Goal: Task Accomplishment & Management: Manage account settings

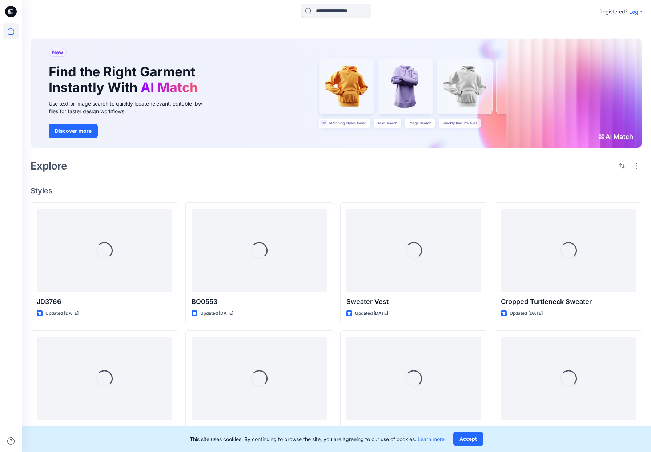
drag, startPoint x: 632, startPoint y: 12, endPoint x: 629, endPoint y: 25, distance: 13.8
click at [632, 12] on p "Login" at bounding box center [635, 12] width 13 height 8
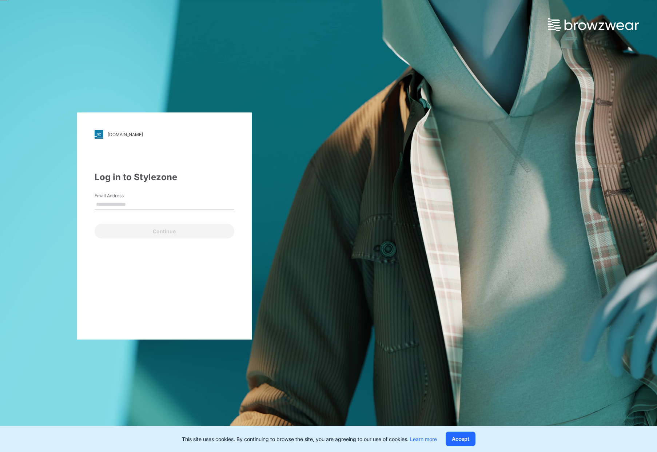
click at [113, 203] on input "Email Address" at bounding box center [165, 204] width 140 height 11
type input "**********"
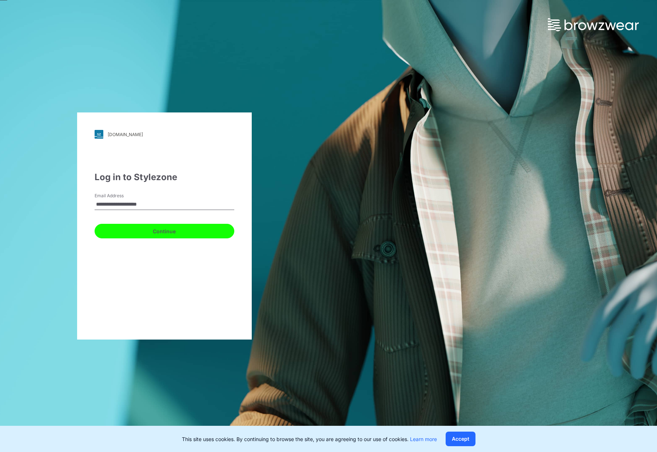
click at [136, 230] on button "Continue" at bounding box center [165, 231] width 140 height 15
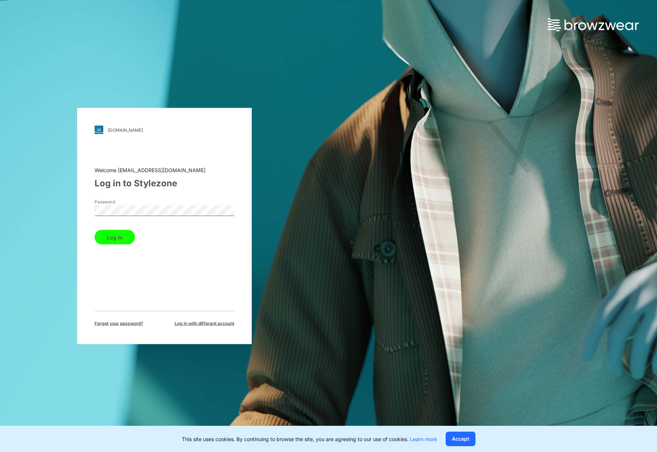
click at [119, 234] on button "Log in" at bounding box center [115, 237] width 40 height 15
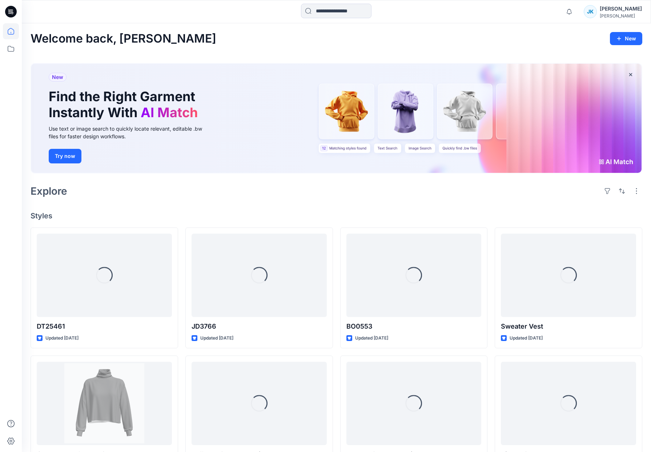
click at [616, 15] on div "[PERSON_NAME]" at bounding box center [621, 15] width 42 height 5
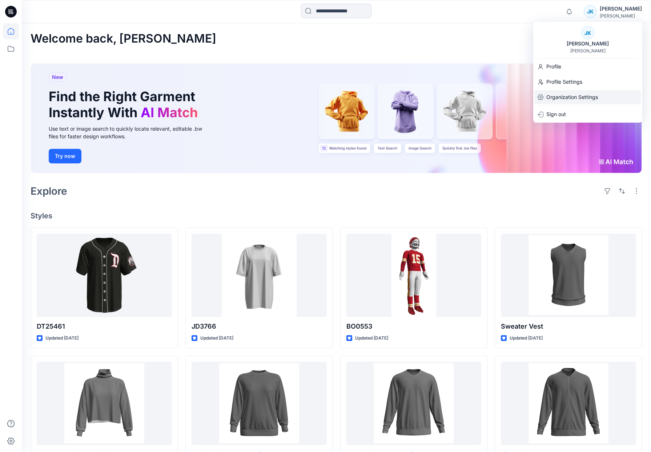
click at [557, 93] on p "Organization Settings" at bounding box center [572, 97] width 52 height 14
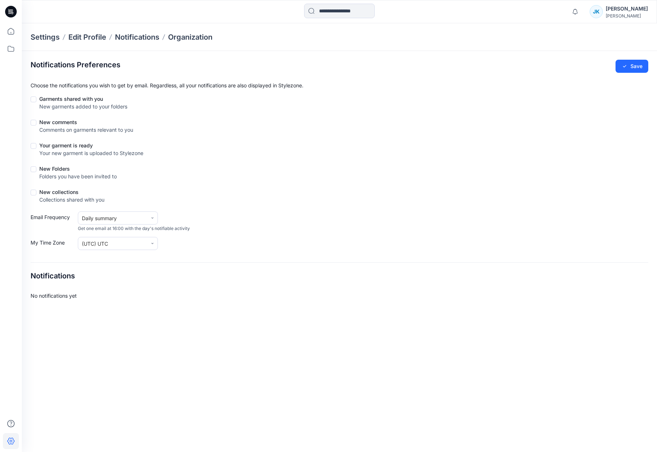
click at [49, 37] on p "Settings" at bounding box center [45, 37] width 29 height 10
click at [72, 36] on p "Edit Profile" at bounding box center [87, 37] width 38 height 10
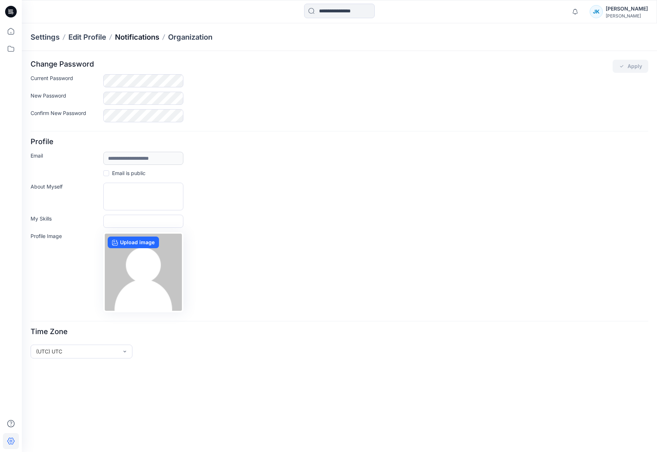
click at [134, 36] on p "Notifications" at bounding box center [137, 37] width 44 height 10
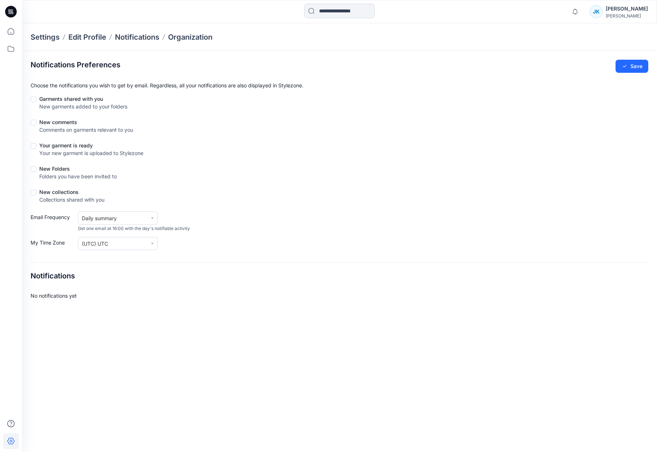
click at [11, 12] on icon at bounding box center [12, 12] width 3 height 0
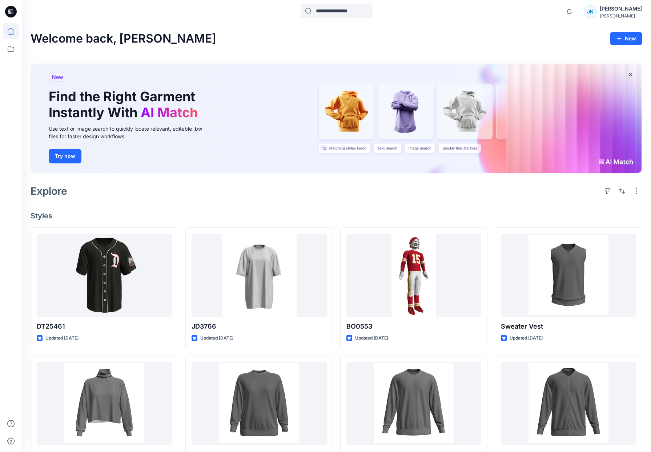
click at [622, 11] on div "[PERSON_NAME]" at bounding box center [621, 8] width 42 height 9
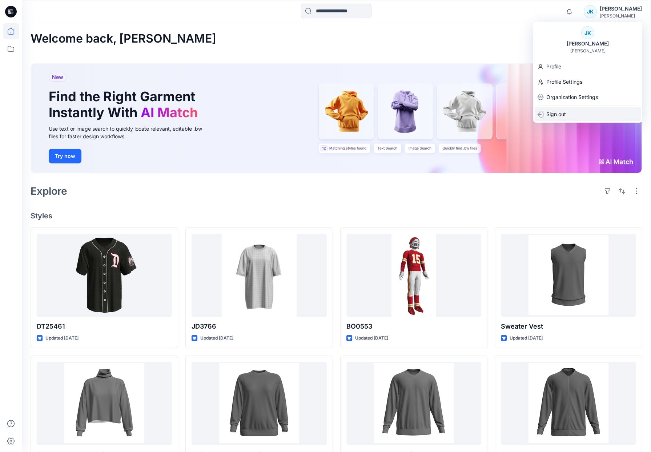
click at [564, 110] on p "Sign out" at bounding box center [556, 114] width 20 height 14
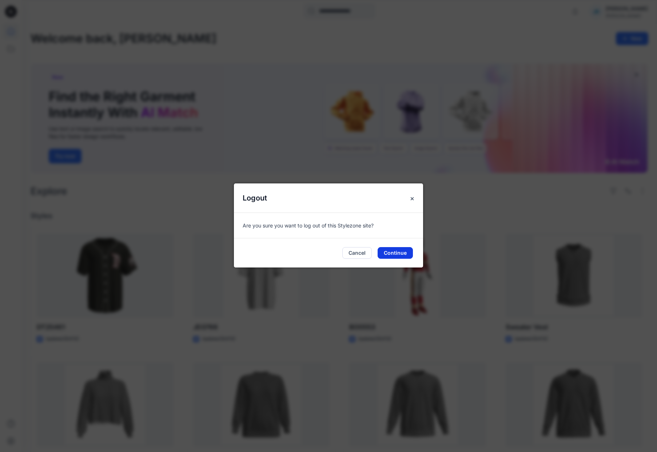
click at [404, 257] on button "Continue" at bounding box center [394, 253] width 35 height 12
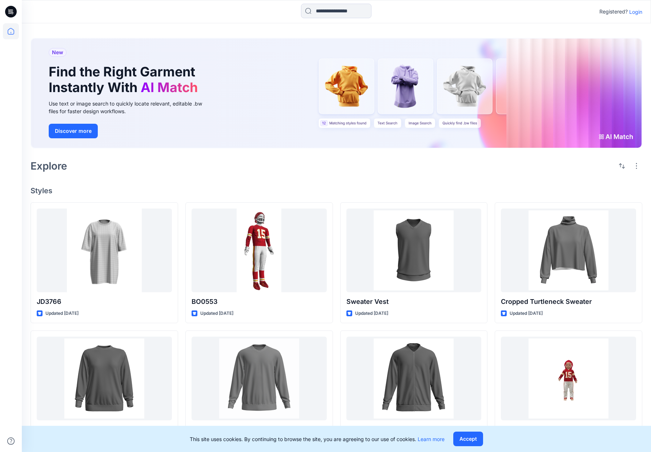
drag, startPoint x: 636, startPoint y: 15, endPoint x: 630, endPoint y: 19, distance: 7.1
click at [635, 15] on p "Login" at bounding box center [635, 12] width 13 height 8
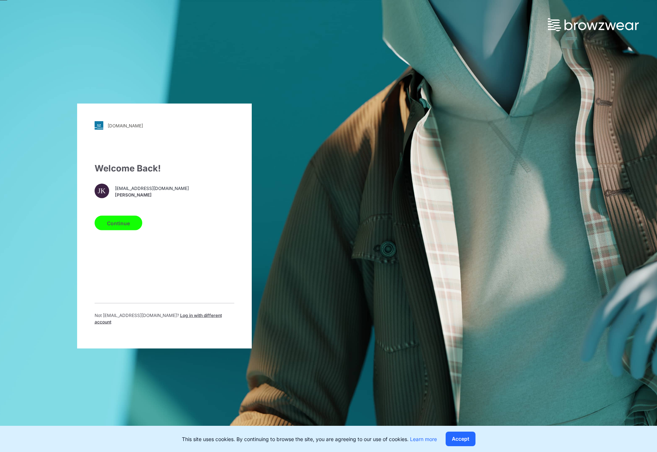
drag, startPoint x: 191, startPoint y: 320, endPoint x: 189, endPoint y: 314, distance: 6.3
click at [191, 320] on span "Log in with different account" at bounding box center [158, 318] width 127 height 12
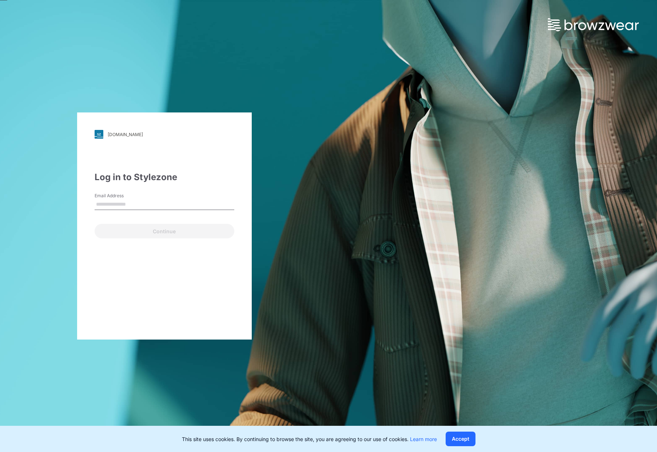
click at [161, 205] on input "Email Address" at bounding box center [165, 204] width 140 height 11
type input "**********"
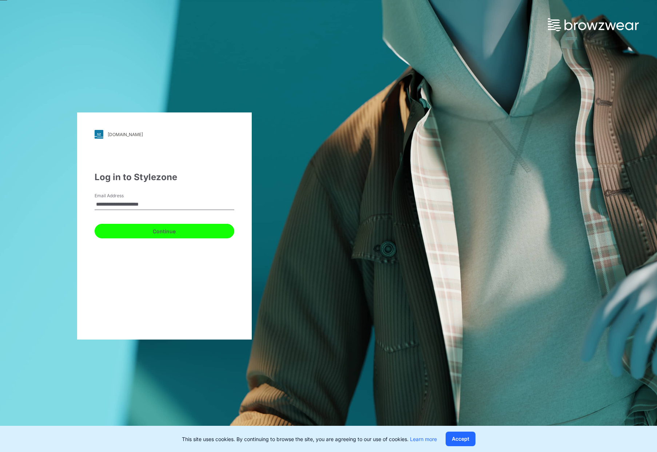
click at [143, 231] on button "Continue" at bounding box center [165, 231] width 140 height 15
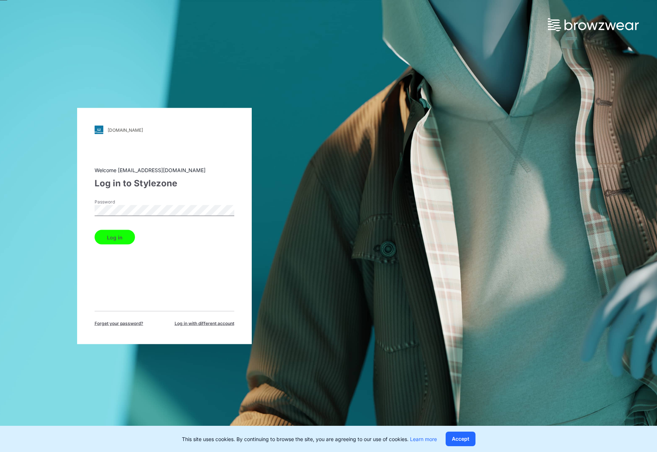
click at [121, 237] on button "Log in" at bounding box center [115, 237] width 40 height 15
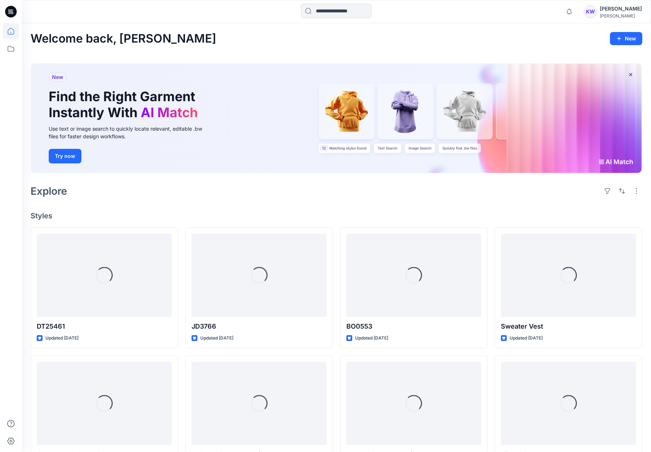
click at [615, 11] on div "Kevin Weeding" at bounding box center [621, 8] width 42 height 9
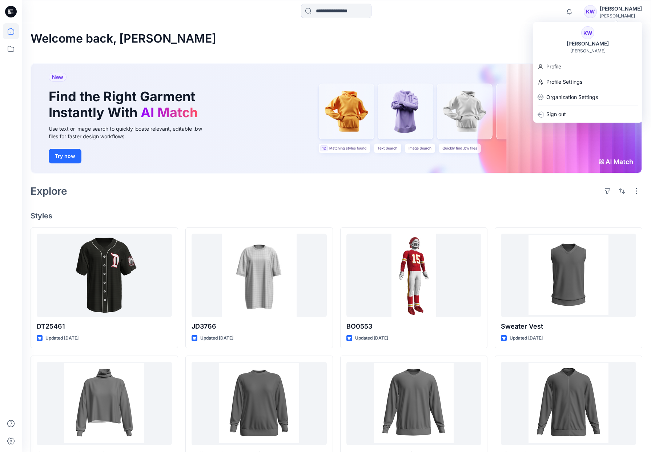
click at [456, 8] on div at bounding box center [336, 12] width 315 height 16
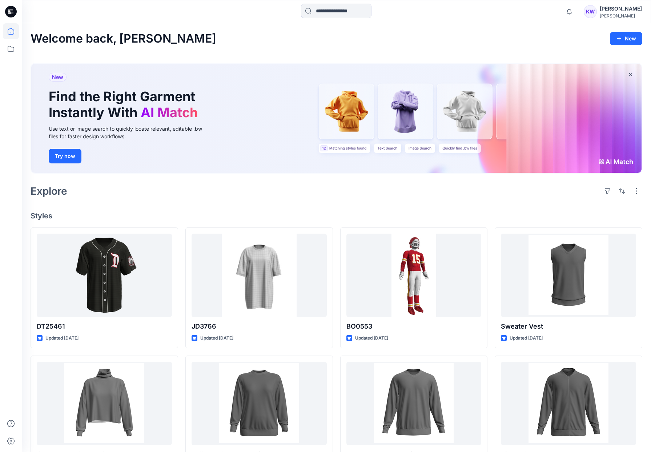
click at [597, 8] on div "KW" at bounding box center [590, 11] width 13 height 13
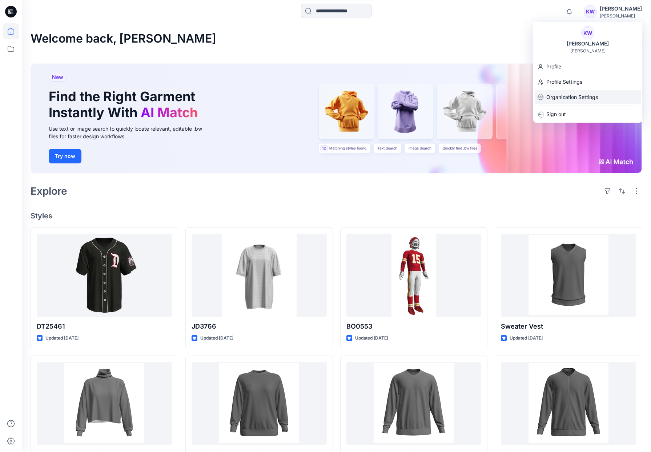
click at [561, 96] on p "Organization Settings" at bounding box center [572, 97] width 52 height 14
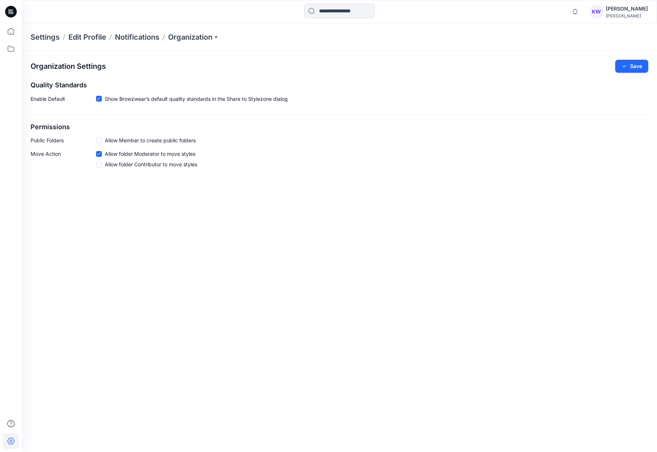
click at [56, 37] on p "Settings" at bounding box center [45, 37] width 29 height 10
click at [11, 15] on icon at bounding box center [11, 12] width 12 height 12
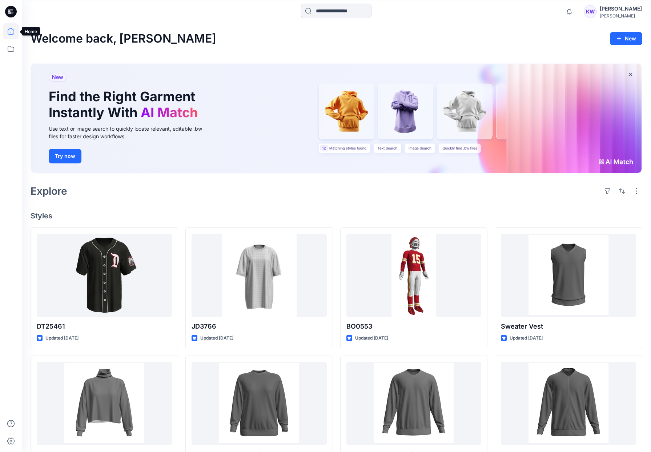
click at [9, 32] on icon at bounding box center [11, 31] width 16 height 16
click at [12, 49] on icon at bounding box center [11, 49] width 16 height 16
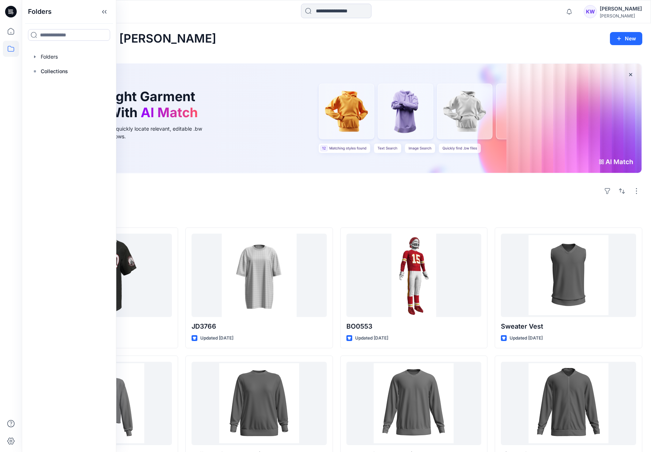
click at [615, 13] on div "Kevin Weeding" at bounding box center [621, 8] width 42 height 9
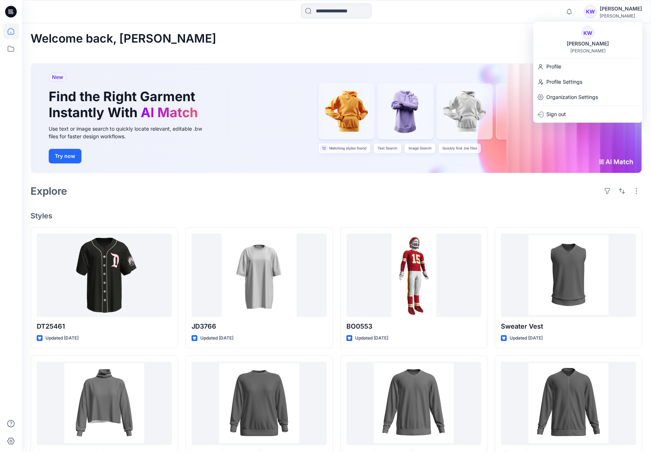
click at [552, 29] on div "KW Kevin Weeding Jerry Leigh" at bounding box center [587, 39] width 109 height 27
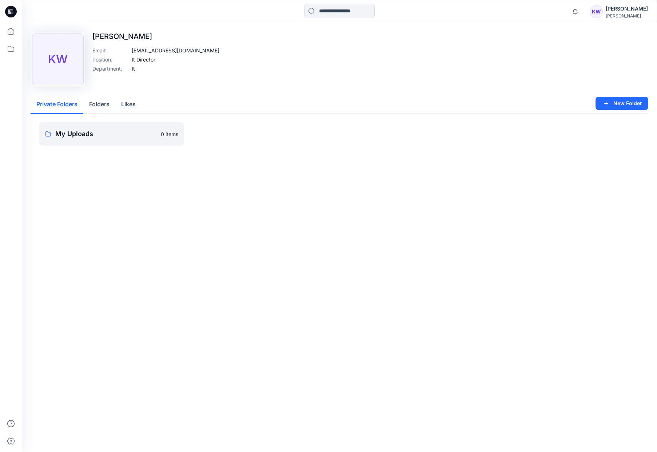
click at [623, 14] on div "[PERSON_NAME]" at bounding box center [626, 15] width 42 height 5
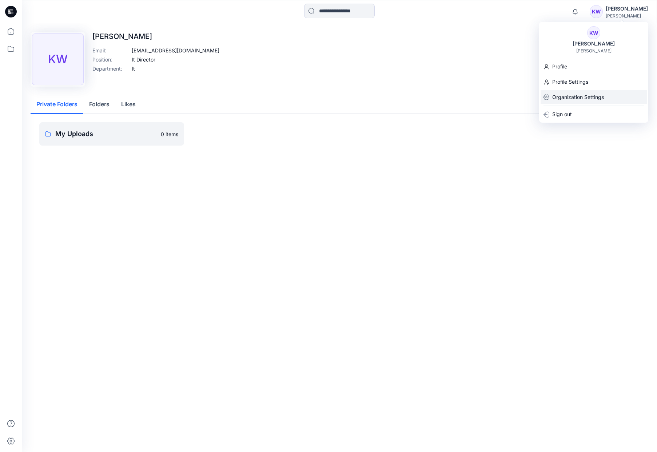
click at [567, 100] on p "Organization Settings" at bounding box center [578, 97] width 52 height 14
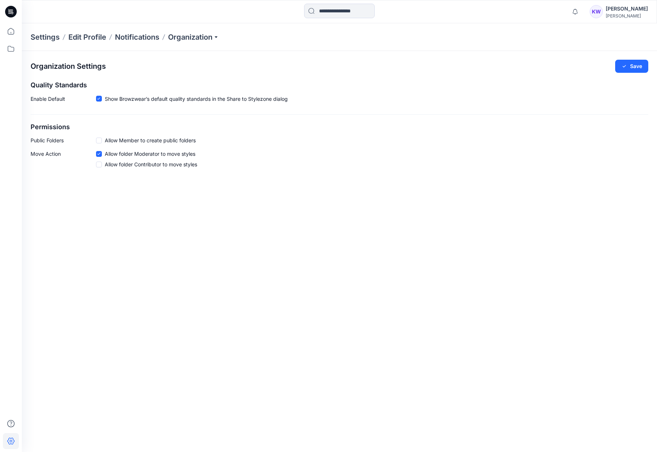
click at [12, 12] on icon at bounding box center [12, 12] width 3 height 0
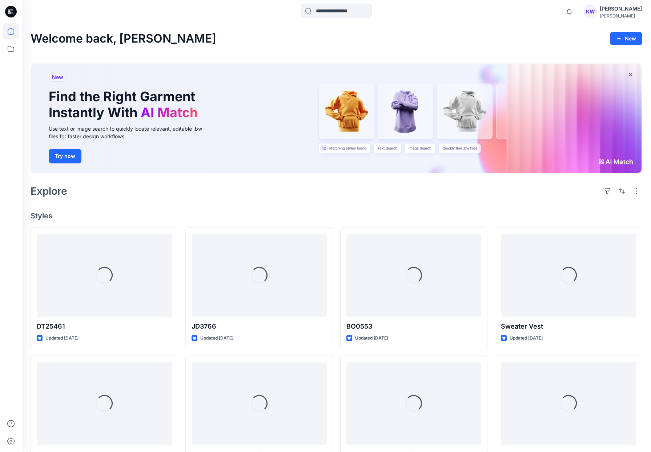
click at [597, 9] on div "KW" at bounding box center [590, 11] width 13 height 13
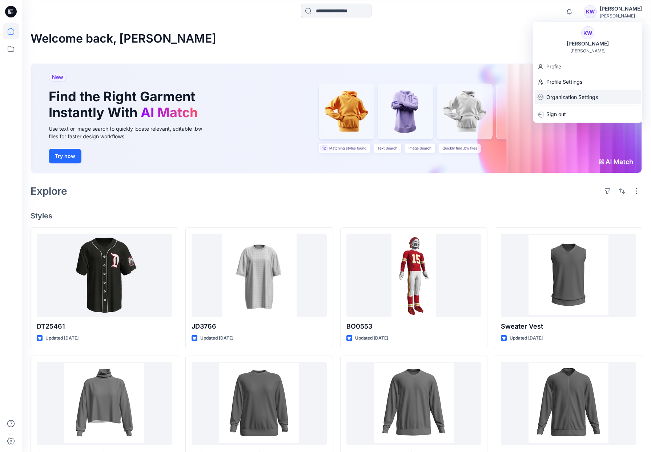
click at [572, 97] on p "Organization Settings" at bounding box center [572, 97] width 52 height 14
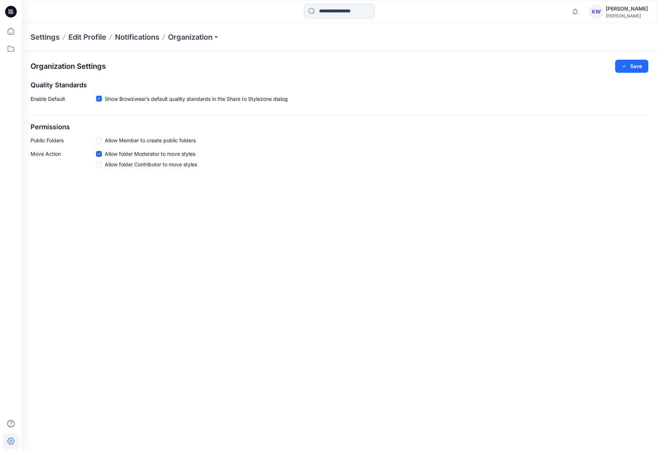
click at [639, 13] on div "Kevin Weeding" at bounding box center [626, 8] width 42 height 9
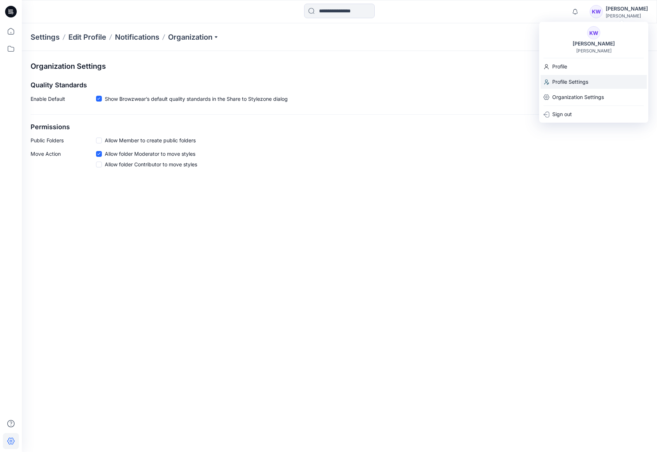
click at [582, 80] on p "Profile Settings" at bounding box center [570, 82] width 36 height 14
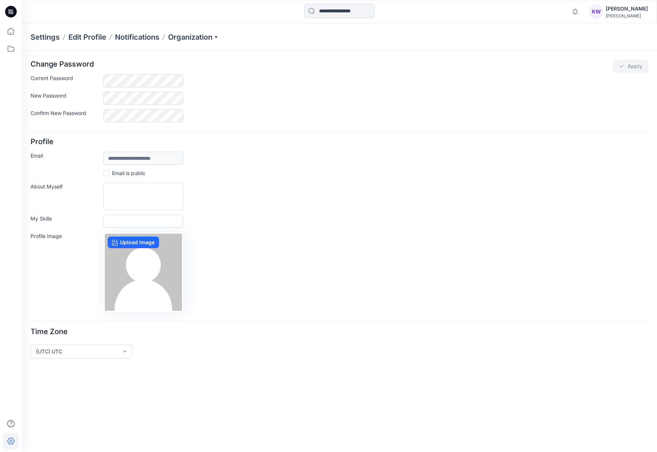
click at [626, 10] on div "Kevin Weeding" at bounding box center [626, 8] width 42 height 9
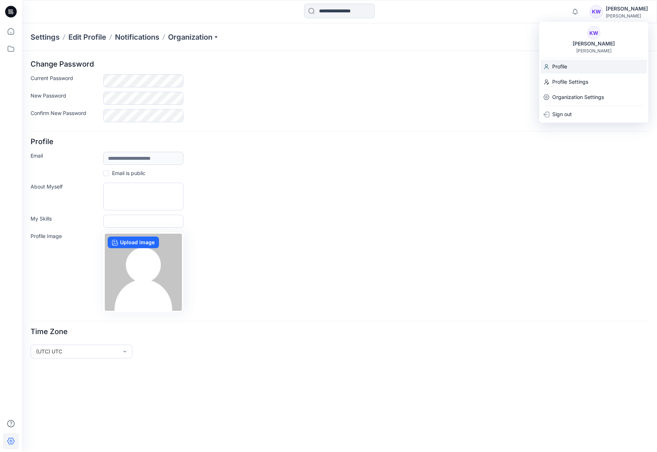
click at [563, 67] on p "Profile" at bounding box center [559, 67] width 15 height 14
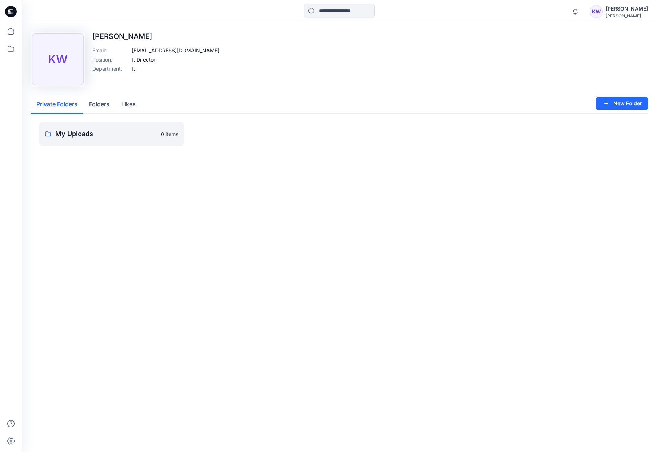
click at [9, 17] on icon at bounding box center [11, 12] width 12 height 12
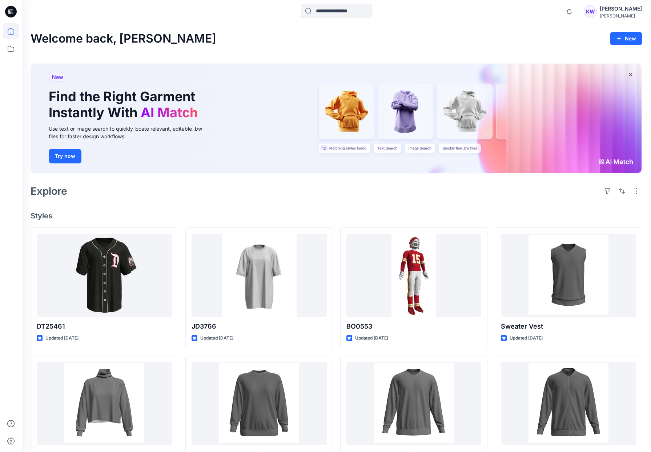
click at [629, 16] on div "[PERSON_NAME]" at bounding box center [621, 15] width 42 height 5
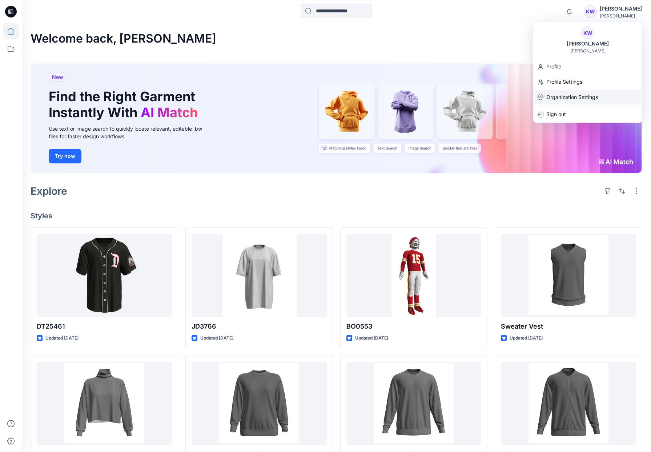
click at [561, 96] on p "Organization Settings" at bounding box center [572, 97] width 52 height 14
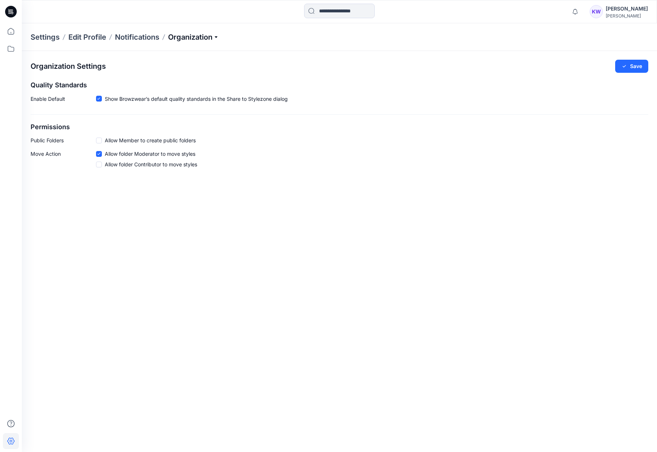
click at [210, 35] on p "Organization" at bounding box center [193, 37] width 51 height 10
click at [174, 54] on link "Add/Edit Users" at bounding box center [194, 54] width 106 height 15
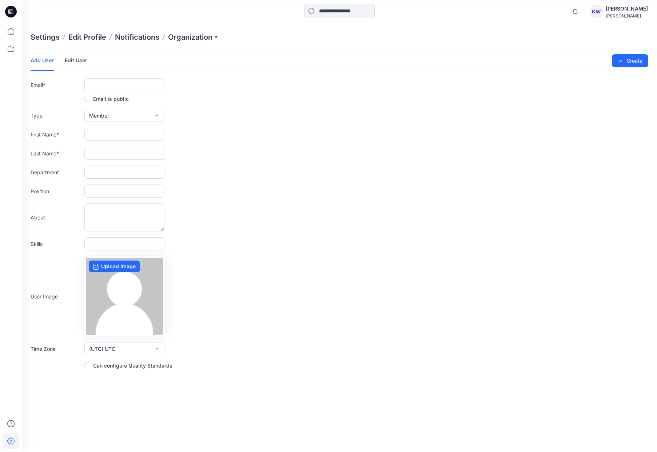
click at [71, 63] on link "Edit User" at bounding box center [76, 60] width 23 height 19
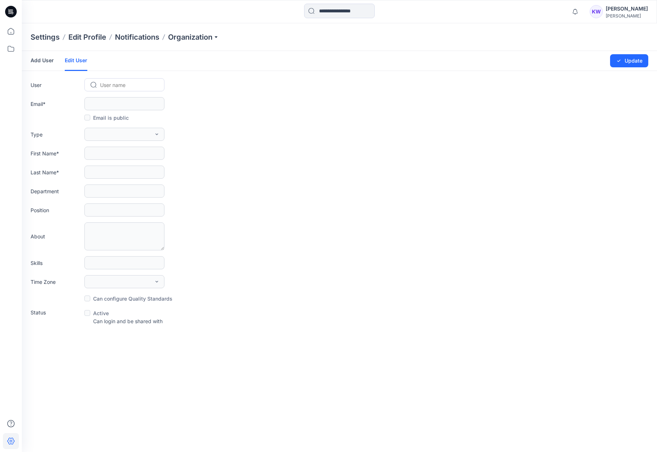
click at [116, 84] on div at bounding box center [128, 84] width 57 height 9
type input "**"
click at [120, 130] on span "Pam Wong" at bounding box center [122, 132] width 42 height 8
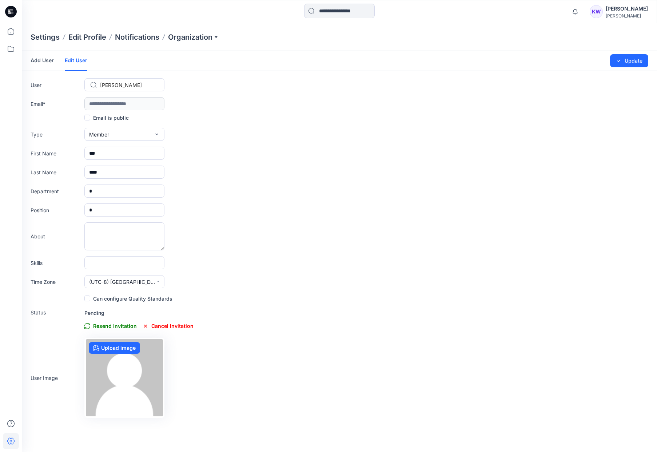
type input "**********"
type input "***"
type input "****"
type input "*"
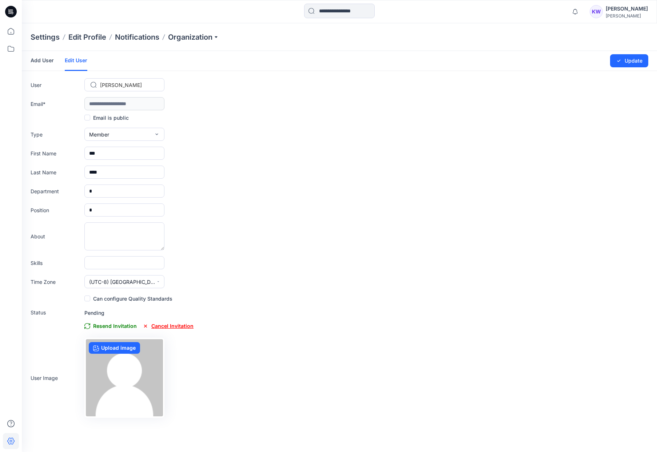
click at [172, 326] on span "Cancel Invitation" at bounding box center [168, 325] width 51 height 9
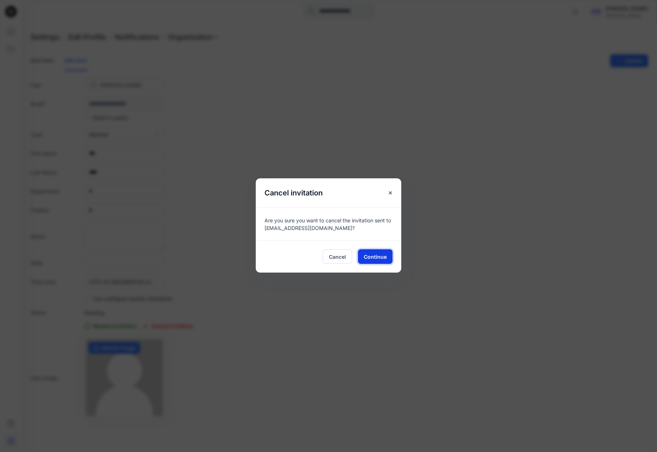
click at [375, 252] on button "Continue" at bounding box center [375, 256] width 35 height 15
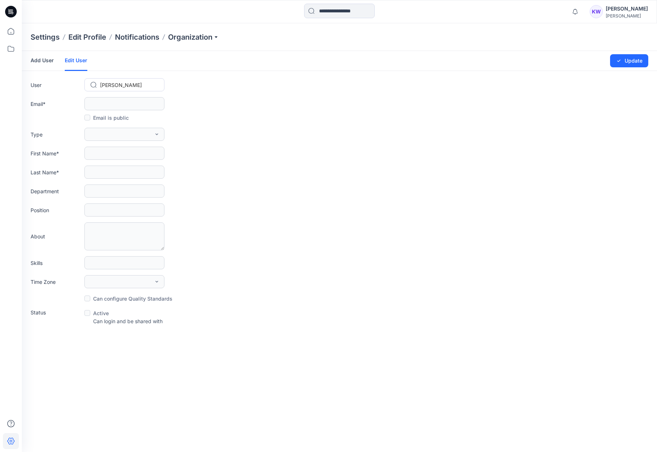
click at [619, 11] on div "Kevin Weeding" at bounding box center [626, 8] width 42 height 9
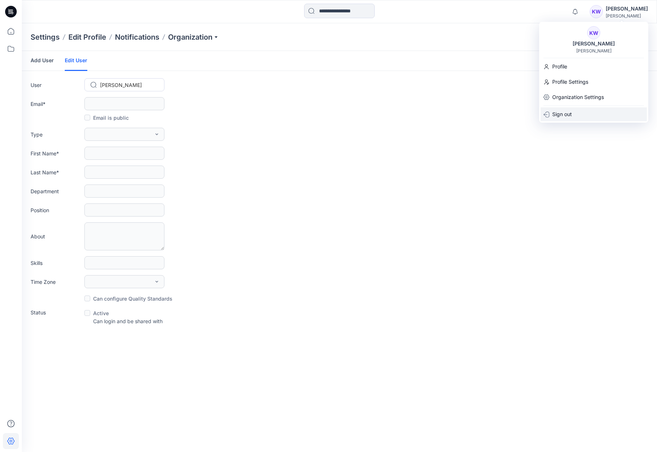
click at [559, 117] on p "Sign out" at bounding box center [562, 114] width 20 height 14
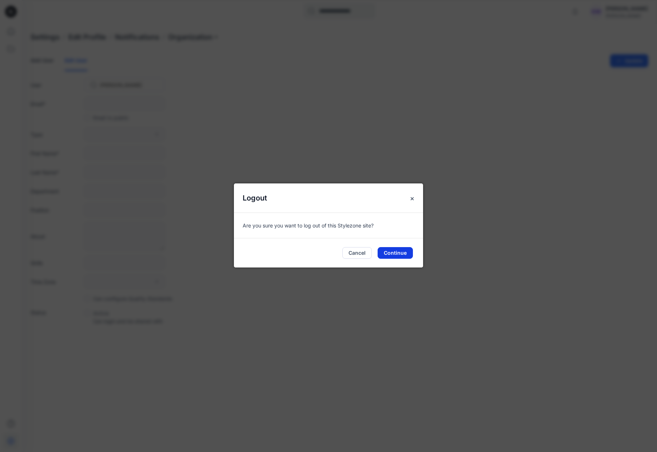
click at [403, 255] on button "Continue" at bounding box center [394, 253] width 35 height 12
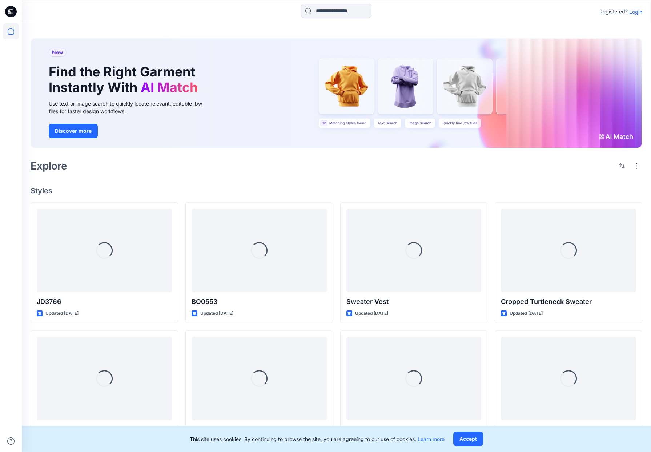
drag, startPoint x: 634, startPoint y: 13, endPoint x: 598, endPoint y: 29, distance: 38.9
click at [633, 13] on p "Login" at bounding box center [635, 12] width 13 height 8
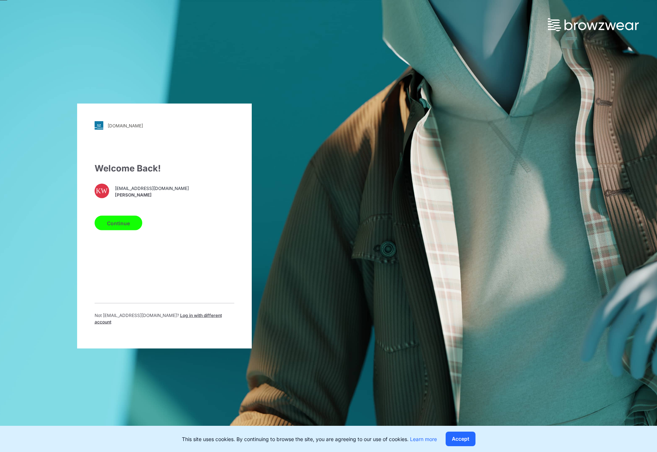
click at [126, 198] on span "Kevin Weeding" at bounding box center [152, 194] width 74 height 7
click at [125, 228] on button "Continue" at bounding box center [119, 223] width 48 height 15
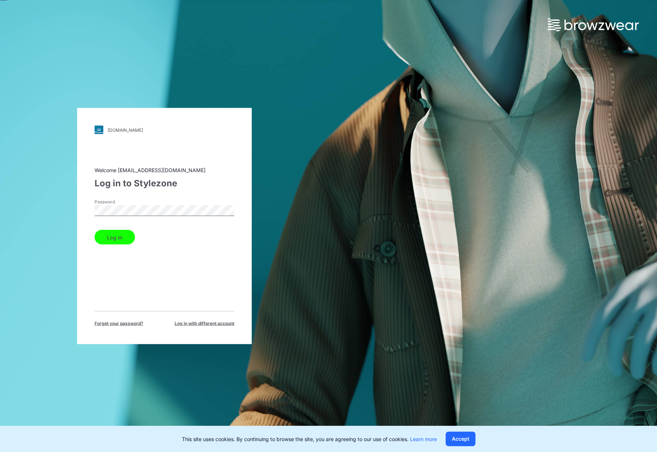
drag, startPoint x: 120, startPoint y: 237, endPoint x: 127, endPoint y: 244, distance: 9.3
click at [120, 238] on button "Log in" at bounding box center [115, 237] width 40 height 15
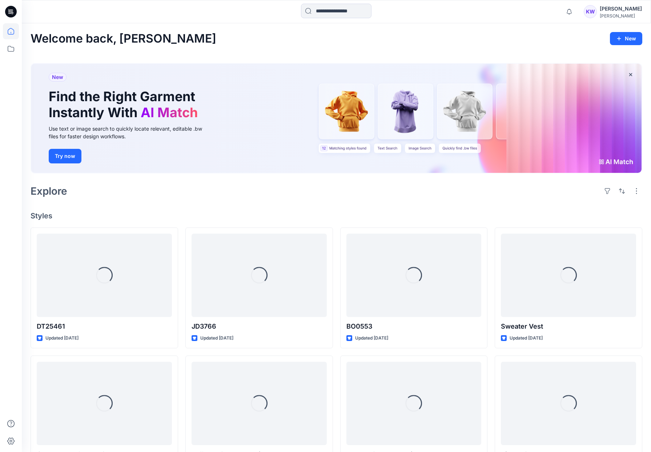
click at [626, 14] on div "[PERSON_NAME]" at bounding box center [621, 15] width 42 height 5
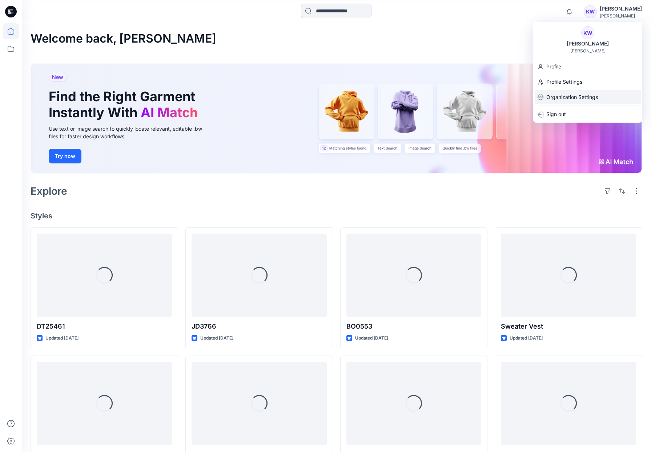
click at [570, 95] on p "Organization Settings" at bounding box center [572, 97] width 52 height 14
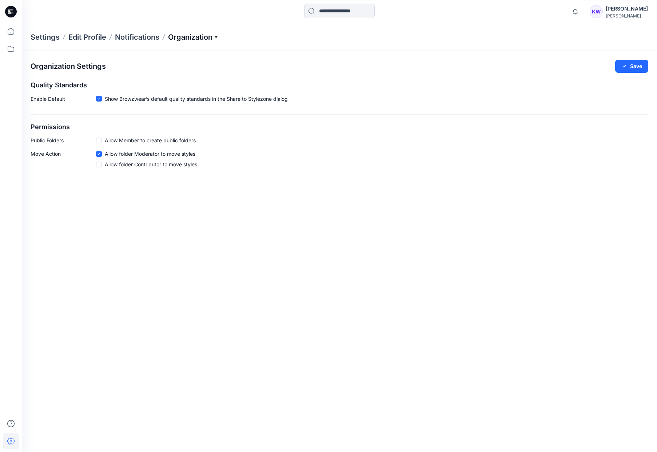
click at [198, 36] on p "Organization" at bounding box center [193, 37] width 51 height 10
click at [165, 56] on link "Add/Edit Users" at bounding box center [194, 54] width 106 height 15
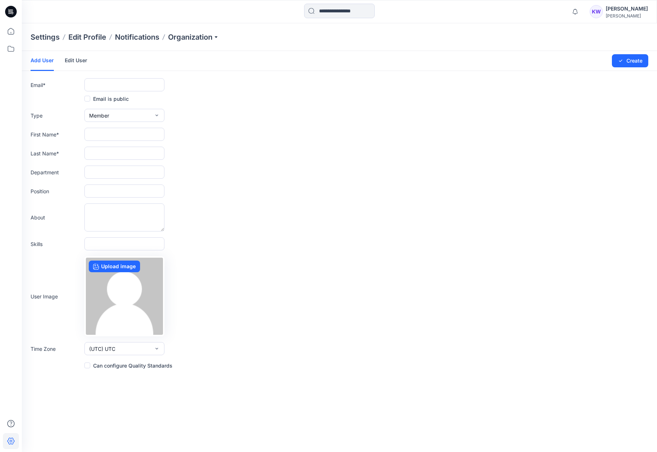
click at [81, 65] on link "Edit User" at bounding box center [76, 60] width 23 height 19
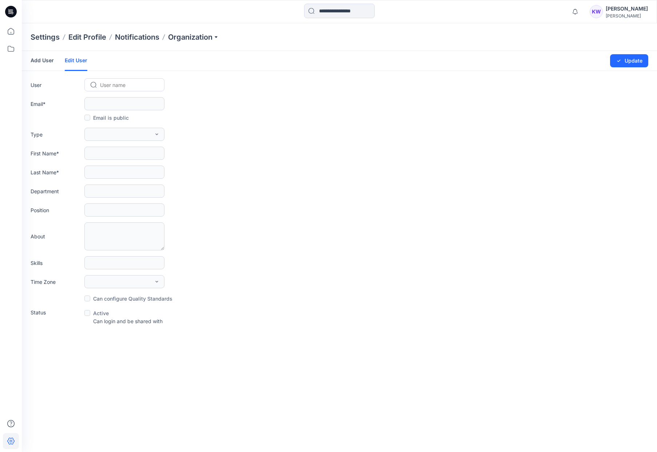
drag, startPoint x: 111, startPoint y: 84, endPoint x: 115, endPoint y: 85, distance: 3.9
click at [112, 84] on div at bounding box center [128, 84] width 57 height 9
drag, startPoint x: 126, startPoint y: 85, endPoint x: 144, endPoint y: 86, distance: 17.5
click at [126, 86] on div at bounding box center [128, 84] width 57 height 9
click at [201, 83] on div "User User name" at bounding box center [339, 84] width 617 height 13
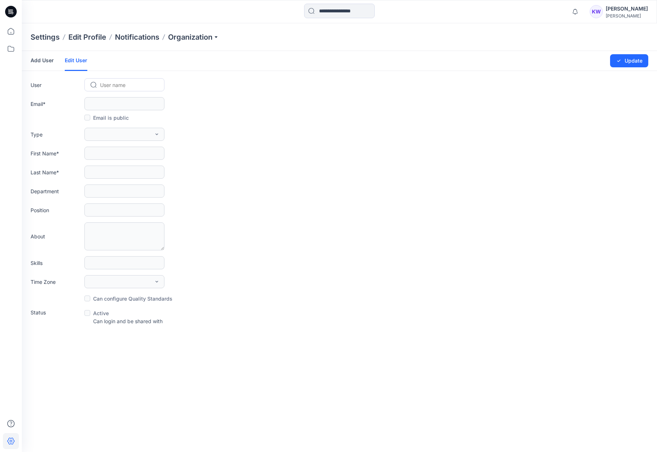
click at [70, 62] on link "Edit User" at bounding box center [76, 61] width 23 height 20
click at [120, 87] on div at bounding box center [128, 84] width 57 height 9
click at [121, 84] on div at bounding box center [128, 84] width 57 height 9
click at [113, 85] on div at bounding box center [128, 84] width 57 height 9
click at [93, 84] on icon at bounding box center [94, 85] width 6 height 6
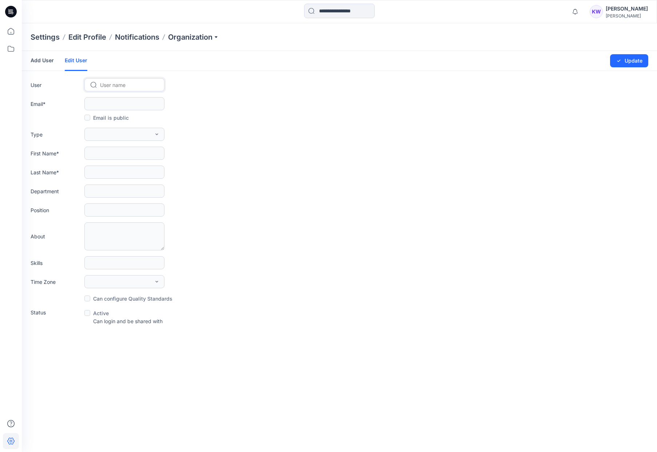
click at [115, 84] on div at bounding box center [128, 84] width 57 height 9
drag, startPoint x: 196, startPoint y: 83, endPoint x: 191, endPoint y: 84, distance: 5.1
click at [196, 83] on div "User User name" at bounding box center [339, 84] width 617 height 13
click at [147, 85] on div at bounding box center [128, 84] width 57 height 9
click at [226, 80] on div "User Use Up and Down to choose options, press Enter to select the currently foc…" at bounding box center [339, 84] width 617 height 13
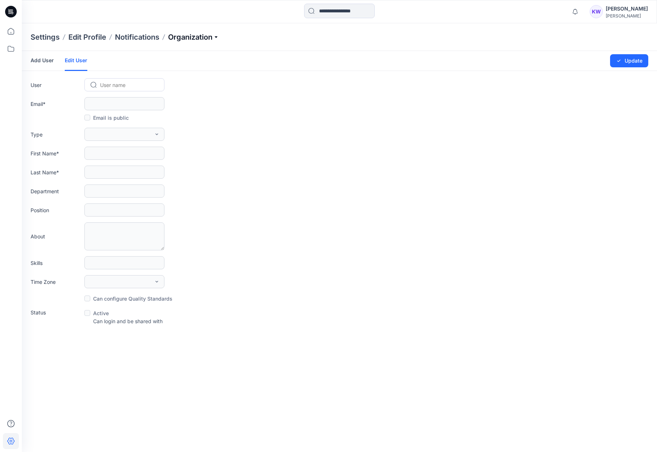
click at [193, 36] on p "Organization" at bounding box center [193, 37] width 51 height 10
click at [169, 55] on link "Add/Edit Users" at bounding box center [194, 54] width 106 height 15
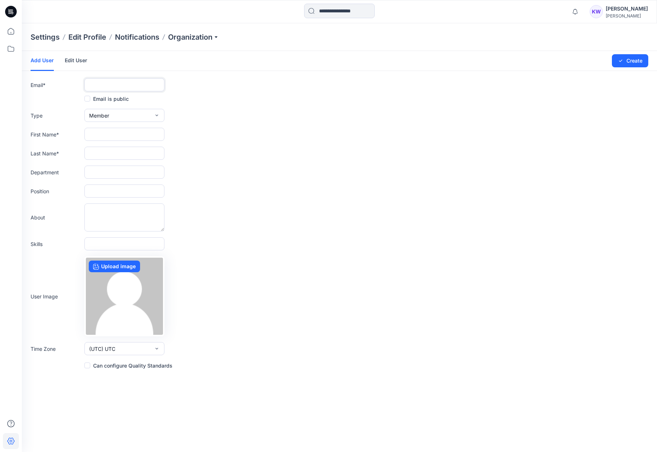
click at [115, 86] on input "text" at bounding box center [124, 84] width 80 height 13
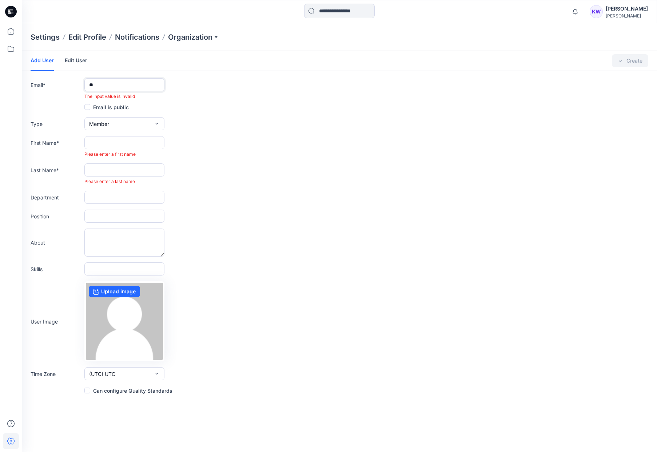
type input "*"
click at [67, 61] on link "Edit User" at bounding box center [76, 60] width 23 height 19
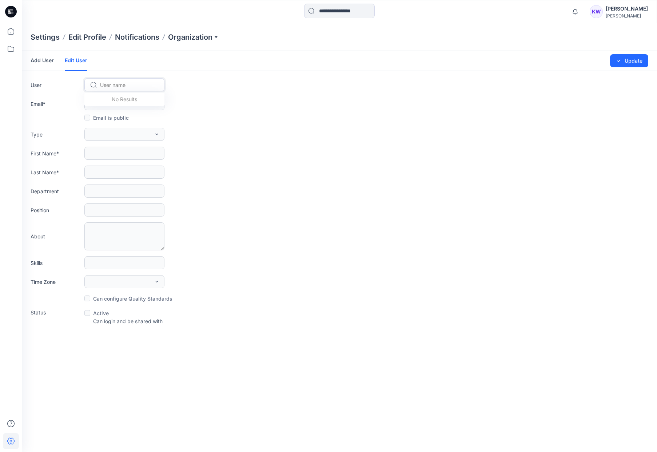
click at [119, 87] on div at bounding box center [128, 84] width 57 height 9
click at [121, 86] on div at bounding box center [128, 84] width 57 height 9
click at [121, 85] on div at bounding box center [128, 84] width 57 height 9
drag, startPoint x: 263, startPoint y: 79, endPoint x: 236, endPoint y: 85, distance: 28.2
click at [263, 79] on div "User User name" at bounding box center [339, 84] width 617 height 13
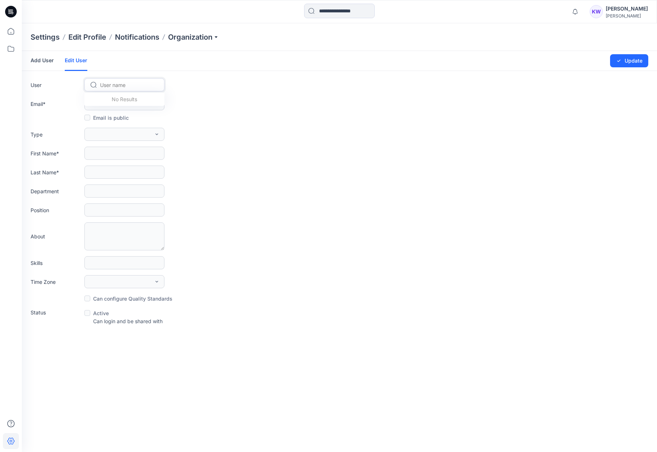
click at [139, 88] on div at bounding box center [128, 84] width 57 height 9
type input "*"
click at [123, 162] on span "Nicole Yoo" at bounding box center [122, 164] width 42 height 8
type input "**********"
type input "******"
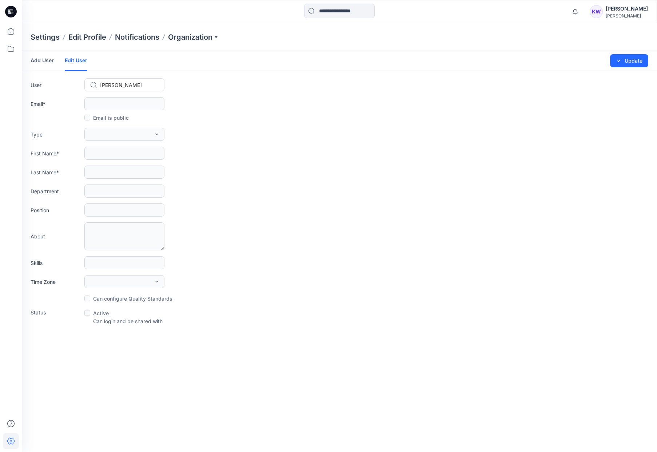
type input "***"
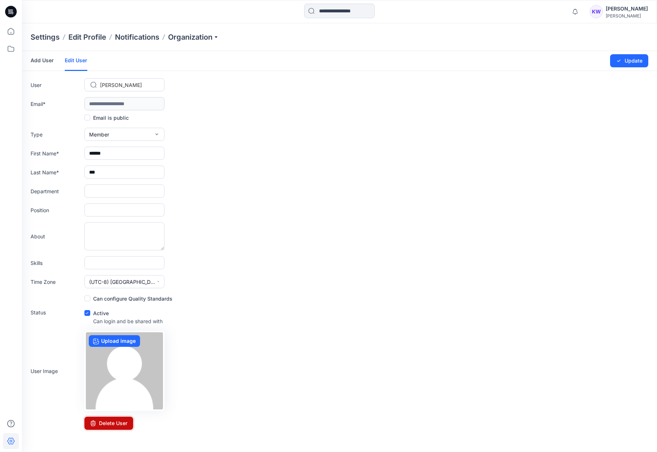
click at [109, 423] on button "Delete User" at bounding box center [108, 422] width 49 height 13
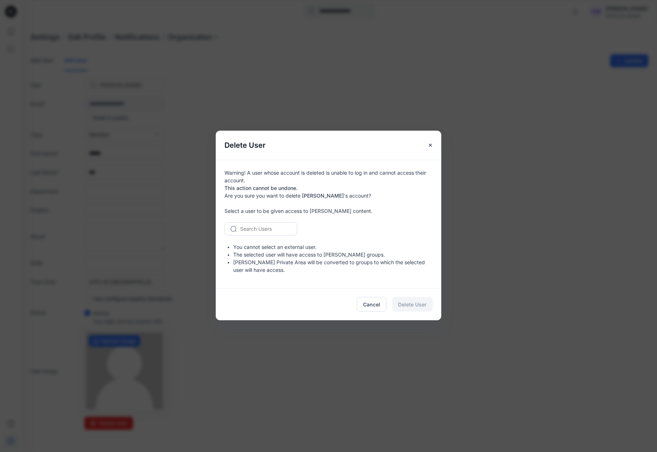
click at [266, 228] on div at bounding box center [265, 228] width 50 height 9
type input "*"
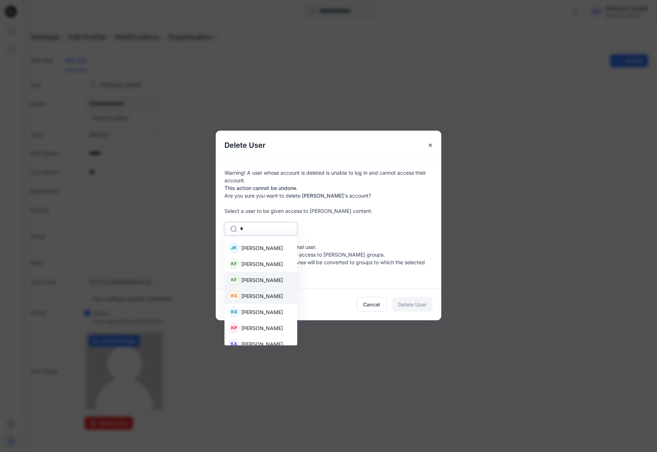
scroll to position [13, 0]
click at [264, 325] on span "Katelyn Powers" at bounding box center [262, 327] width 42 height 8
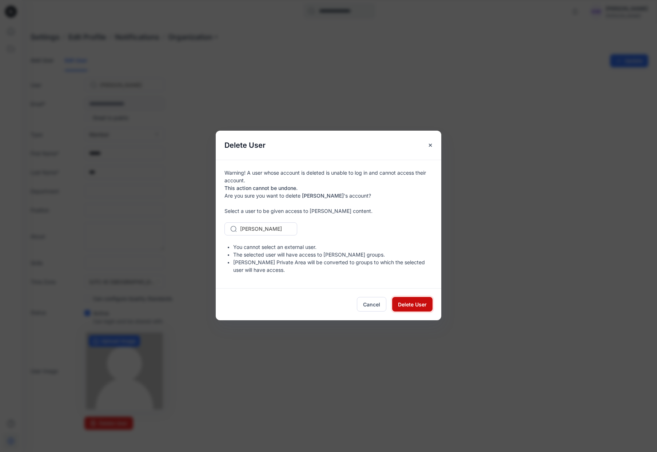
click at [407, 305] on span "Delete User" at bounding box center [412, 304] width 29 height 8
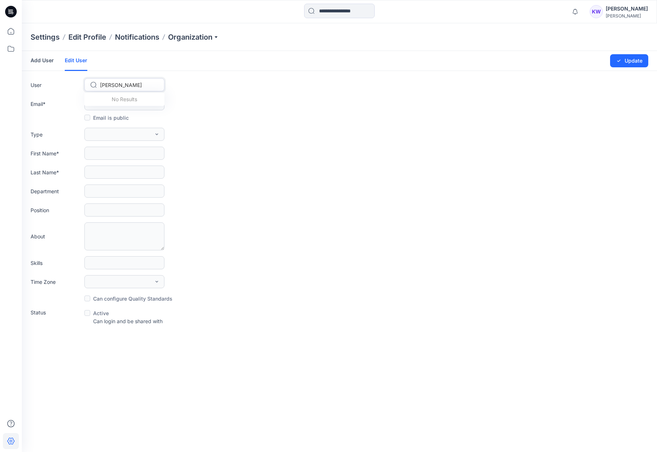
click at [138, 88] on div at bounding box center [128, 84] width 57 height 9
drag, startPoint x: 144, startPoint y: 85, endPoint x: 59, endPoint y: 84, distance: 85.8
click at [59, 84] on div "User Nicole Yoo" at bounding box center [339, 84] width 617 height 13
click at [147, 82] on div at bounding box center [128, 84] width 57 height 9
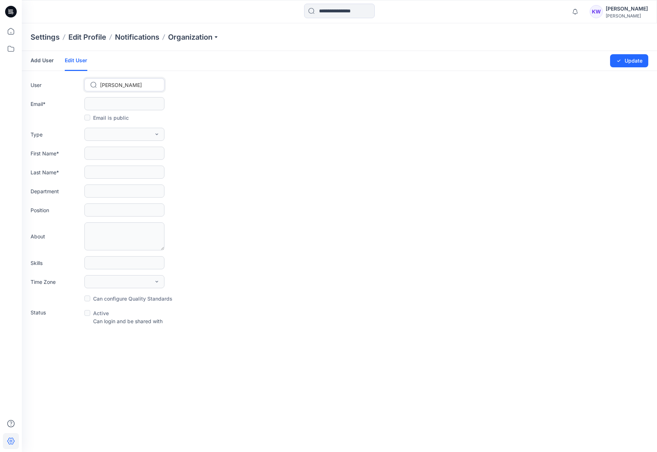
click at [139, 86] on div at bounding box center [128, 84] width 57 height 9
click at [140, 86] on div at bounding box center [128, 84] width 57 height 9
click at [236, 92] on form "Add User Edit User Changes Saved Update User Nicole Yoo Email * Email is public…" at bounding box center [339, 188] width 635 height 274
click at [121, 86] on div at bounding box center [128, 84] width 57 height 9
type input "*"
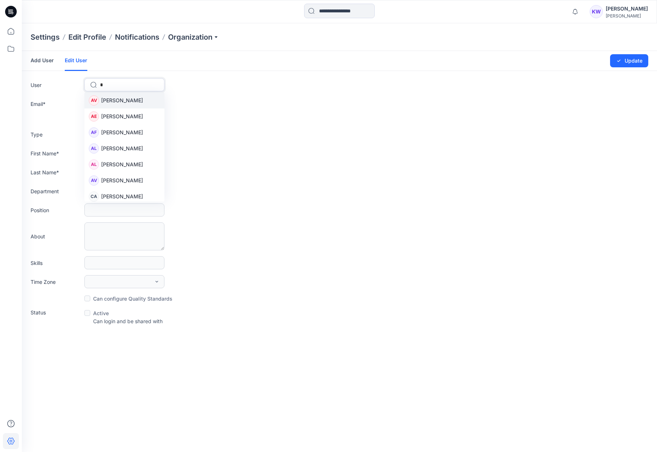
click at [126, 101] on span "Alberto Vaquera" at bounding box center [122, 100] width 42 height 8
type input "**********"
type input "*******"
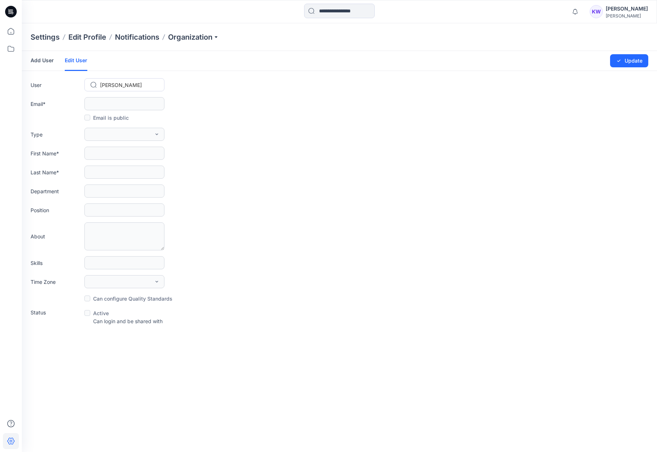
type input "**********"
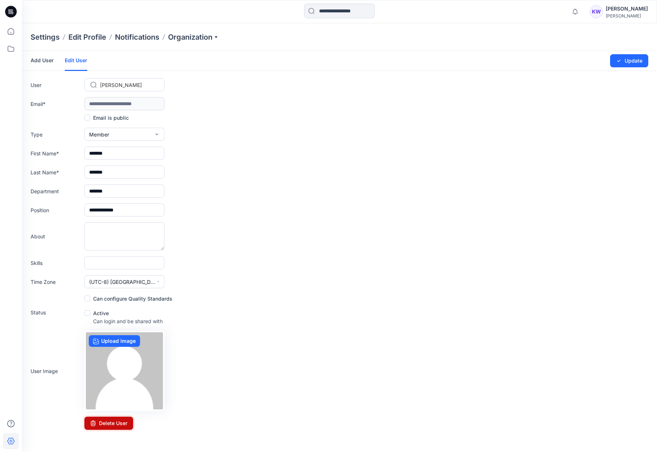
click at [113, 423] on button "Delete User" at bounding box center [108, 422] width 49 height 13
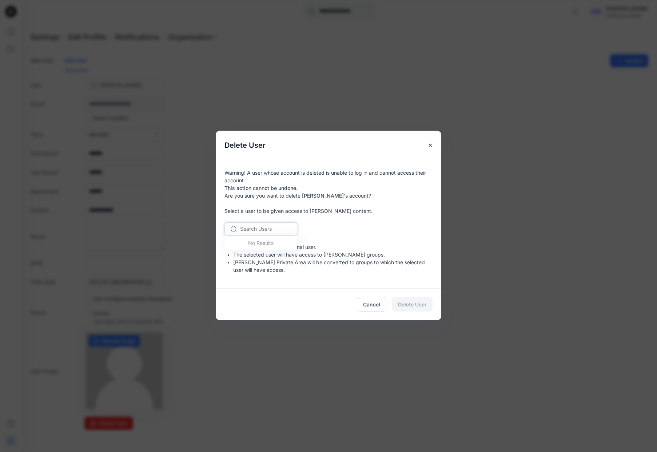
click at [265, 227] on div at bounding box center [265, 228] width 50 height 9
type input "*"
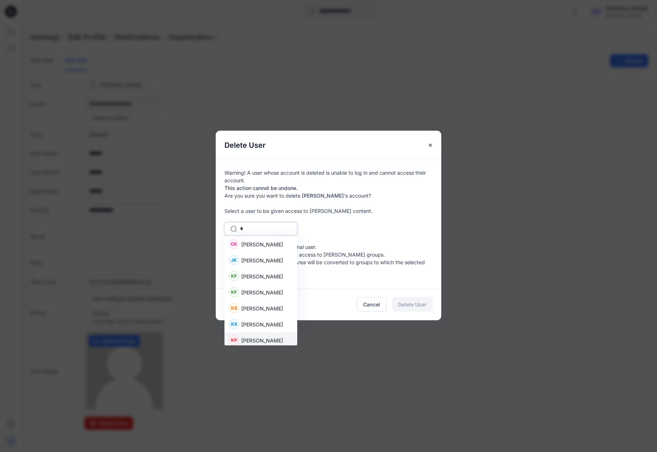
click at [268, 336] on div "KP Katelyn Powers" at bounding box center [260, 340] width 73 height 16
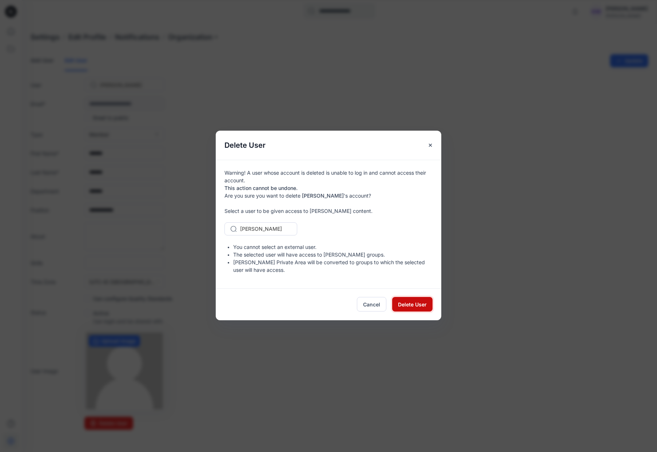
click at [411, 307] on span "Delete User" at bounding box center [412, 304] width 29 height 8
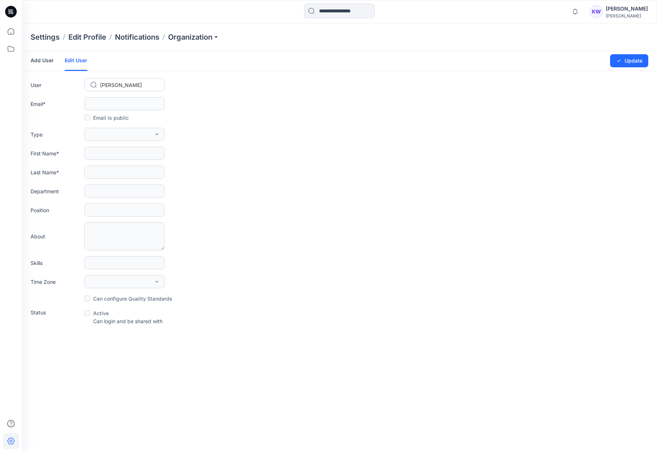
click at [144, 86] on div at bounding box center [128, 84] width 57 height 9
click at [145, 84] on div at bounding box center [128, 84] width 57 height 9
type input "*"
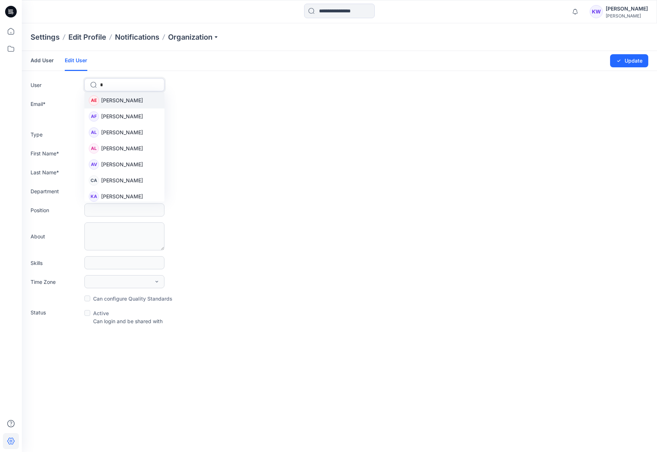
click at [133, 102] on span "Allsun Espiritu" at bounding box center [122, 100] width 42 height 8
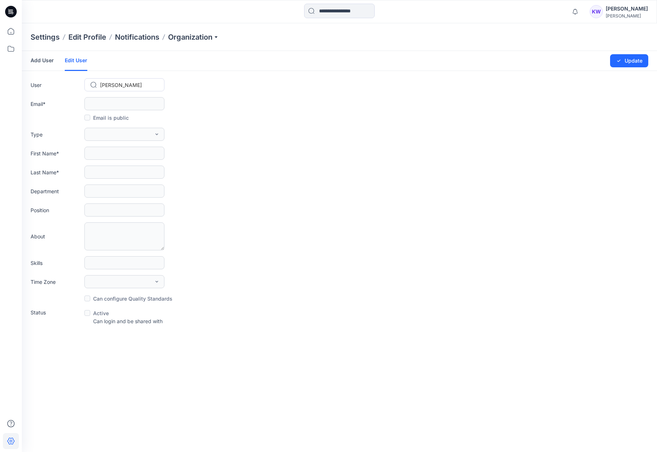
type input "**********"
type input "******"
type input "********"
type input "*"
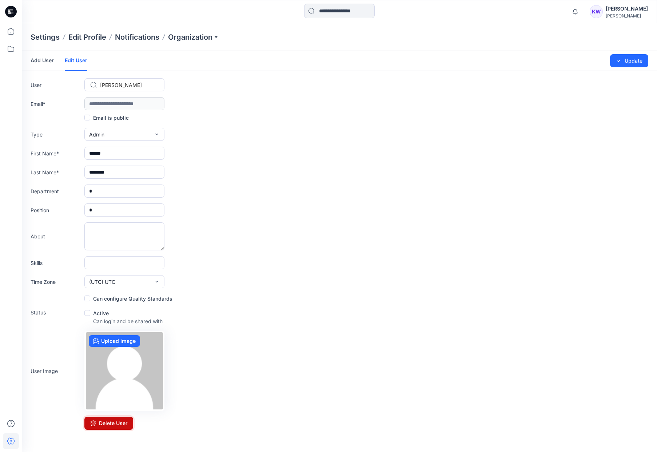
click at [112, 420] on button "Delete User" at bounding box center [108, 422] width 49 height 13
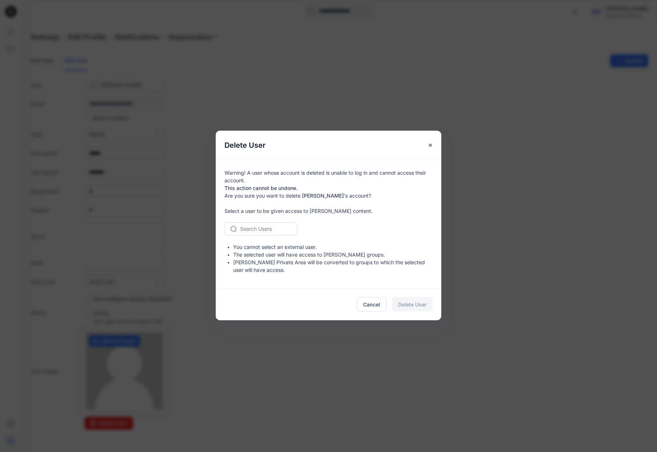
click at [271, 229] on div at bounding box center [265, 228] width 50 height 9
type input "*"
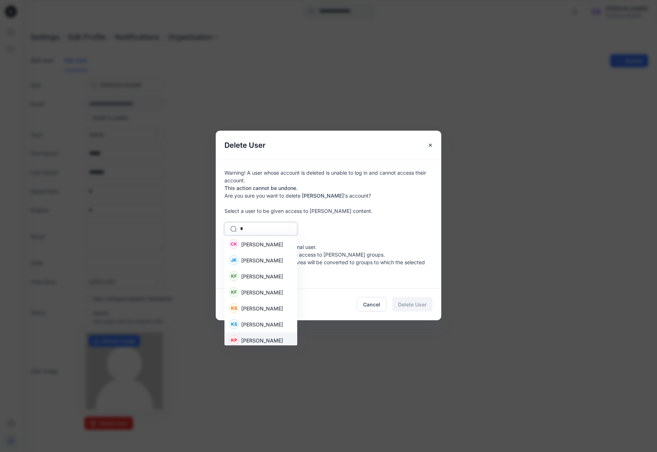
click at [256, 337] on span "Katelyn Powers" at bounding box center [262, 340] width 42 height 8
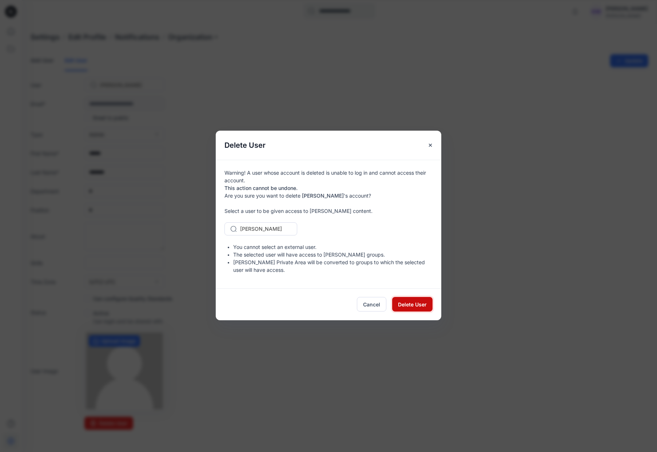
click at [405, 303] on span "Delete User" at bounding box center [412, 304] width 29 height 8
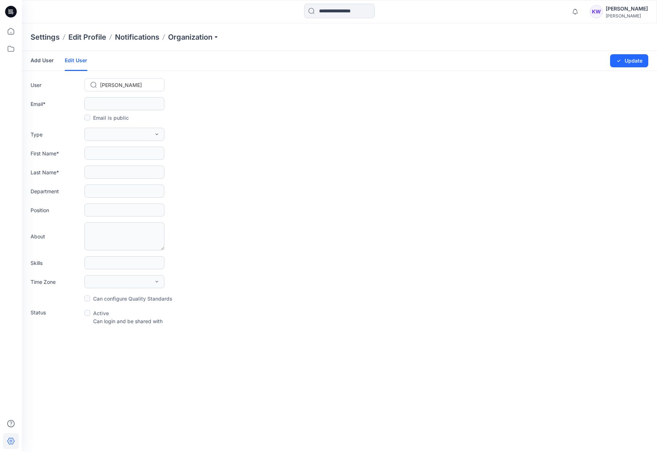
click at [137, 87] on div at bounding box center [128, 84] width 57 height 9
click at [144, 85] on div at bounding box center [128, 84] width 57 height 9
type input "*"
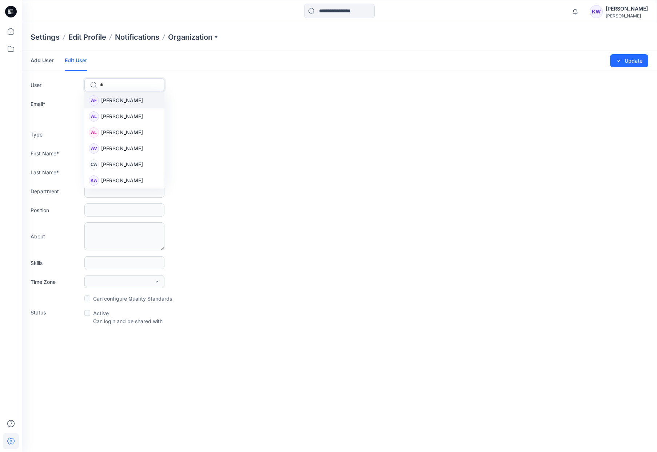
click at [131, 101] on span "Amanda Fogarty" at bounding box center [122, 100] width 42 height 8
type input "**********"
type input "******"
type input "*******"
type input "*"
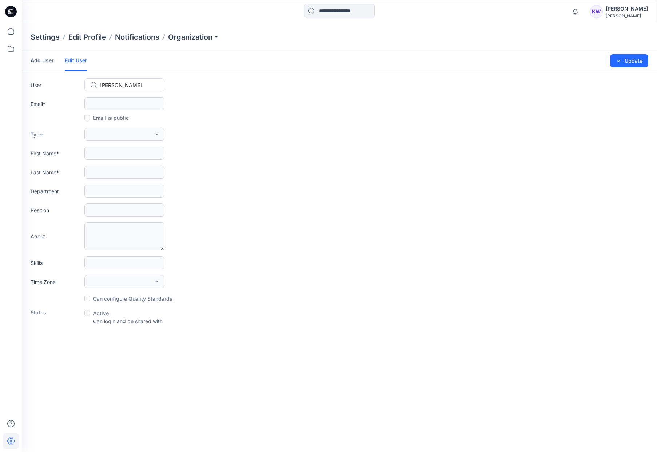
type input "*"
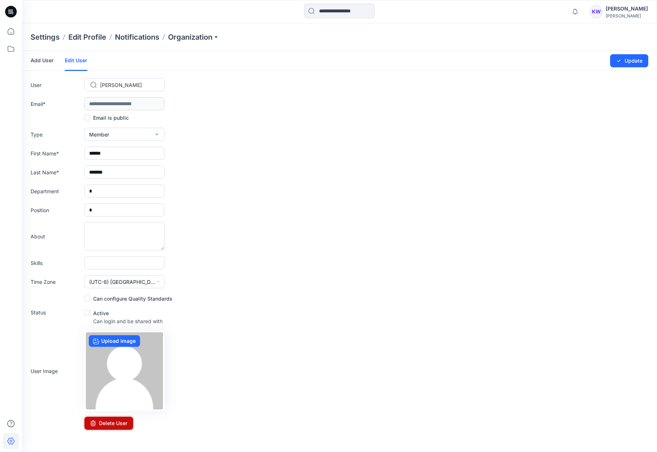
click at [116, 424] on button "Delete User" at bounding box center [108, 422] width 49 height 13
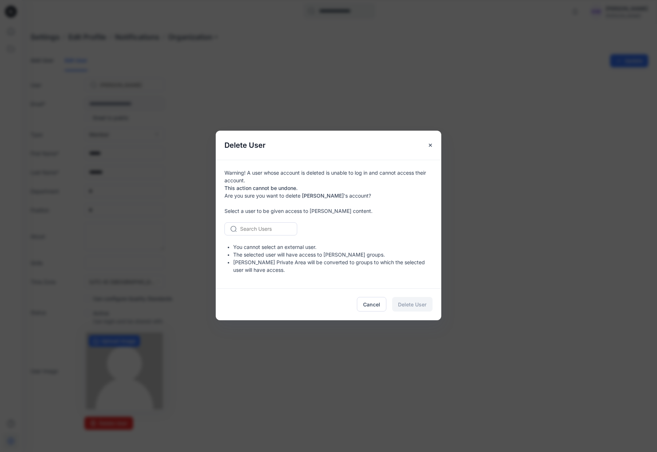
click at [280, 228] on div at bounding box center [265, 228] width 50 height 9
type input "*"
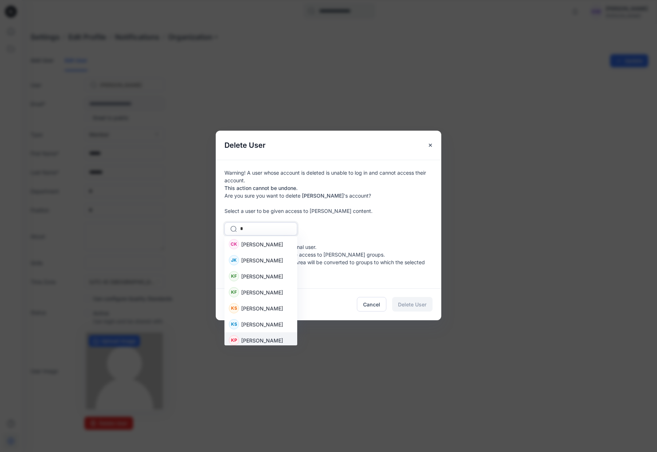
drag, startPoint x: 264, startPoint y: 339, endPoint x: 276, endPoint y: 336, distance: 12.3
click at [264, 338] on span "Katelyn Powers" at bounding box center [262, 340] width 42 height 8
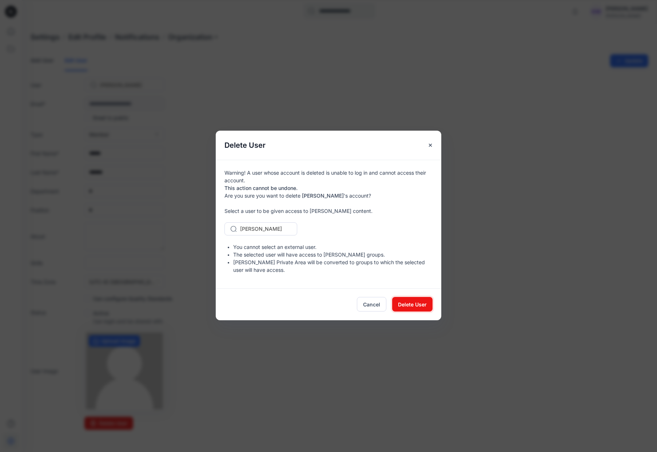
click at [405, 307] on span "Delete User" at bounding box center [412, 304] width 29 height 8
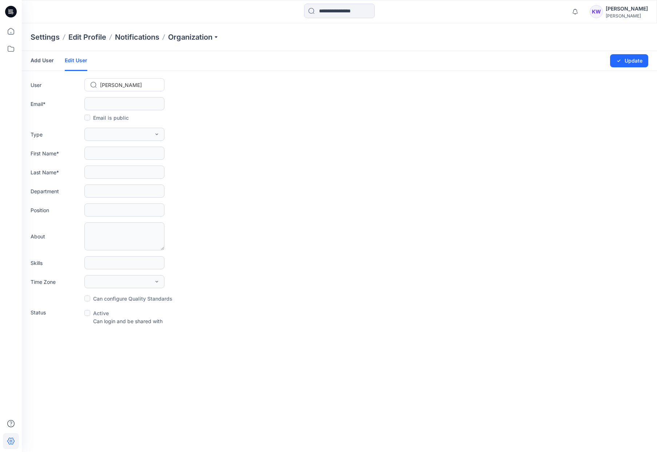
click at [142, 83] on div at bounding box center [128, 84] width 57 height 9
type input "*"
click at [128, 113] on span "Anita Lopez" at bounding box center [122, 116] width 42 height 8
type input "**********"
type input "*****"
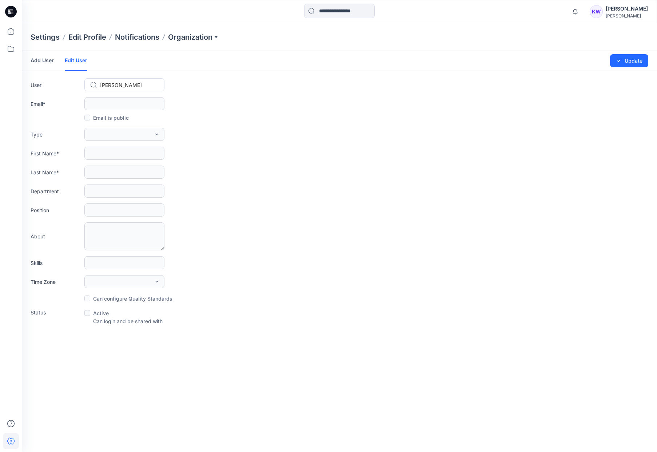
type input "*****"
type input "******"
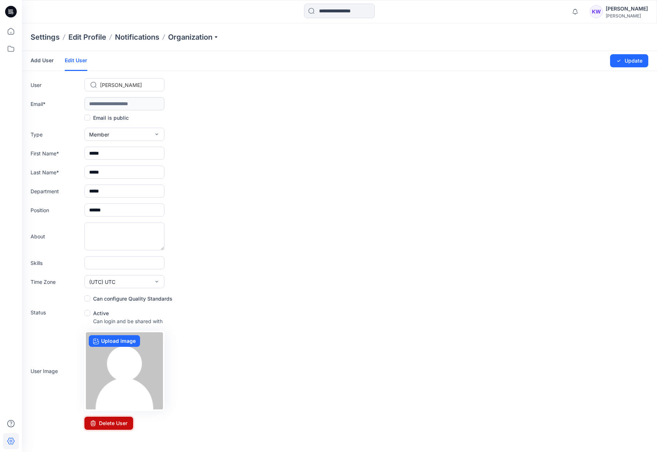
click at [115, 426] on button "Delete User" at bounding box center [108, 422] width 49 height 13
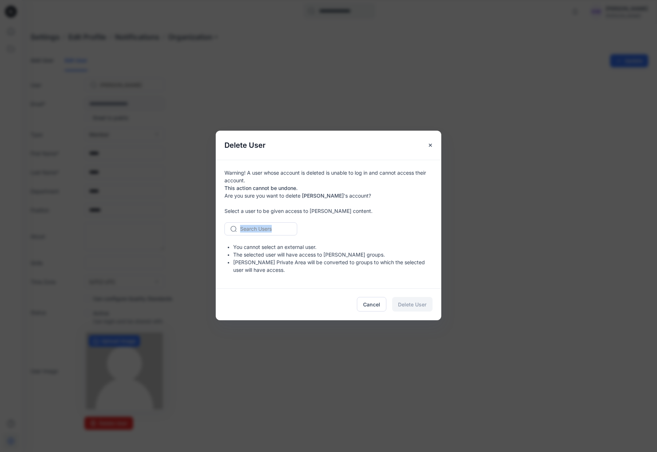
click at [252, 226] on div "Warning! A user whose account is deleted is unable to log in and cannot access …" at bounding box center [328, 224] width 225 height 128
click at [253, 229] on div at bounding box center [265, 228] width 50 height 9
type input "*"
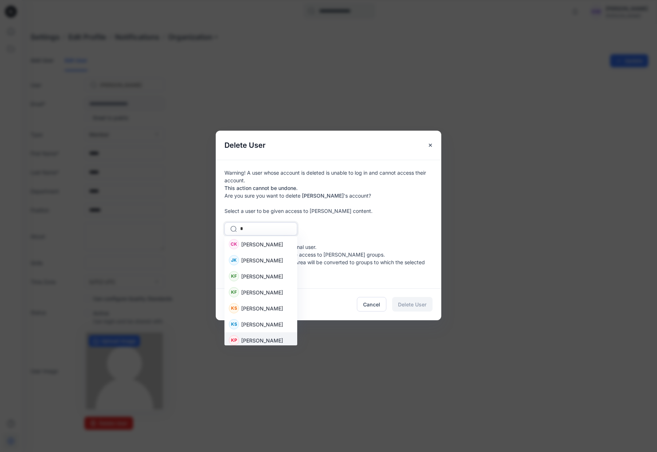
click at [265, 337] on span "Katelyn Powers" at bounding box center [262, 340] width 42 height 8
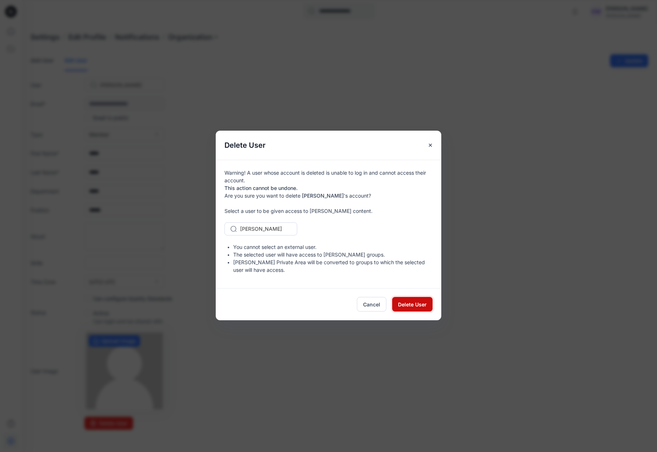
click at [419, 305] on span "Delete User" at bounding box center [412, 304] width 29 height 8
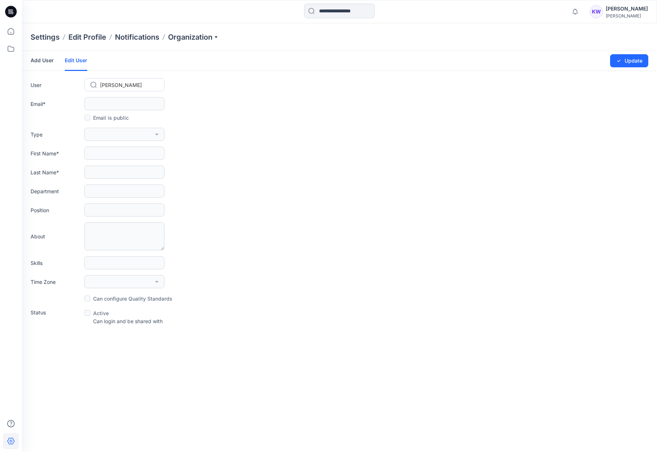
click at [131, 86] on div at bounding box center [128, 84] width 57 height 9
type input "*"
click at [128, 132] on span "Claudia Arias" at bounding box center [122, 132] width 42 height 8
type input "**********"
type input "*******"
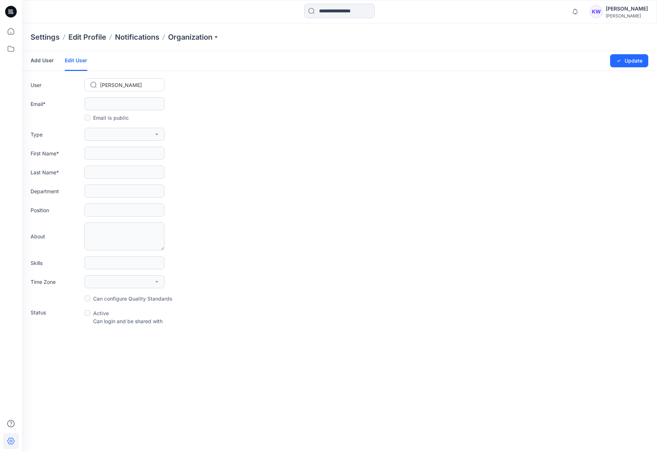
type input "*****"
type input "*"
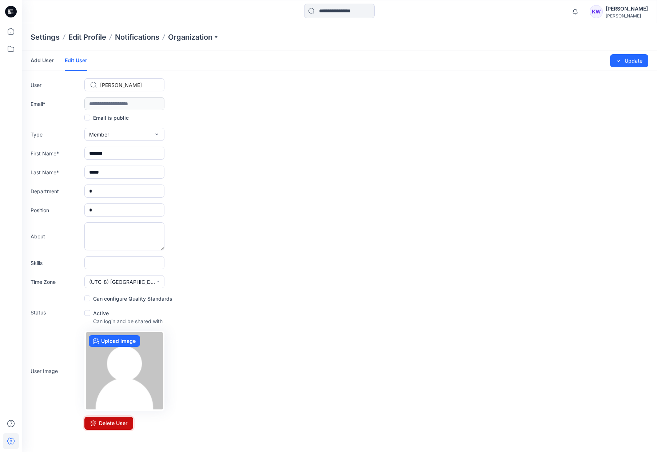
click at [110, 421] on button "Delete User" at bounding box center [108, 422] width 49 height 13
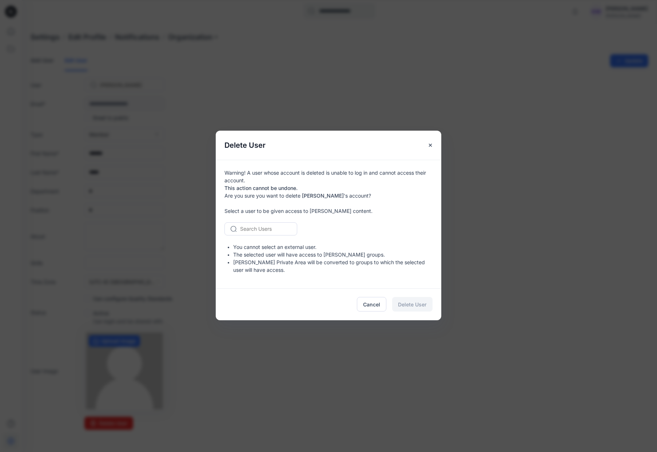
click at [263, 230] on div at bounding box center [265, 228] width 50 height 9
type input "*"
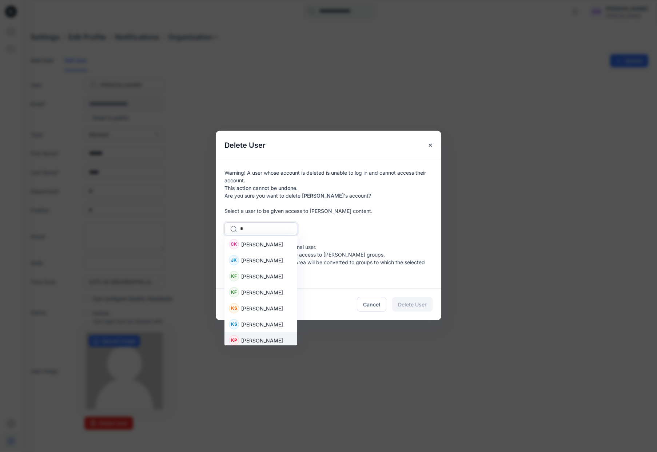
click at [266, 339] on span "Katelyn Powers" at bounding box center [262, 340] width 42 height 8
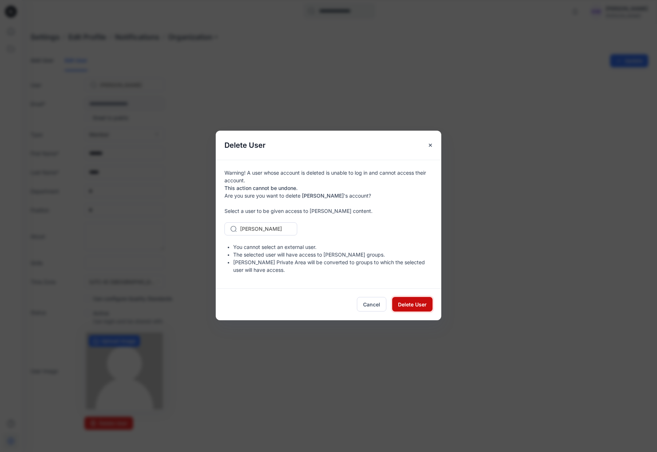
click at [422, 305] on span "Delete User" at bounding box center [412, 304] width 29 height 8
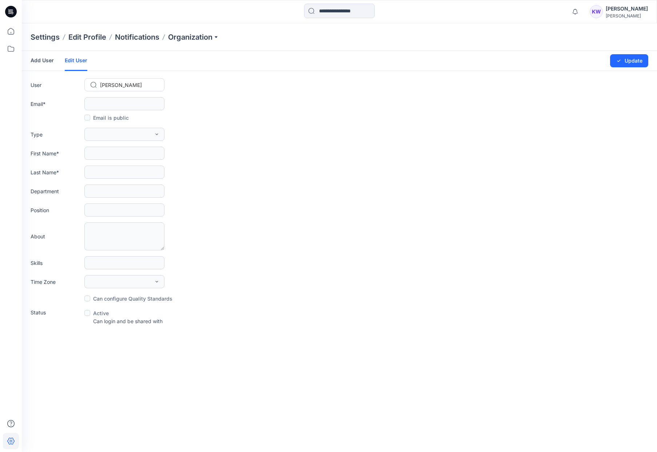
click at [123, 85] on div at bounding box center [128, 84] width 57 height 9
type input "*"
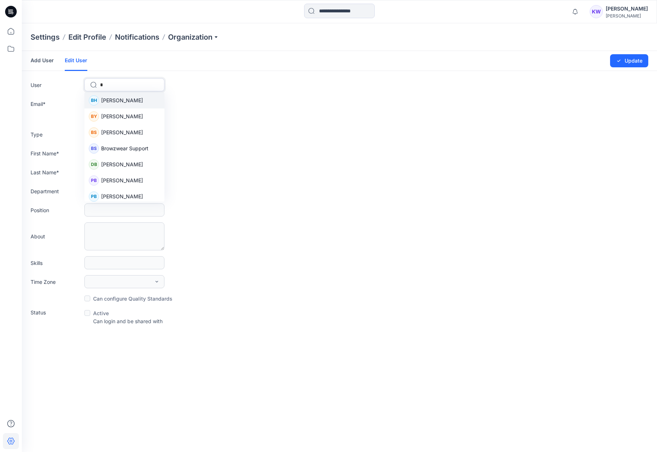
click at [122, 102] on span "Benita Herrera" at bounding box center [122, 100] width 42 height 8
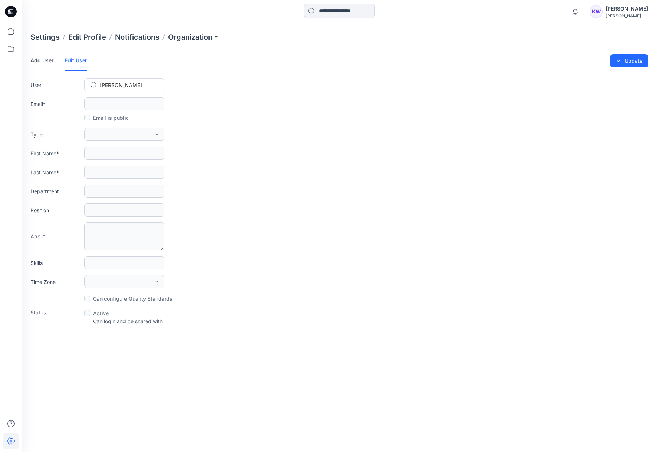
type input "**********"
type input "******"
type input "*******"
type input "*"
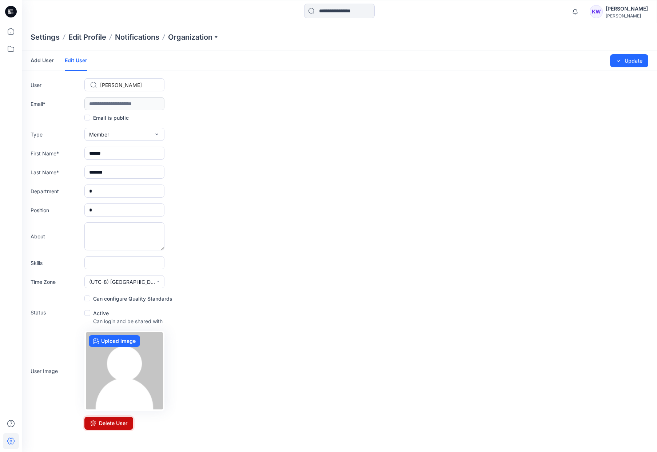
click at [115, 421] on button "Delete User" at bounding box center [108, 422] width 49 height 13
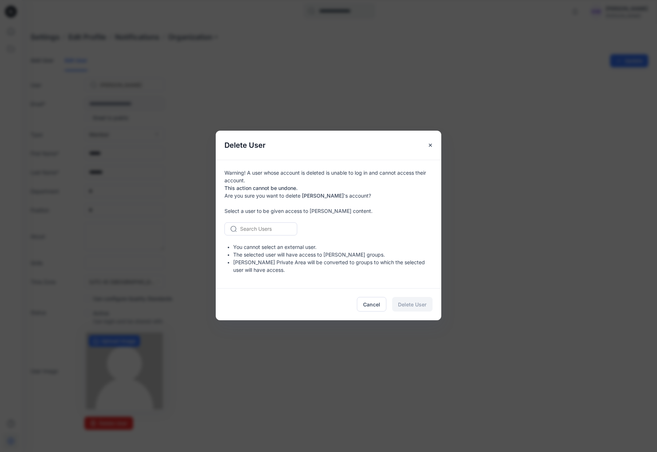
click at [275, 229] on div at bounding box center [265, 228] width 50 height 9
type input "*"
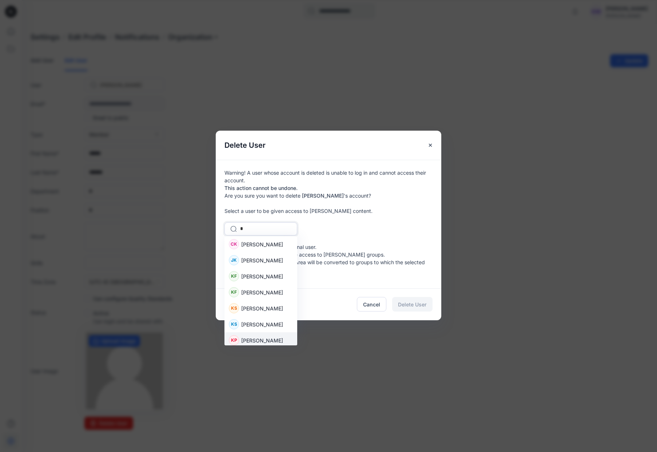
drag, startPoint x: 257, startPoint y: 340, endPoint x: 291, endPoint y: 329, distance: 35.2
click at [257, 340] on span "Katelyn Powers" at bounding box center [262, 340] width 42 height 8
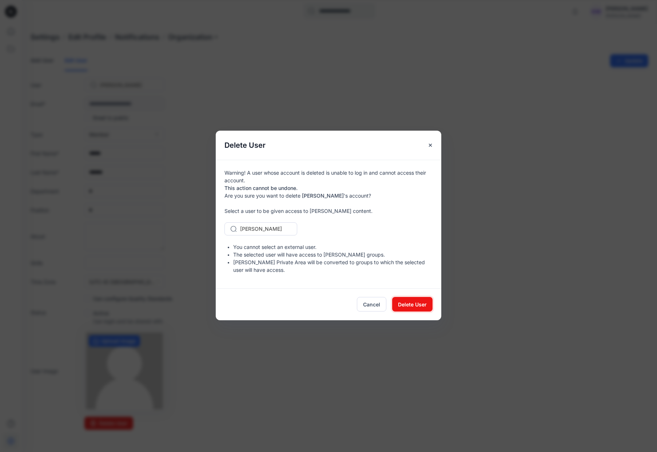
drag, startPoint x: 405, startPoint y: 302, endPoint x: 401, endPoint y: 302, distance: 4.4
click at [405, 302] on span "Delete User" at bounding box center [412, 304] width 29 height 8
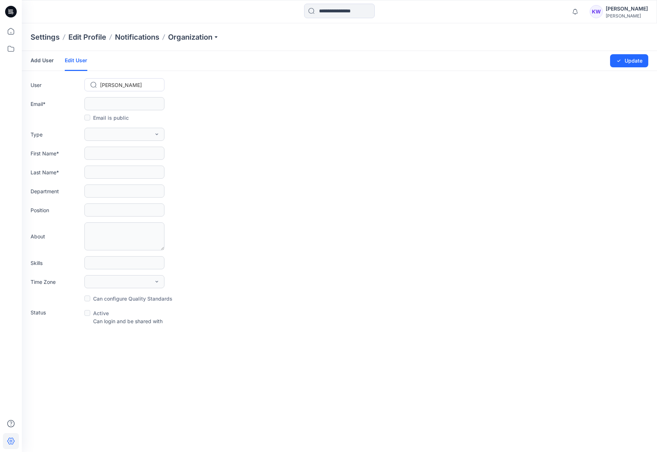
click at [139, 86] on div at bounding box center [128, 84] width 57 height 9
type input "*"
click at [126, 115] on span "Brandon Spiegel" at bounding box center [122, 116] width 42 height 8
type input "**********"
type input "*******"
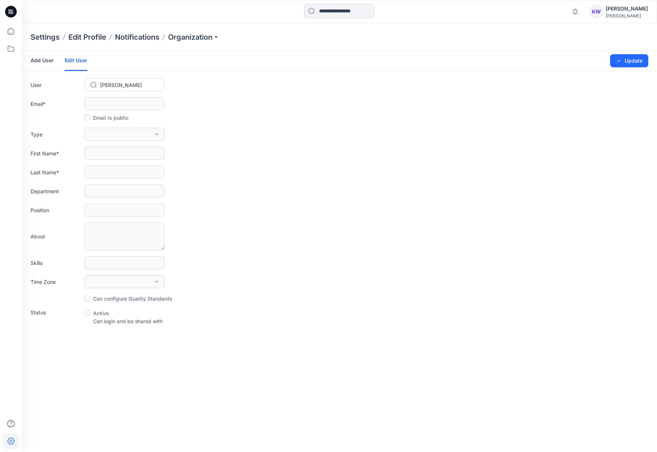
type input "*******"
type input "********"
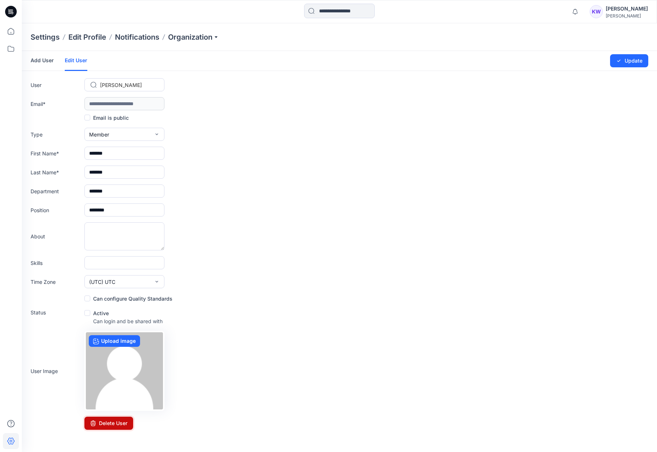
click at [111, 420] on button "Delete User" at bounding box center [108, 422] width 49 height 13
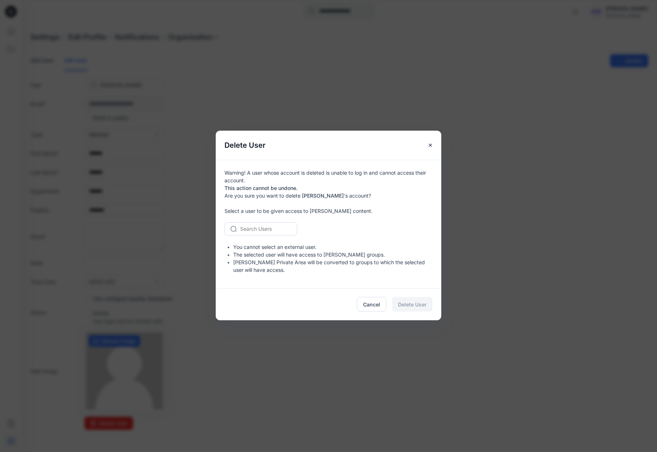
click at [275, 233] on div "Search Users" at bounding box center [265, 228] width 52 height 11
click at [273, 229] on div at bounding box center [265, 228] width 50 height 9
type input "*"
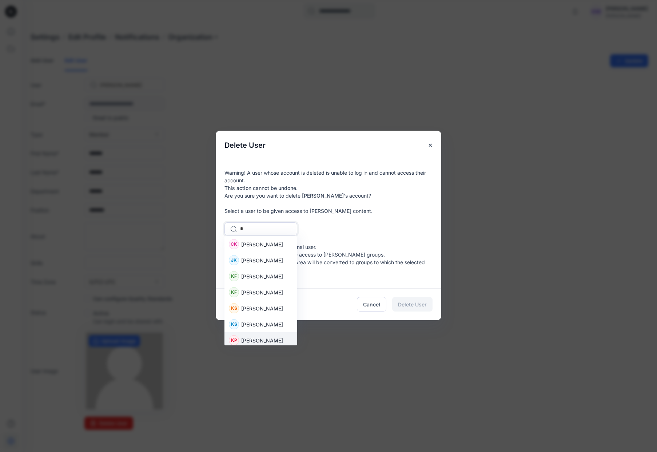
click at [260, 343] on span "Katelyn Powers" at bounding box center [262, 340] width 42 height 8
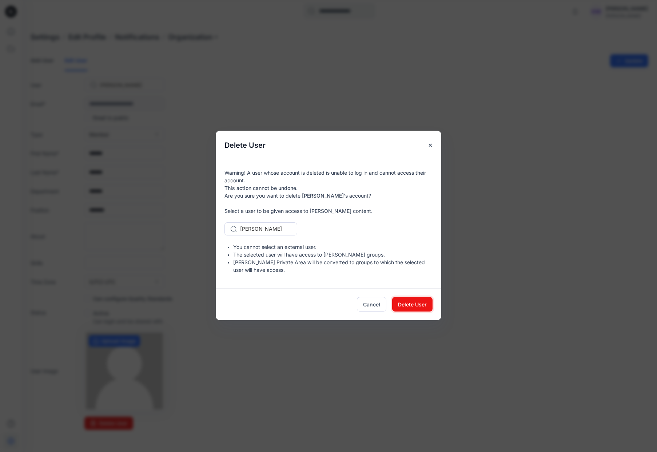
click at [411, 300] on span "Delete User" at bounding box center [412, 304] width 29 height 8
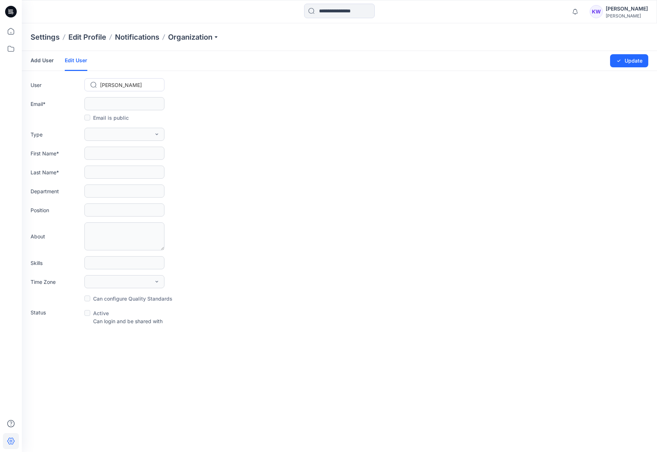
click at [144, 83] on div at bounding box center [128, 84] width 57 height 9
type input "*"
click at [127, 148] on span "Paige Butler" at bounding box center [122, 148] width 42 height 8
type input "**********"
type input "*****"
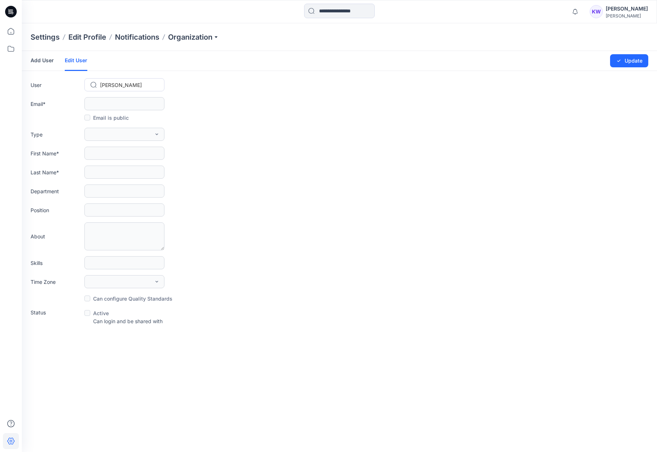
type input "******"
type input "**********"
type input "********"
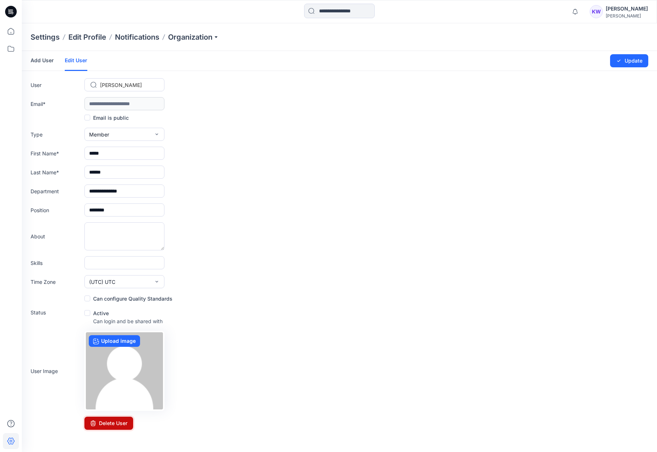
click at [115, 421] on button "Delete User" at bounding box center [108, 422] width 49 height 13
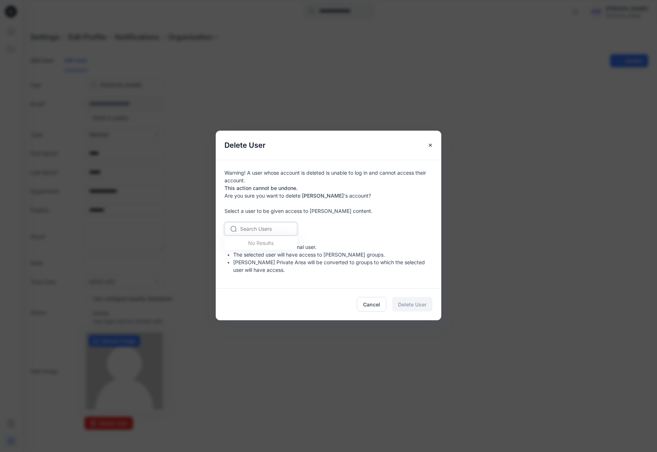
click at [260, 227] on div at bounding box center [265, 228] width 50 height 9
type input "*"
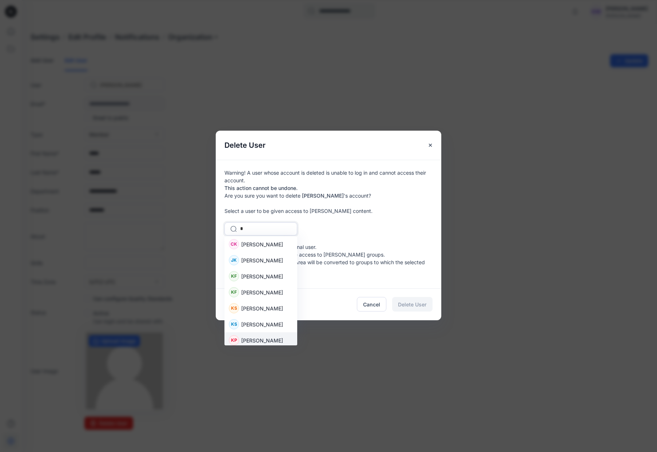
click at [255, 338] on span "Katelyn Powers" at bounding box center [262, 340] width 42 height 8
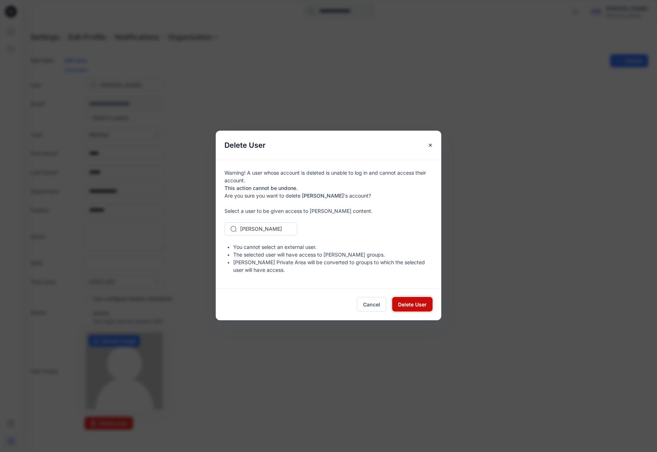
click at [404, 307] on span "Delete User" at bounding box center [412, 304] width 29 height 8
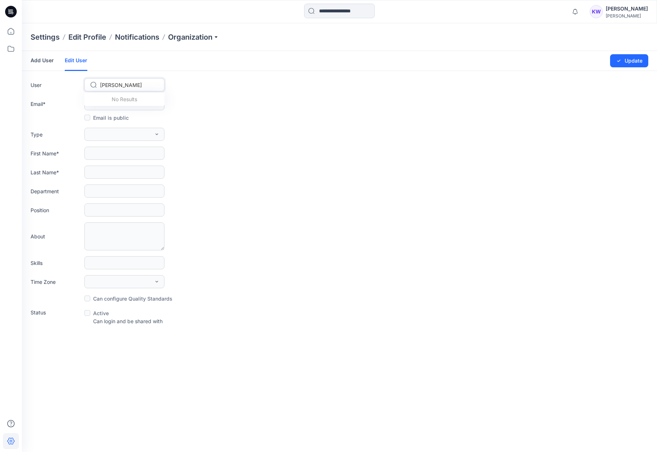
click at [133, 84] on div at bounding box center [128, 84] width 57 height 9
type input "*"
drag, startPoint x: 121, startPoint y: 84, endPoint x: 89, endPoint y: 84, distance: 31.6
click at [89, 84] on div "Paige Butler" at bounding box center [124, 85] width 79 height 11
type input "*"
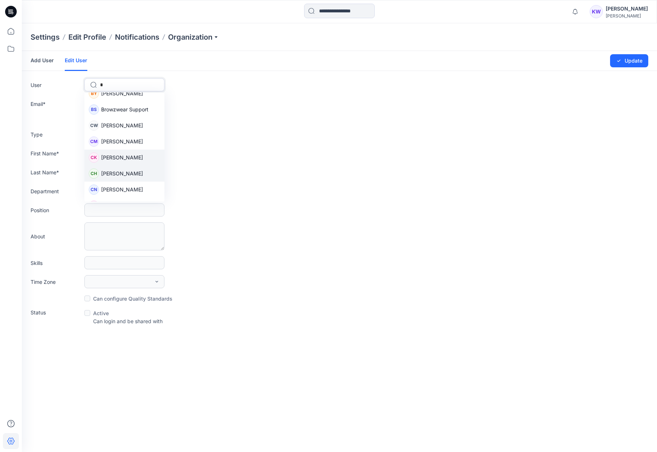
scroll to position [43, 0]
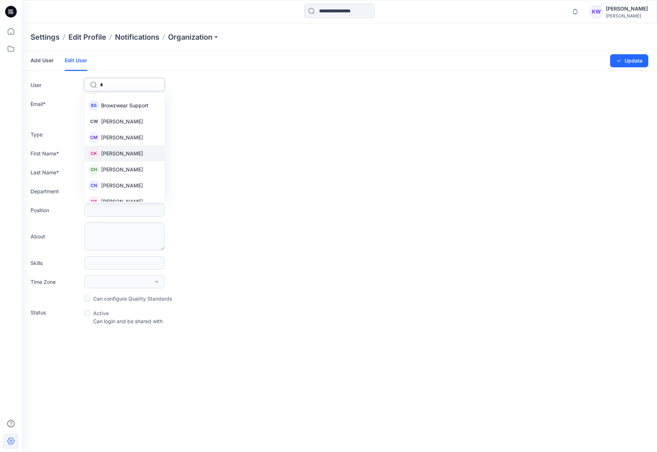
click at [125, 153] on span "Christiane King" at bounding box center [122, 153] width 42 height 8
type input "**********"
type input "****"
type input "*"
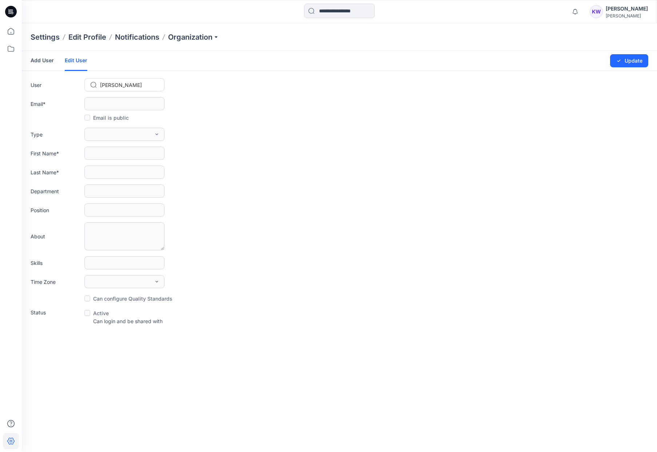
type input "*"
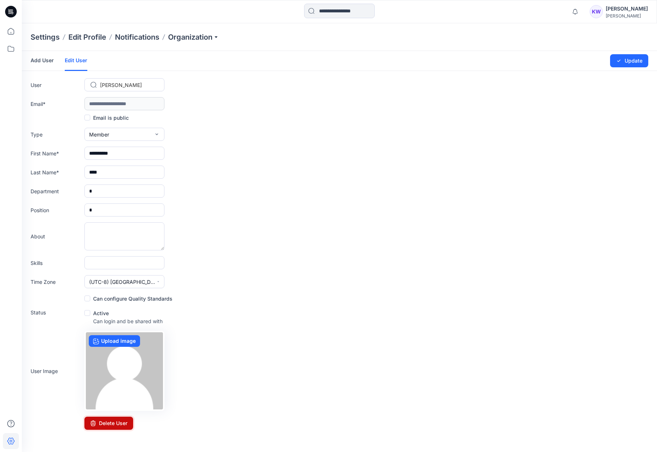
click at [110, 422] on button "Delete User" at bounding box center [108, 422] width 49 height 13
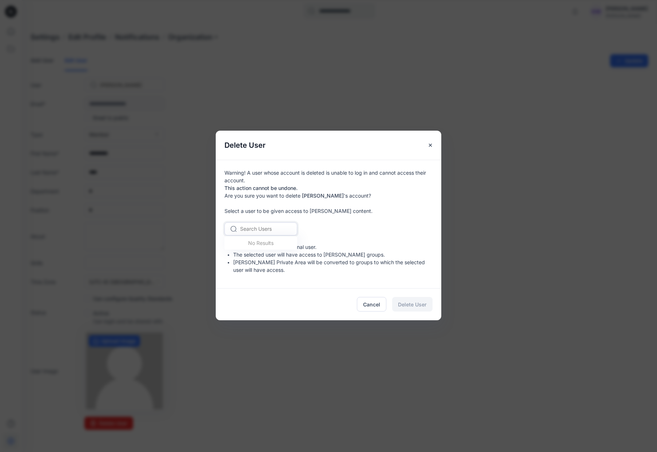
click at [274, 232] on div at bounding box center [265, 228] width 50 height 9
type input "*"
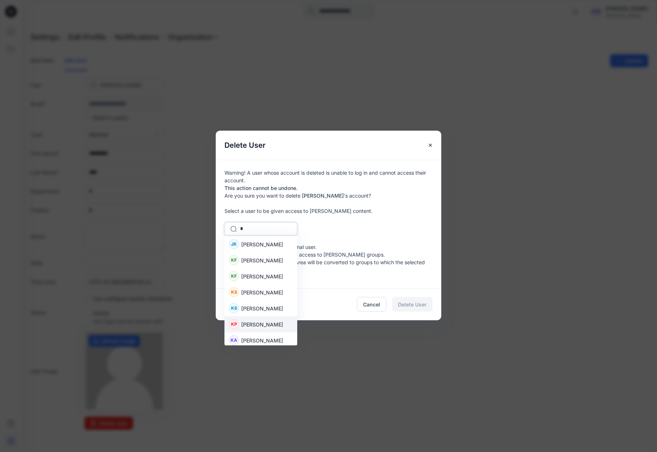
click at [264, 322] on span "Katelyn Powers" at bounding box center [262, 324] width 42 height 8
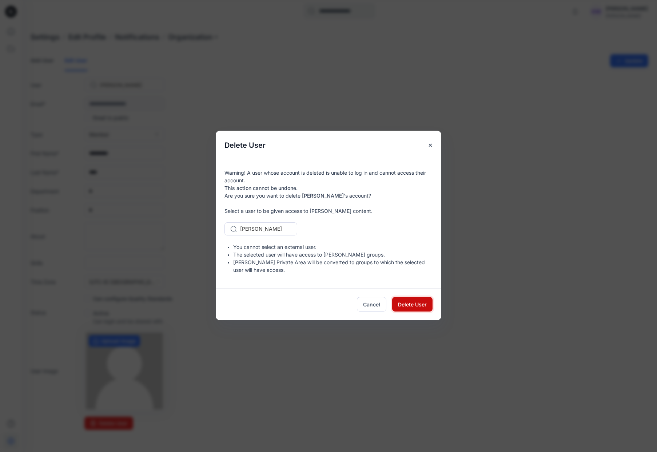
click at [407, 301] on span "Delete User" at bounding box center [412, 304] width 29 height 8
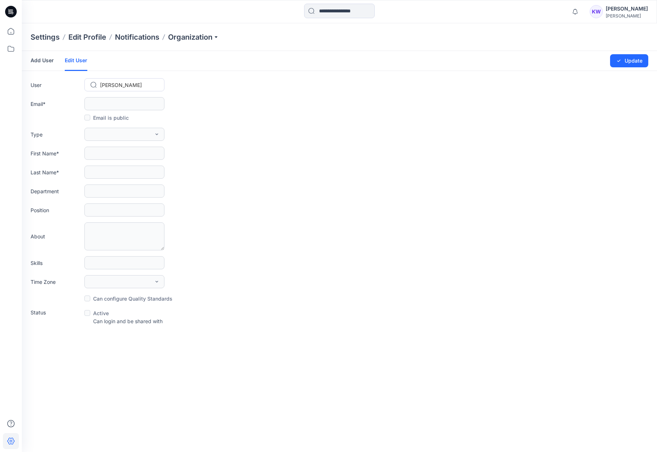
click at [144, 84] on div at bounding box center [128, 84] width 57 height 9
type input "*"
click at [127, 196] on span "Connie Huerta" at bounding box center [122, 196] width 42 height 8
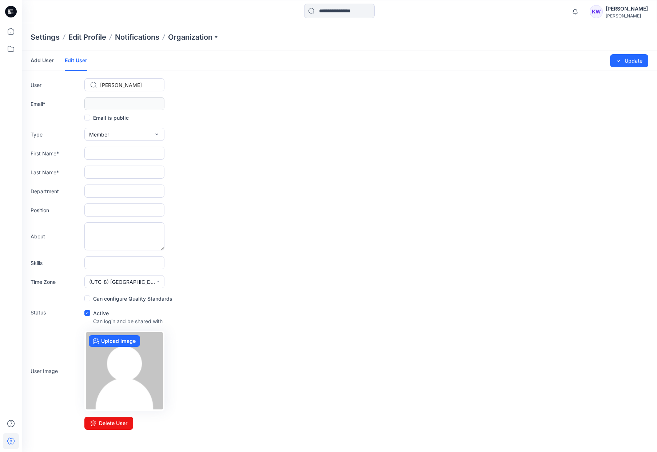
type input "**********"
type input "******"
click at [122, 421] on button "Delete User" at bounding box center [108, 422] width 49 height 13
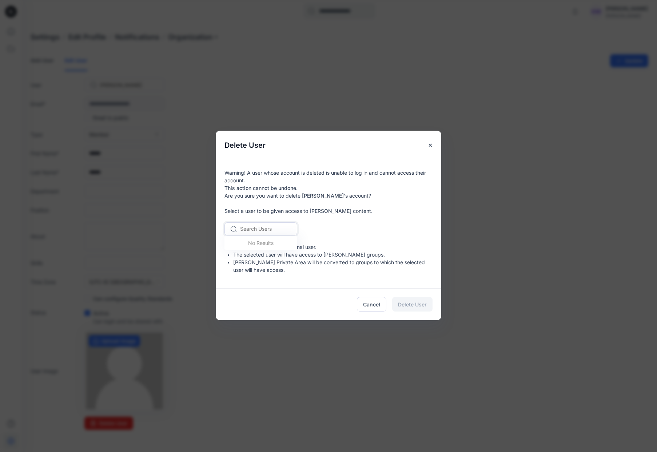
click at [279, 228] on div at bounding box center [265, 228] width 50 height 9
type input "*"
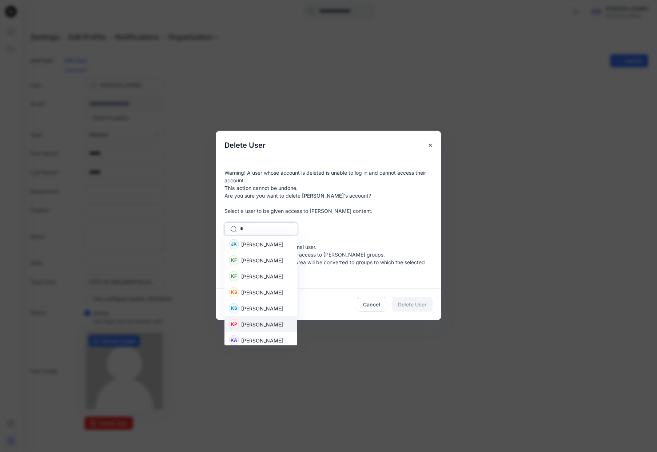
click at [264, 324] on span "Katelyn Powers" at bounding box center [262, 324] width 42 height 8
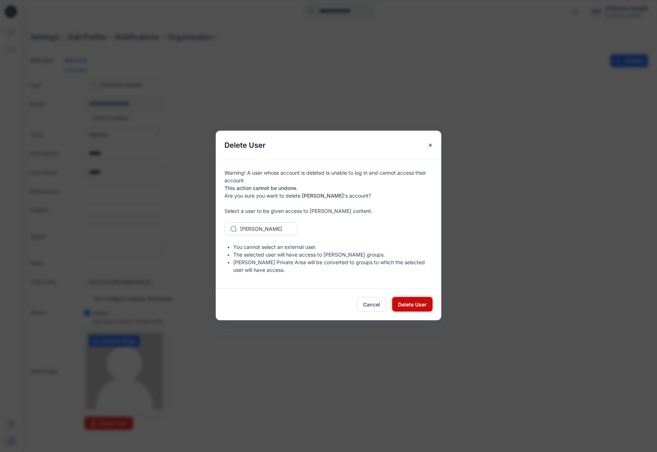
click at [417, 306] on span "Delete User" at bounding box center [412, 304] width 29 height 8
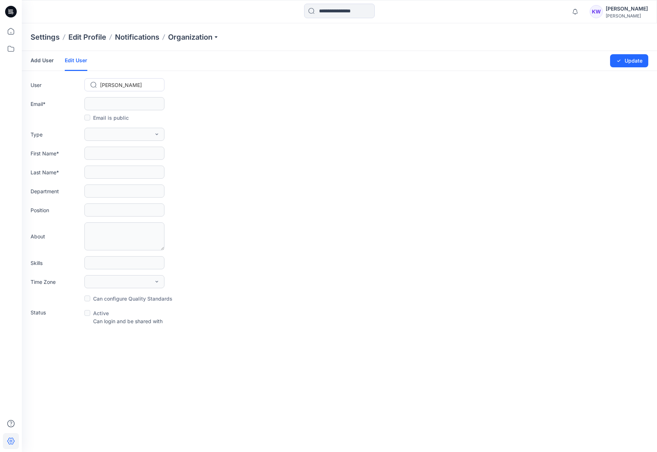
click at [131, 87] on div at bounding box center [128, 84] width 57 height 9
type input "*"
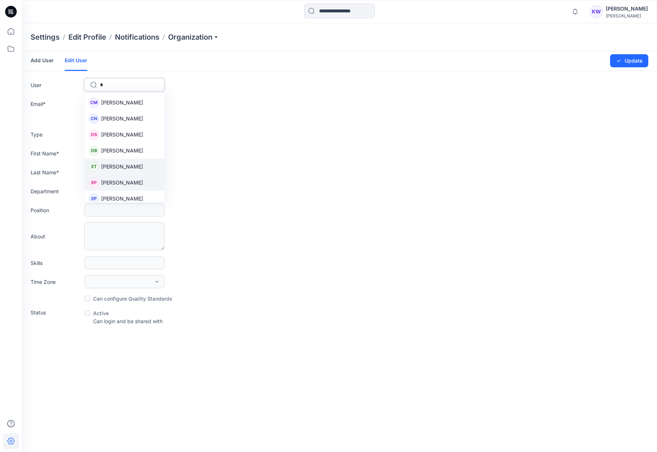
scroll to position [80, 0]
click at [110, 164] on span "Eli Trinh" at bounding box center [122, 165] width 42 height 8
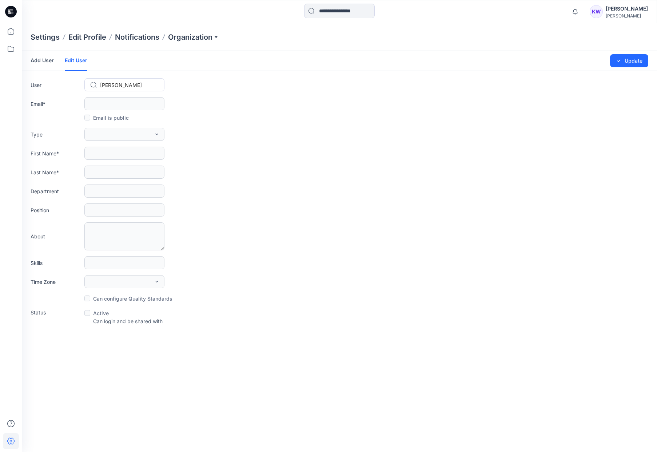
type input "**********"
type input "***"
type input "*****"
type input "****"
type input "******"
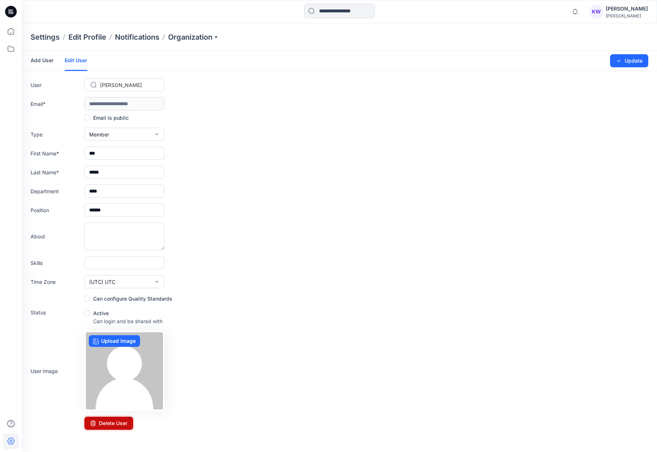
click at [120, 420] on button "Delete User" at bounding box center [108, 422] width 49 height 13
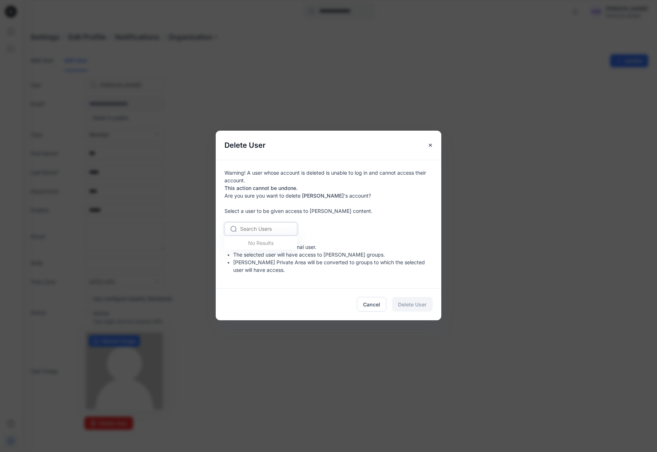
click at [272, 229] on div at bounding box center [265, 228] width 50 height 9
type input "*"
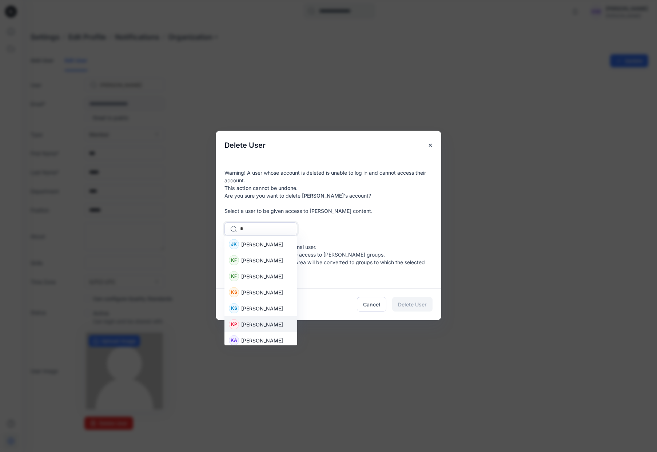
click at [258, 321] on span "Katelyn Powers" at bounding box center [262, 324] width 42 height 8
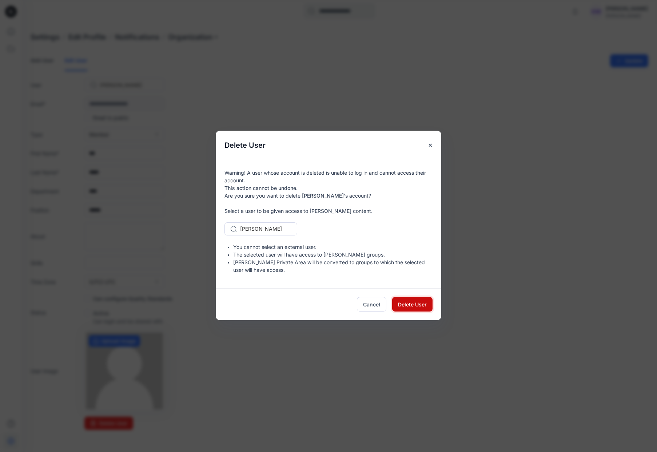
click at [412, 307] on span "Delete User" at bounding box center [412, 304] width 29 height 8
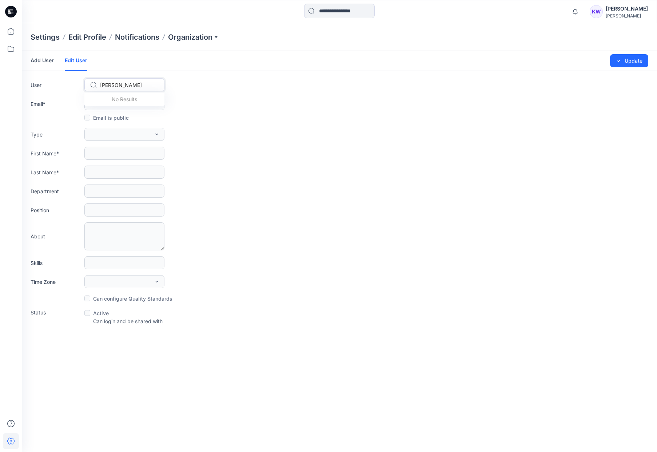
click at [129, 84] on div at bounding box center [128, 84] width 57 height 9
type input "*"
click at [116, 175] on span "Erica Penuela" at bounding box center [122, 173] width 42 height 8
type input "**********"
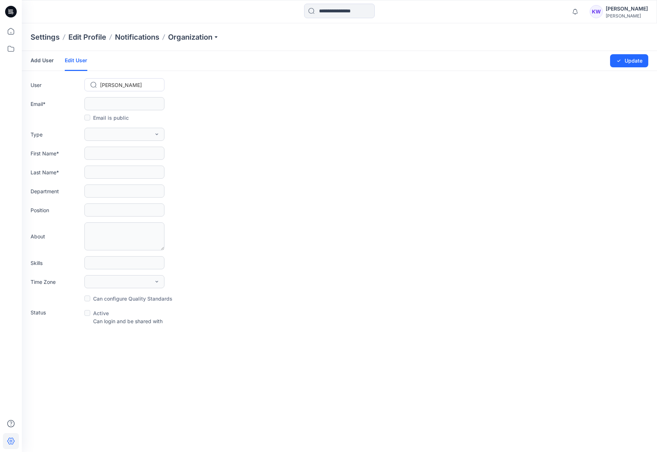
type input "*****"
type input "*******"
type input "*"
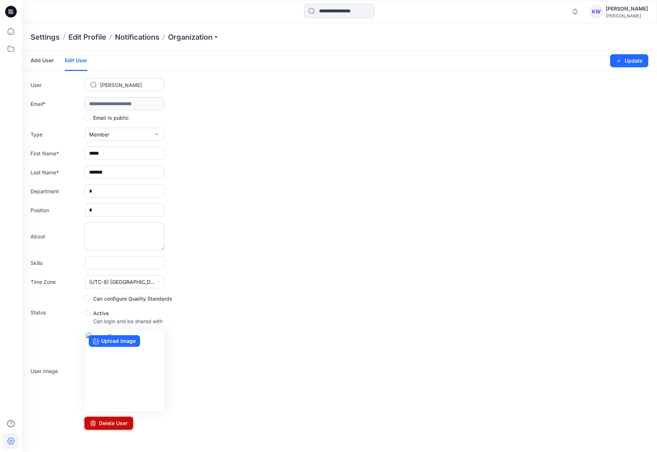
click at [113, 425] on button "Delete User" at bounding box center [108, 422] width 49 height 13
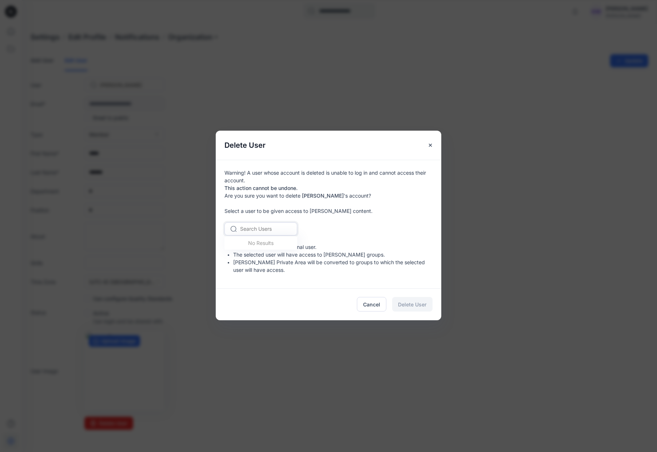
click at [275, 233] on div at bounding box center [265, 228] width 50 height 9
click at [276, 229] on div at bounding box center [265, 228] width 50 height 9
type input "*"
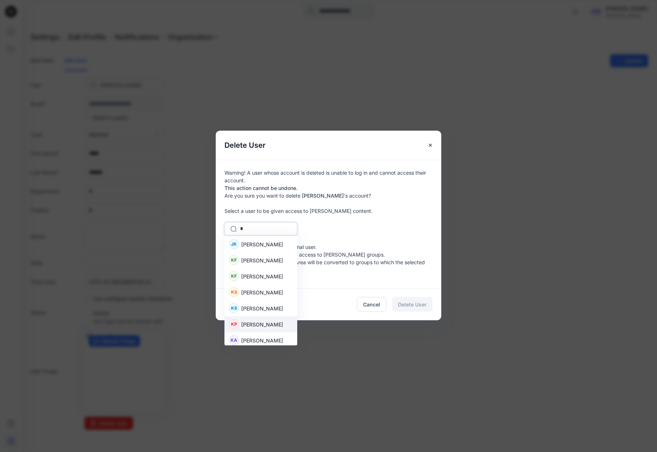
click at [260, 321] on span "Katelyn Powers" at bounding box center [262, 324] width 42 height 8
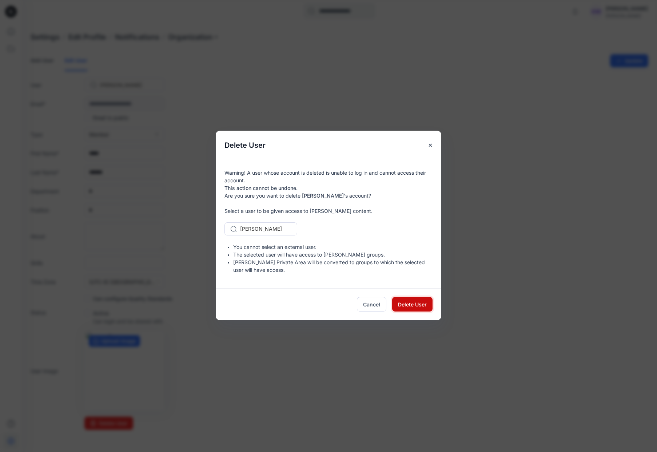
click at [419, 303] on span "Delete User" at bounding box center [412, 304] width 29 height 8
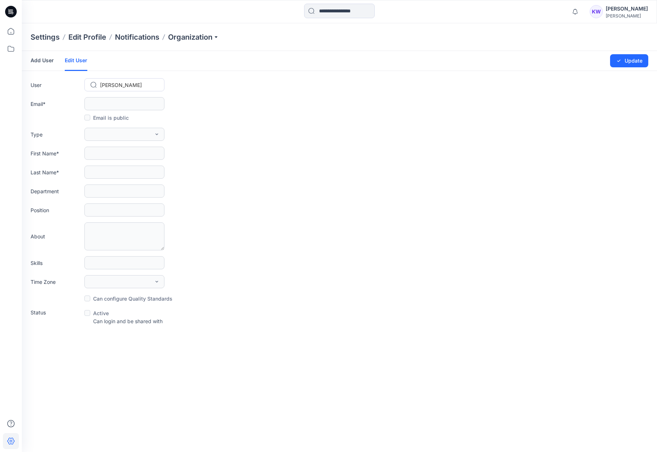
click at [131, 85] on div at bounding box center [128, 84] width 57 height 9
type input "*"
click at [120, 157] on span "Erin Chalhub" at bounding box center [122, 157] width 42 height 8
type input "**********"
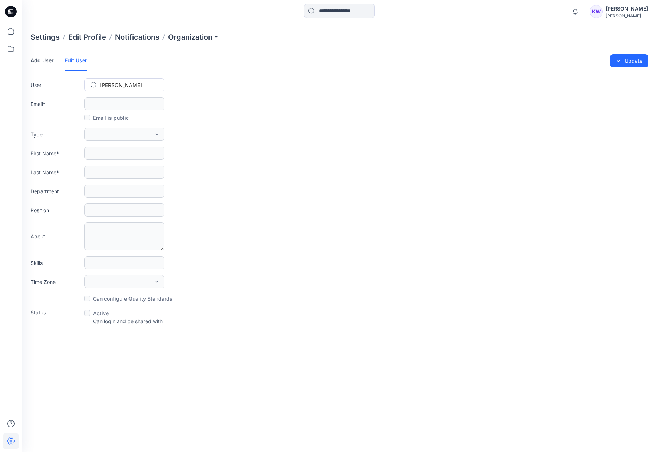
type input "****"
type input "*******"
type input "**********"
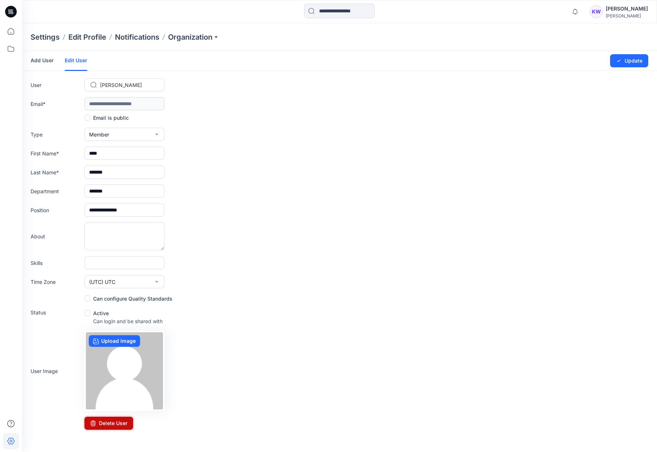
click at [109, 422] on button "Delete User" at bounding box center [108, 422] width 49 height 13
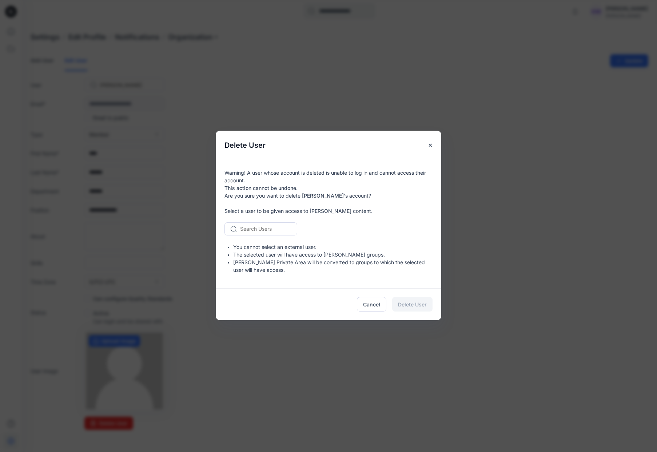
click at [273, 230] on div at bounding box center [265, 228] width 50 height 9
type input "*"
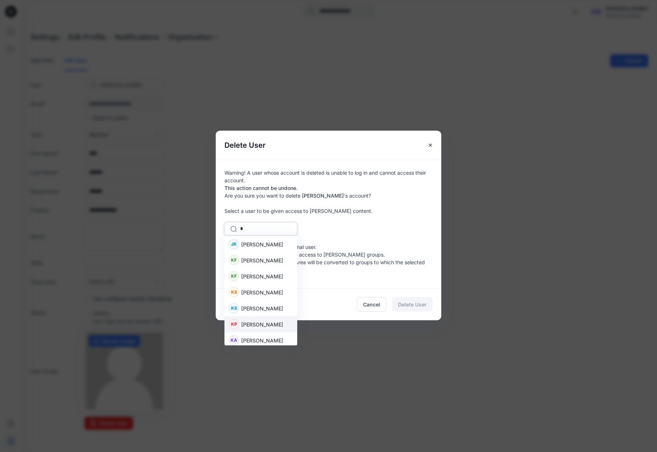
click at [248, 327] on span "Katelyn Powers" at bounding box center [262, 324] width 42 height 8
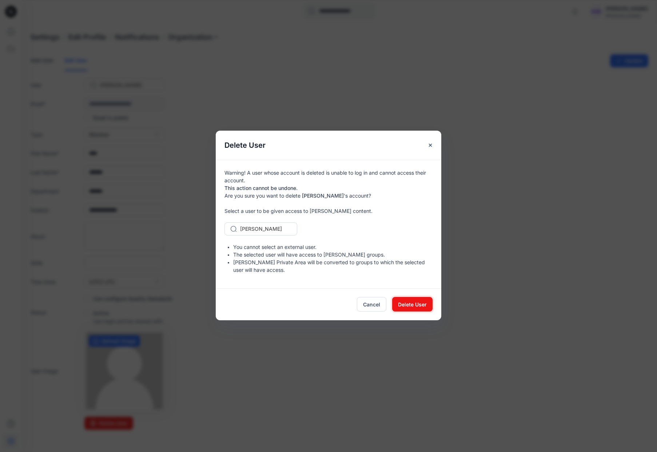
click at [417, 301] on span "Delete User" at bounding box center [412, 304] width 29 height 8
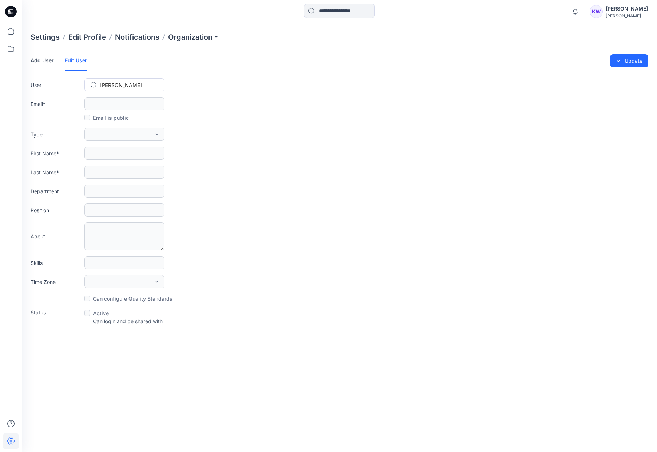
click at [127, 85] on div at bounding box center [128, 84] width 57 height 9
type input "*"
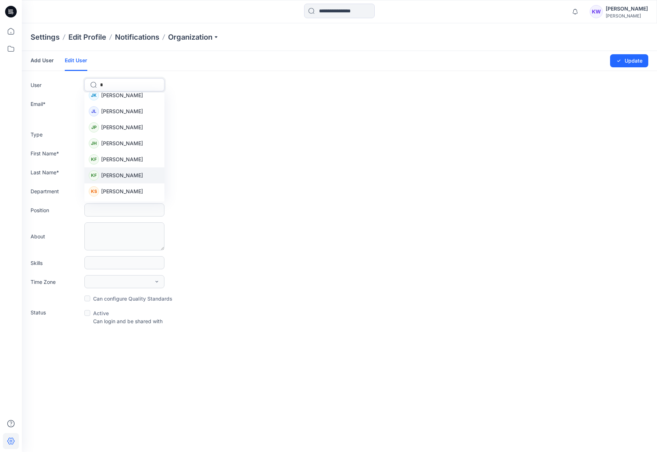
scroll to position [198, 0]
click at [118, 158] on span "Kaitlin Flores" at bounding box center [122, 159] width 42 height 8
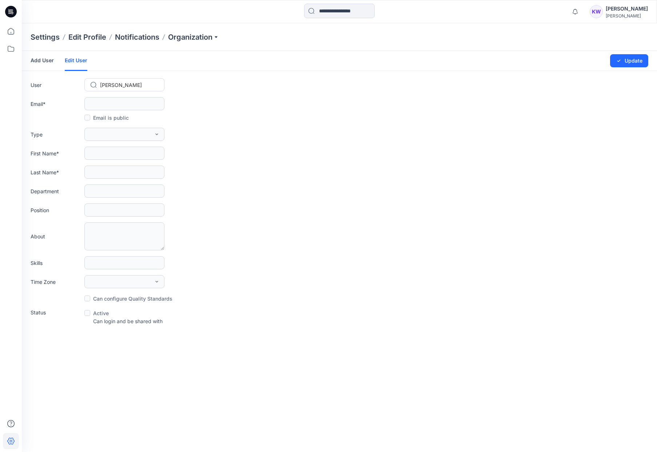
type input "**********"
type input "*******"
type input "******"
type input "*******"
type input "**********"
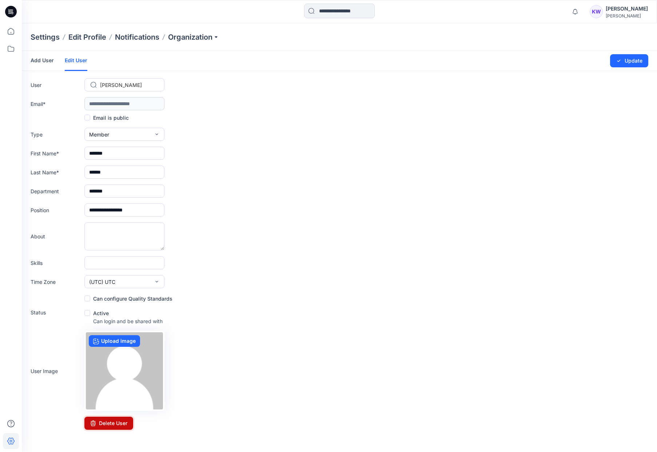
click at [114, 424] on button "Delete User" at bounding box center [108, 422] width 49 height 13
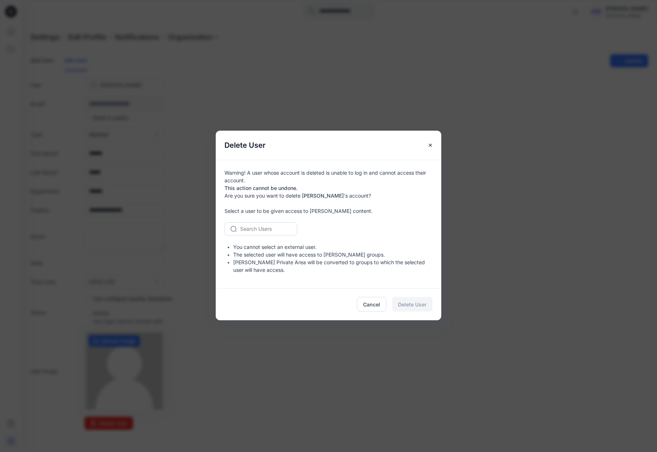
drag, startPoint x: 267, startPoint y: 229, endPoint x: 272, endPoint y: 234, distance: 7.3
click at [267, 229] on div at bounding box center [265, 228] width 50 height 9
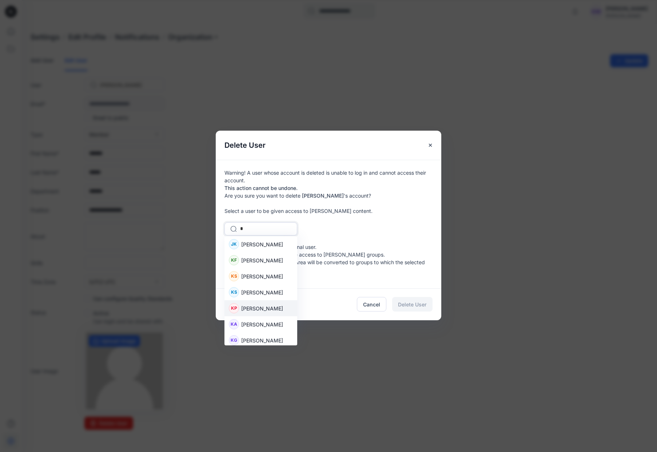
click at [256, 311] on span "Katelyn Powers" at bounding box center [262, 308] width 42 height 8
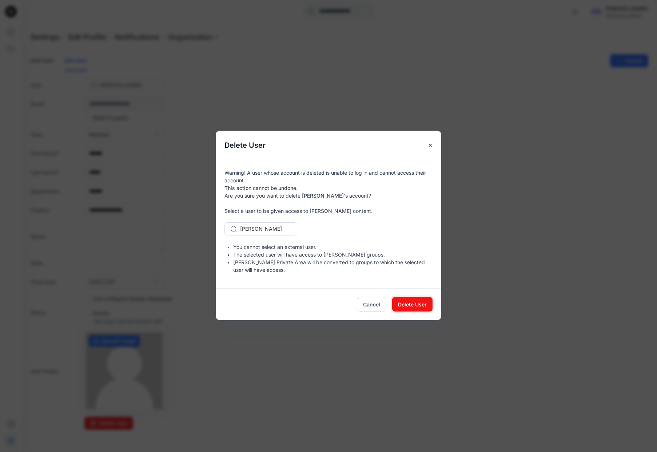
drag, startPoint x: 403, startPoint y: 303, endPoint x: 352, endPoint y: 300, distance: 51.3
click at [402, 303] on span "Delete User" at bounding box center [412, 304] width 29 height 8
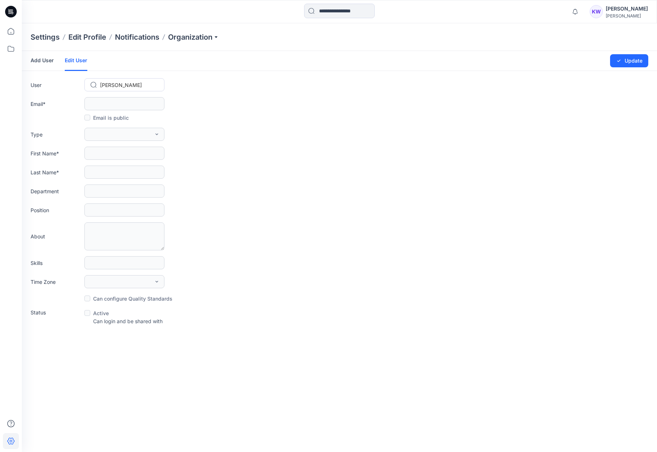
click at [125, 85] on div at bounding box center [128, 84] width 57 height 9
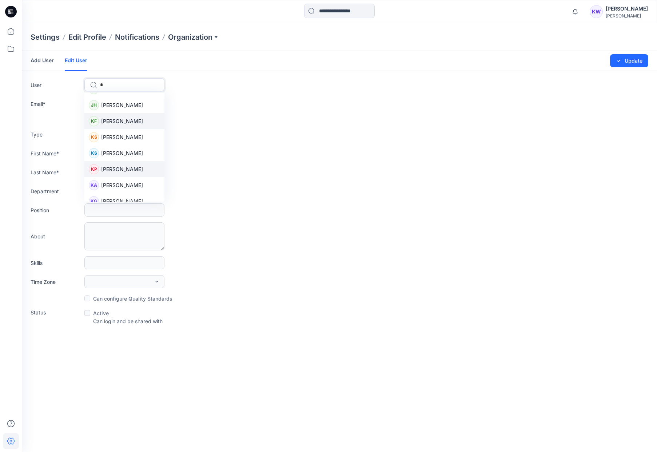
click at [124, 169] on span "Katelyn Powers" at bounding box center [122, 169] width 42 height 8
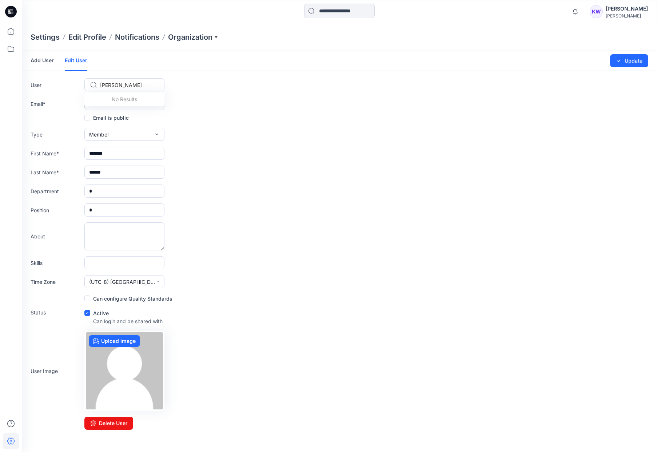
click at [147, 83] on div at bounding box center [128, 84] width 57 height 9
drag, startPoint x: 147, startPoint y: 84, endPoint x: 37, endPoint y: 82, distance: 109.8
click at [38, 82] on div "User option [object Object], selected. Katelyn Powers" at bounding box center [339, 84] width 617 height 13
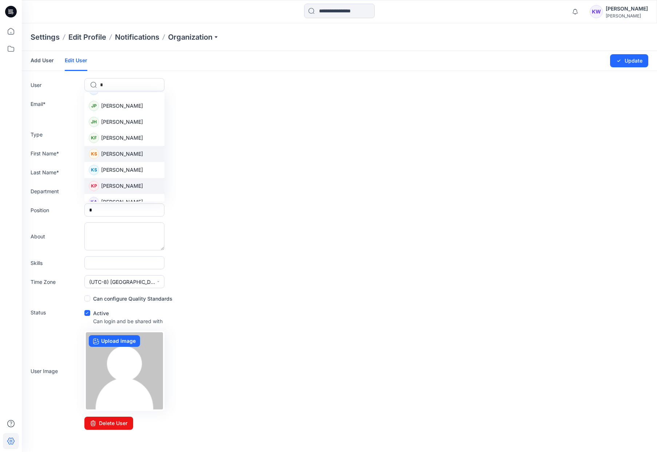
scroll to position [221, 0]
click at [110, 140] on div "KF Kaitlin Flores" at bounding box center [124, 135] width 80 height 16
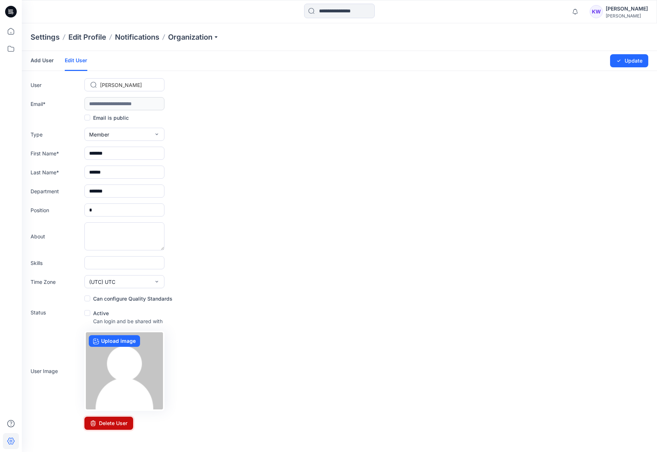
click at [105, 424] on button "Delete User" at bounding box center [108, 422] width 49 height 13
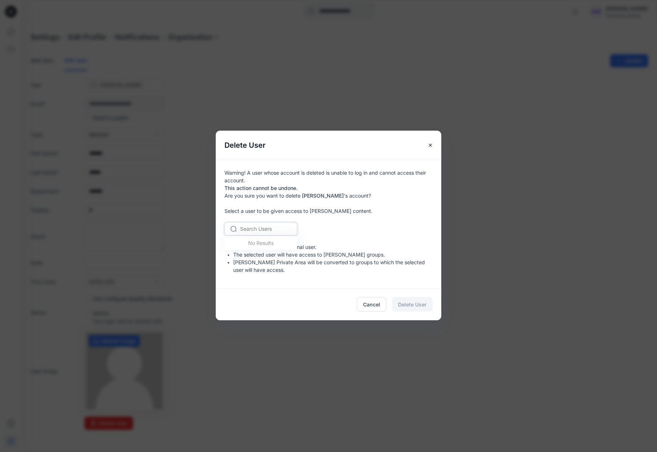
click at [275, 229] on div at bounding box center [265, 228] width 50 height 9
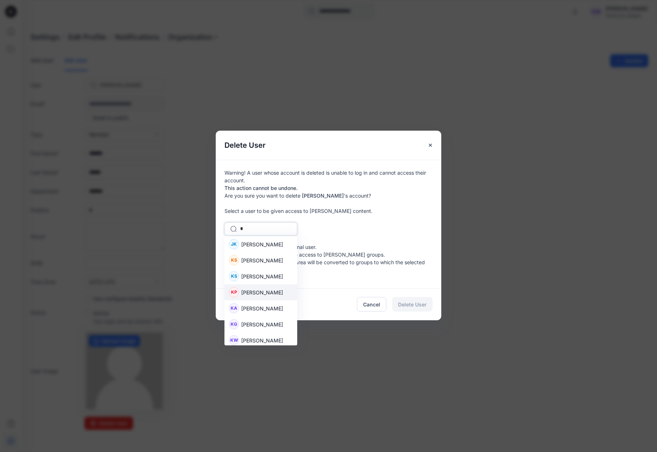
click at [265, 294] on span "Katelyn Powers" at bounding box center [262, 292] width 42 height 8
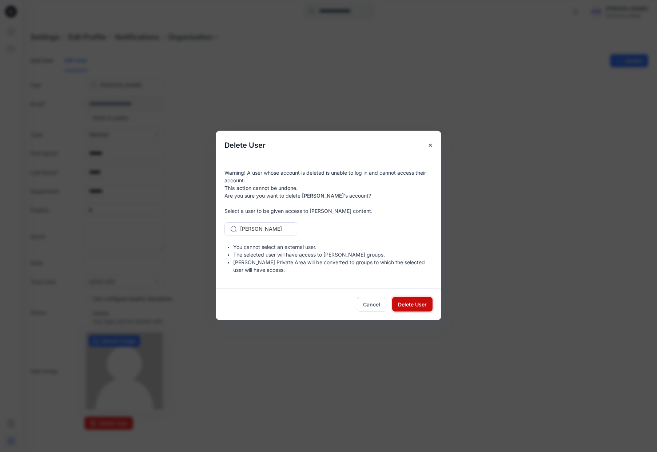
click at [418, 303] on span "Delete User" at bounding box center [412, 304] width 29 height 8
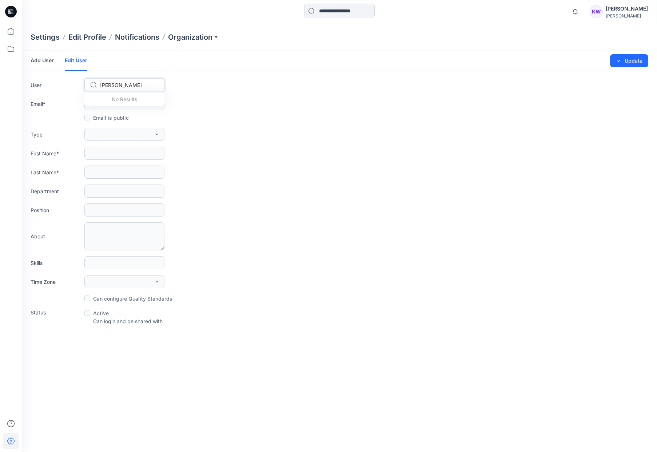
click at [132, 86] on div at bounding box center [128, 84] width 57 height 9
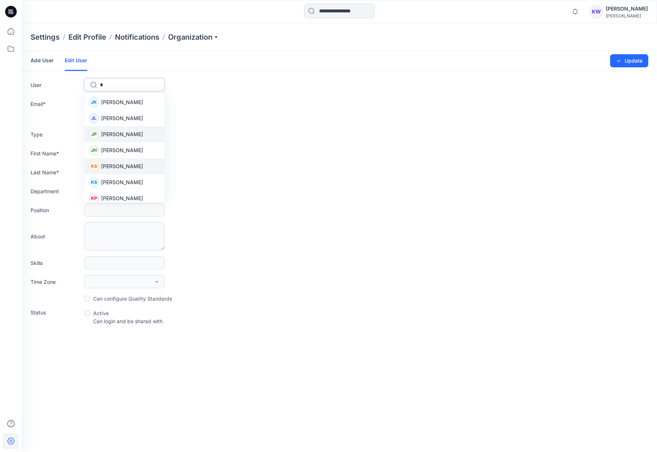
scroll to position [203, 0]
click at [122, 153] on span "Karen Salazar" at bounding box center [122, 154] width 42 height 8
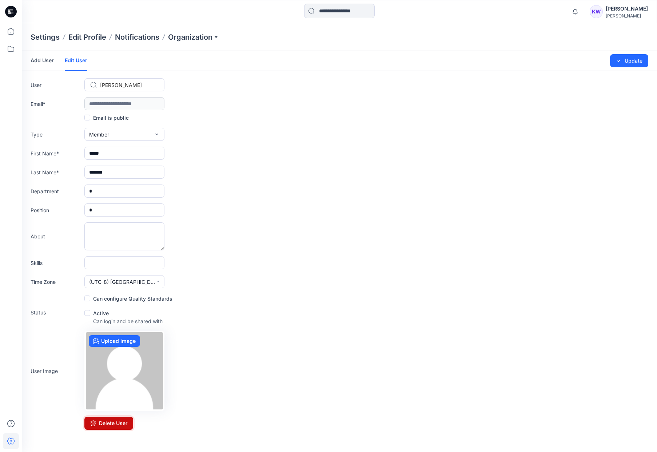
click at [102, 426] on button "Delete User" at bounding box center [108, 422] width 49 height 13
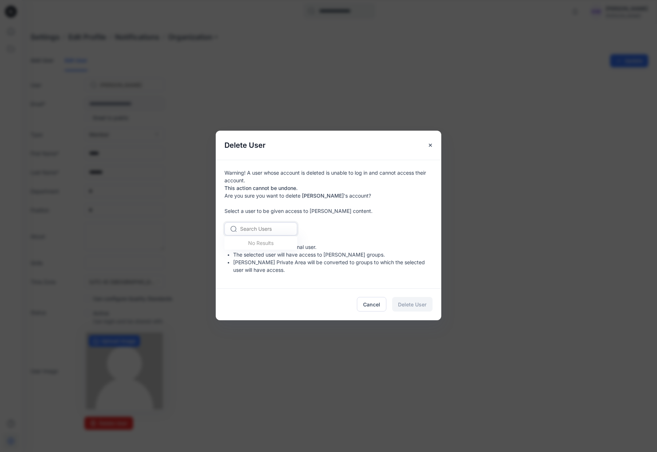
click at [264, 230] on div at bounding box center [265, 228] width 50 height 9
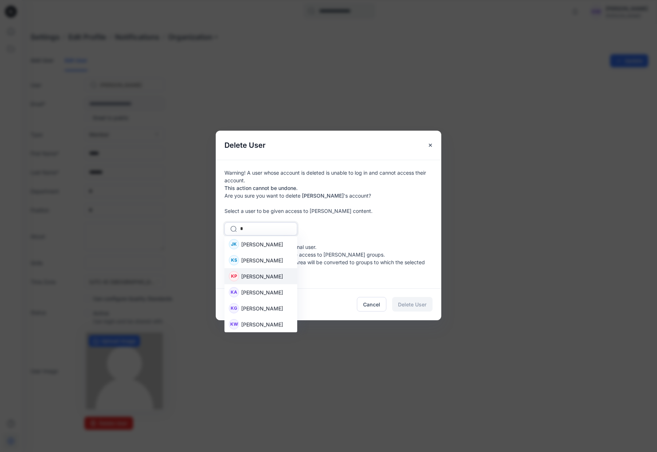
click at [264, 277] on span "Katelyn Powers" at bounding box center [262, 276] width 42 height 8
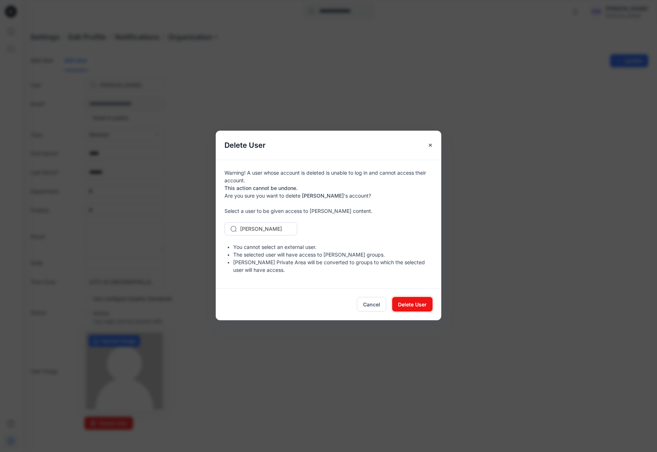
click at [404, 305] on span "Delete User" at bounding box center [412, 304] width 29 height 8
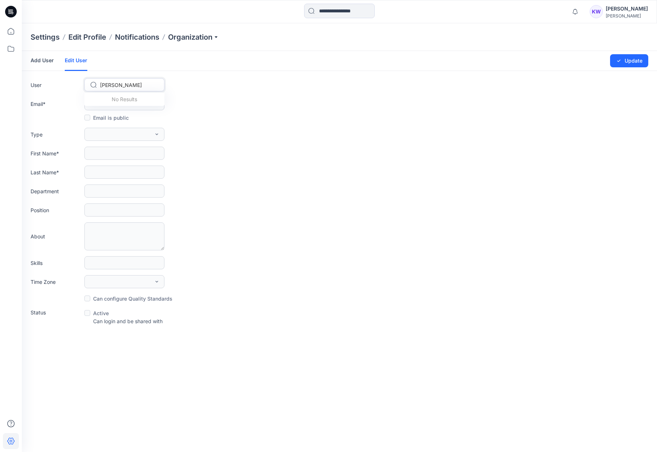
click at [119, 85] on div at bounding box center [128, 84] width 57 height 9
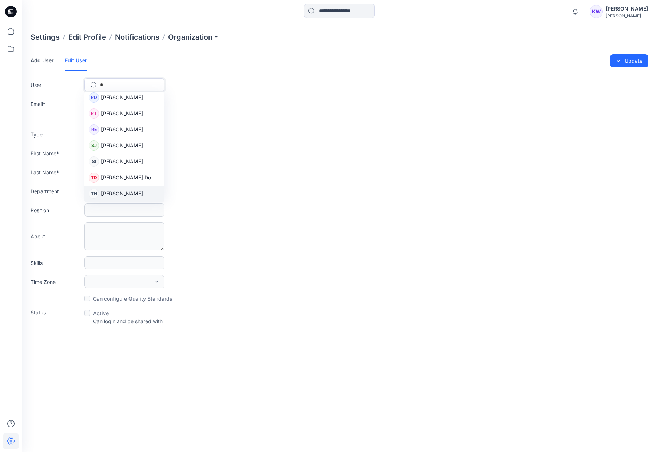
click at [122, 192] on span "Tom Huang" at bounding box center [122, 193] width 42 height 8
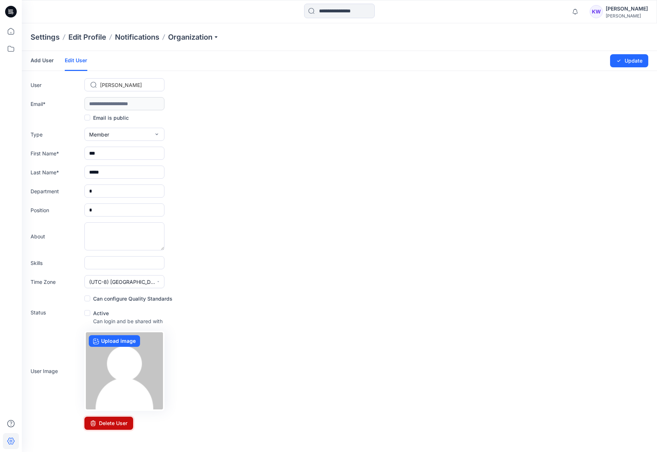
click at [109, 423] on button "Delete User" at bounding box center [108, 422] width 49 height 13
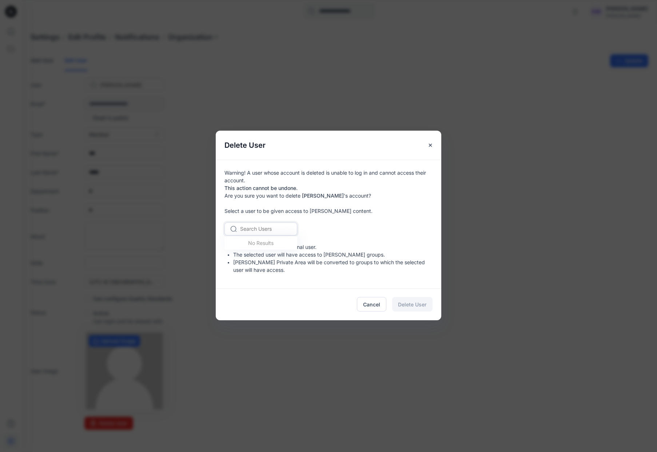
click at [280, 232] on div at bounding box center [265, 228] width 50 height 9
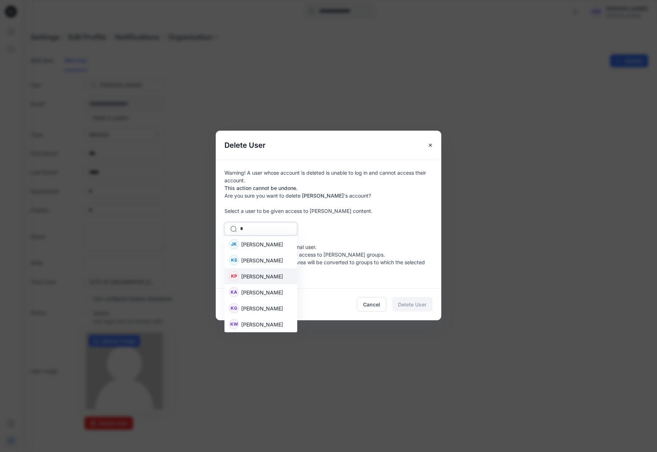
click at [261, 277] on span "Katelyn Powers" at bounding box center [262, 276] width 42 height 8
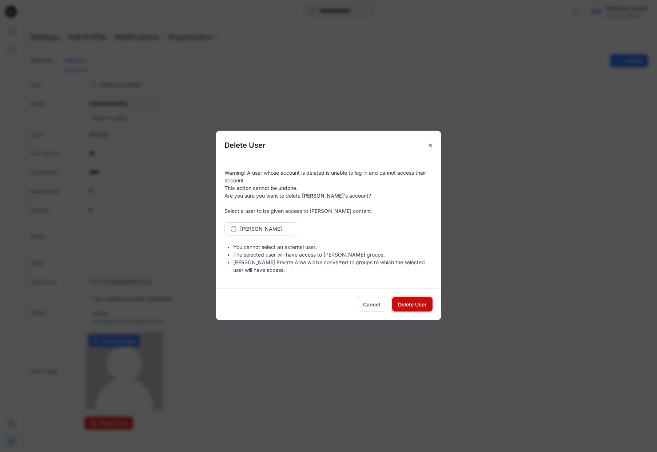
click at [416, 302] on span "Delete User" at bounding box center [412, 304] width 29 height 8
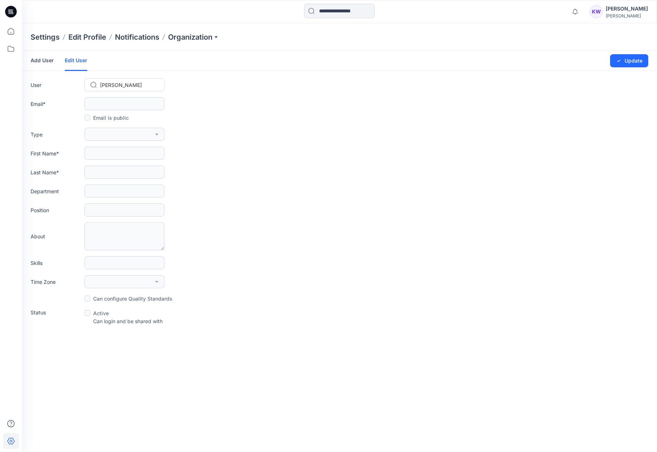
click at [133, 87] on div at bounding box center [128, 84] width 57 height 9
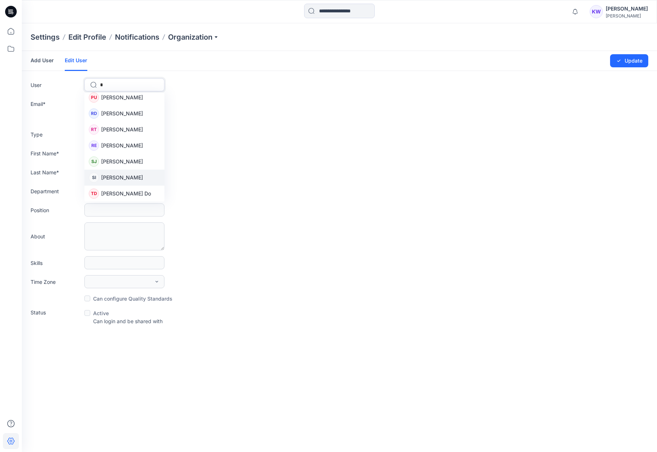
click at [117, 176] on span "Sarah Imson" at bounding box center [122, 177] width 42 height 8
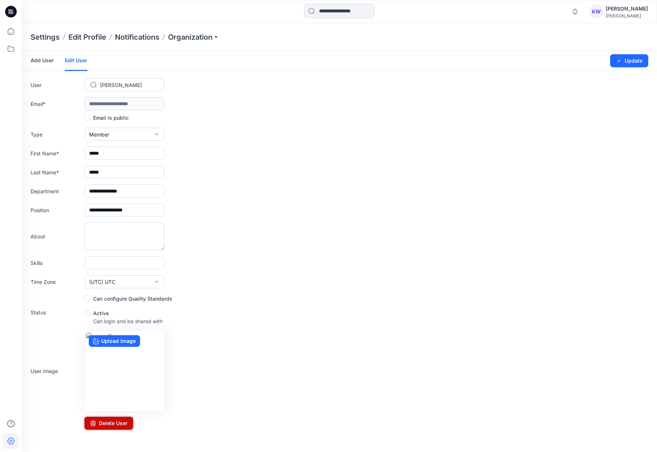
click at [114, 423] on button "Delete User" at bounding box center [108, 422] width 49 height 13
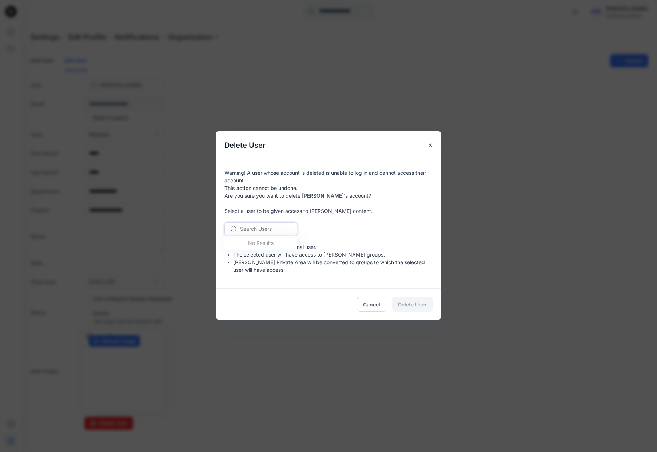
click at [258, 227] on div at bounding box center [265, 228] width 50 height 9
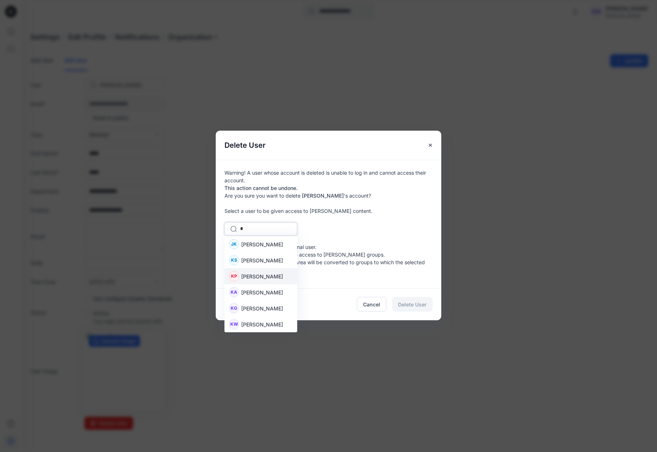
click at [266, 273] on span "Katelyn Powers" at bounding box center [262, 276] width 42 height 8
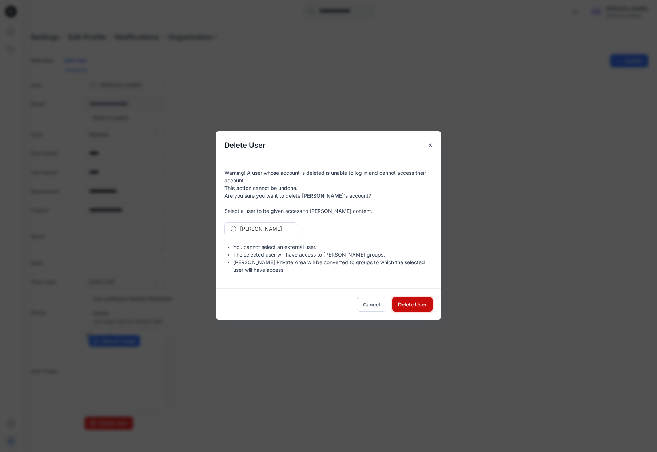
click at [432, 304] on button "Delete User" at bounding box center [412, 304] width 40 height 15
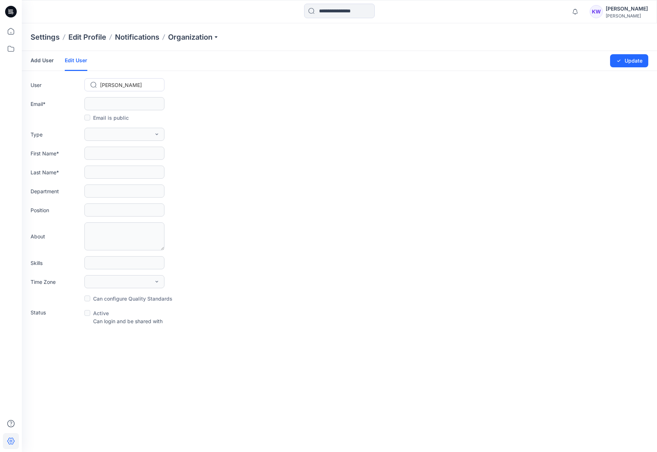
click at [135, 85] on div at bounding box center [128, 84] width 57 height 9
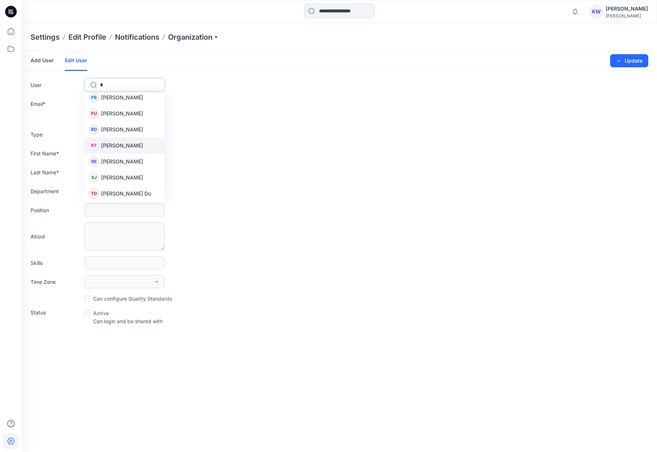
click at [118, 144] on span "Randy Torres" at bounding box center [122, 145] width 42 height 8
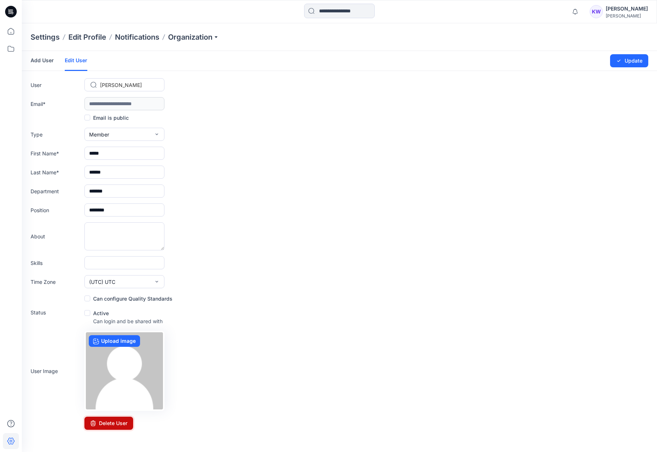
click at [109, 425] on button "Delete User" at bounding box center [108, 422] width 49 height 13
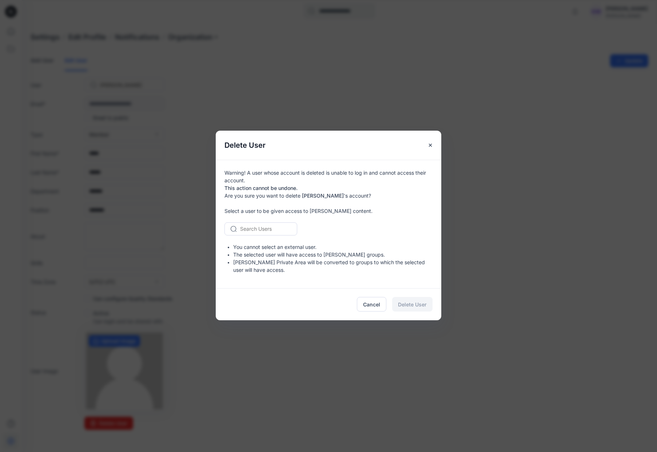
click at [271, 229] on div at bounding box center [265, 228] width 50 height 9
click at [258, 260] on span "Katelyn Powers" at bounding box center [262, 260] width 42 height 8
click at [402, 304] on span "Delete User" at bounding box center [412, 304] width 29 height 8
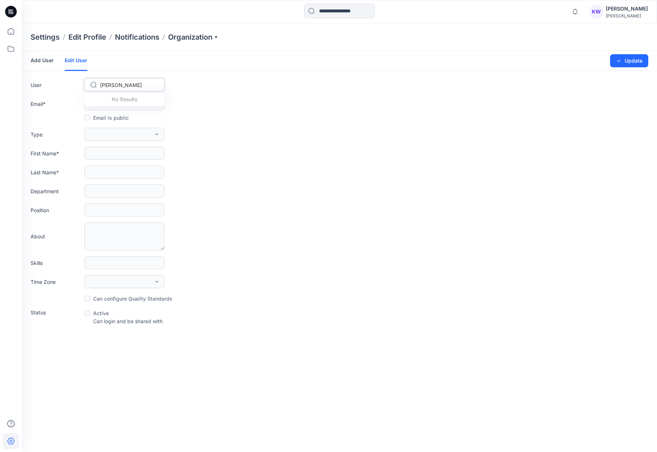
click at [129, 86] on div at bounding box center [128, 84] width 57 height 9
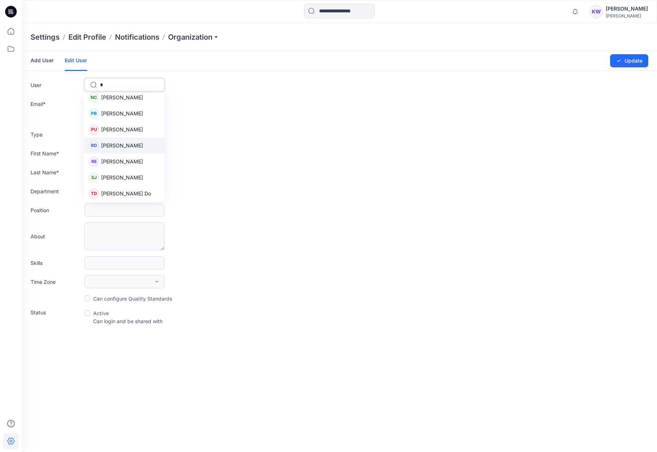
click at [120, 144] on span "Ramona Doerning" at bounding box center [122, 145] width 42 height 8
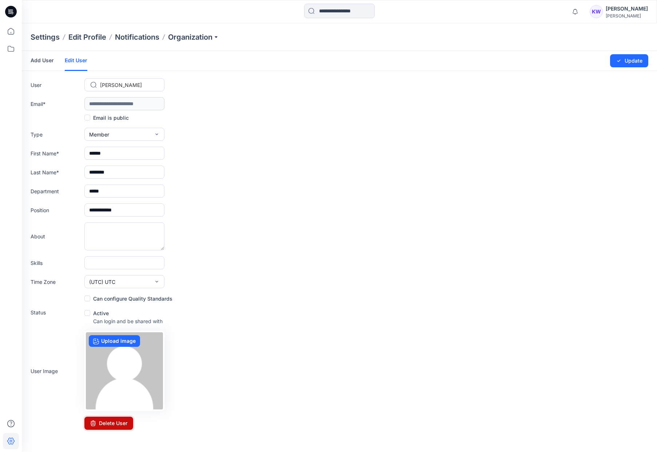
click at [116, 423] on button "Delete User" at bounding box center [108, 422] width 49 height 13
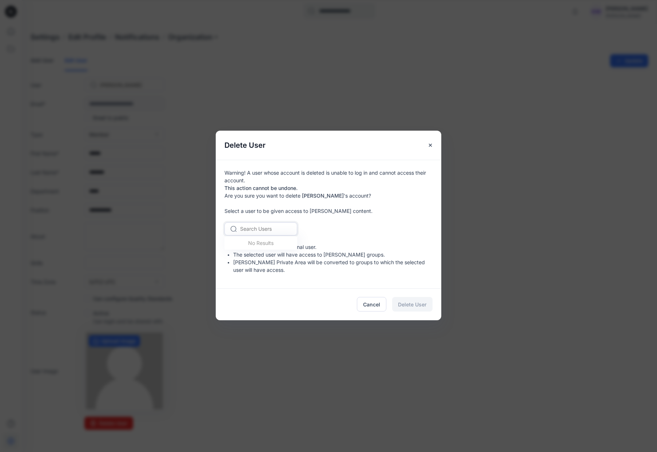
click at [249, 226] on div at bounding box center [265, 228] width 50 height 9
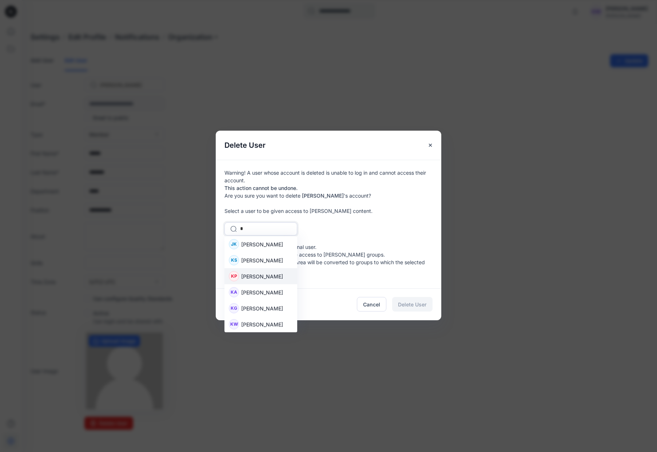
drag, startPoint x: 262, startPoint y: 276, endPoint x: 273, endPoint y: 279, distance: 11.6
click at [262, 276] on span "Katelyn Powers" at bounding box center [262, 276] width 42 height 8
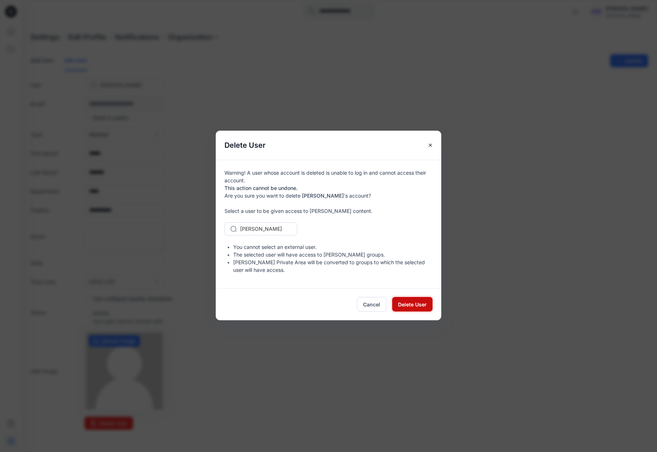
click at [423, 304] on span "Delete User" at bounding box center [412, 304] width 29 height 8
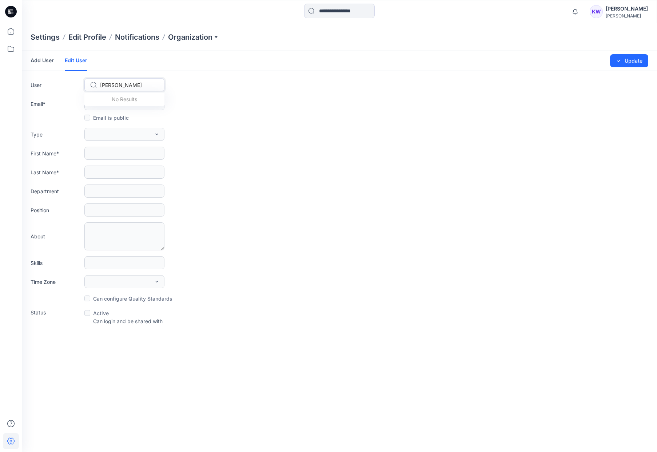
click at [136, 88] on div at bounding box center [128, 84] width 57 height 9
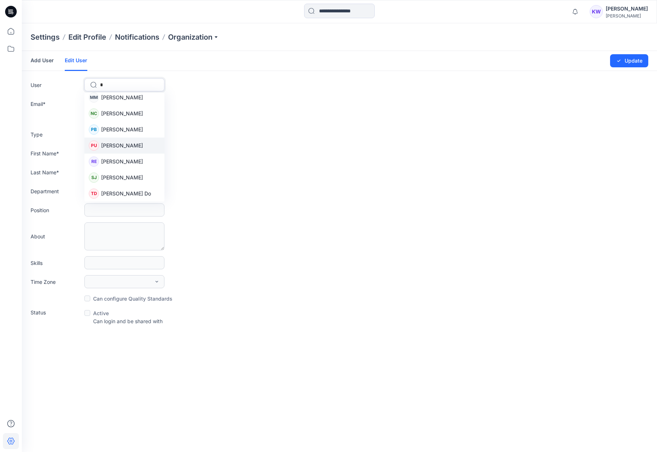
click at [119, 145] on span "Paula Unger" at bounding box center [122, 145] width 42 height 8
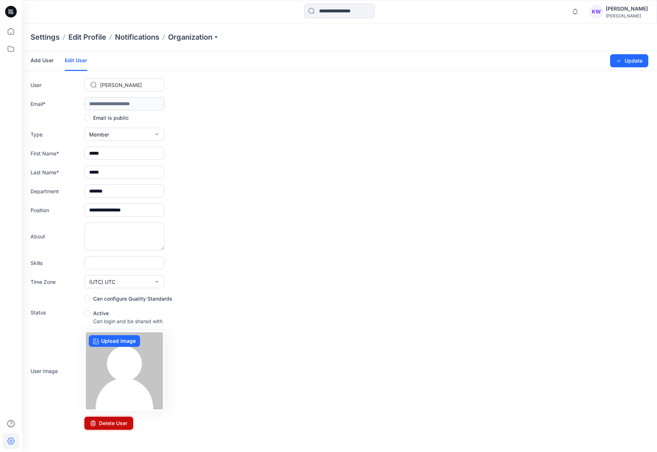
click at [112, 423] on button "Delete User" at bounding box center [108, 422] width 49 height 13
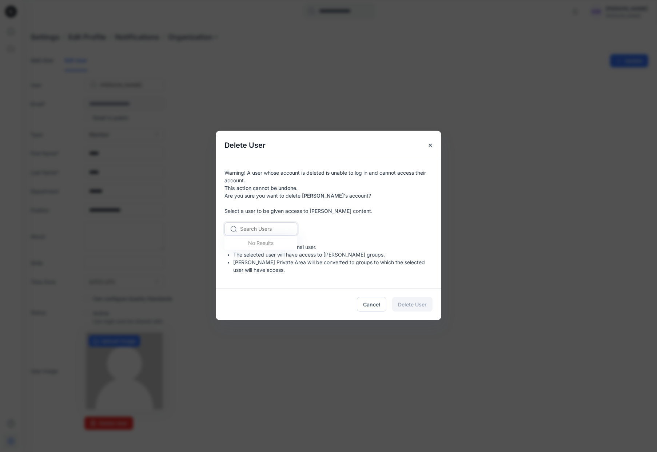
click at [260, 232] on div at bounding box center [265, 228] width 50 height 9
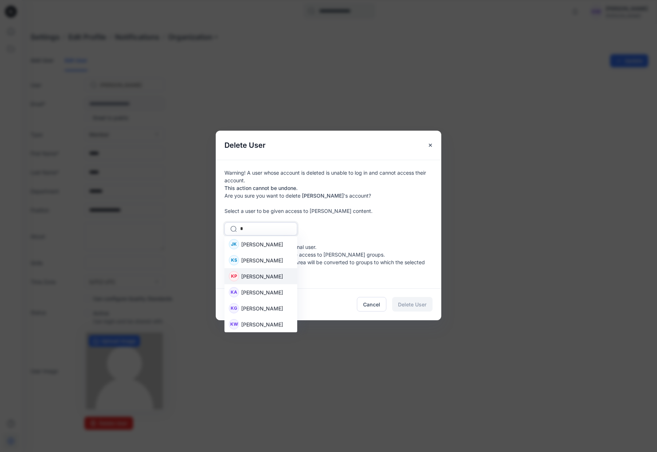
click at [262, 275] on span "Katelyn Powers" at bounding box center [262, 276] width 42 height 8
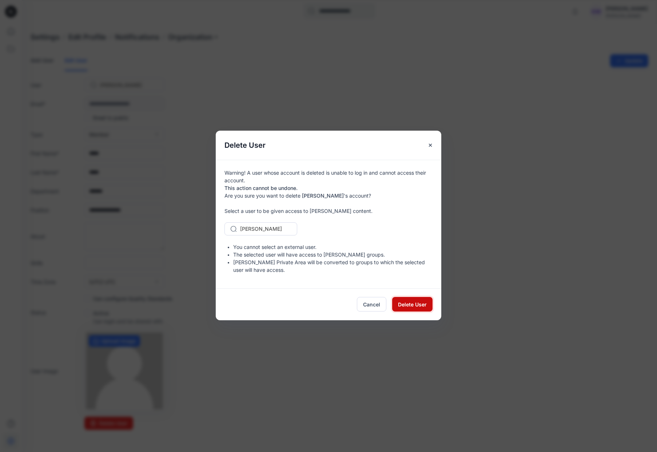
click at [405, 304] on span "Delete User" at bounding box center [412, 304] width 29 height 8
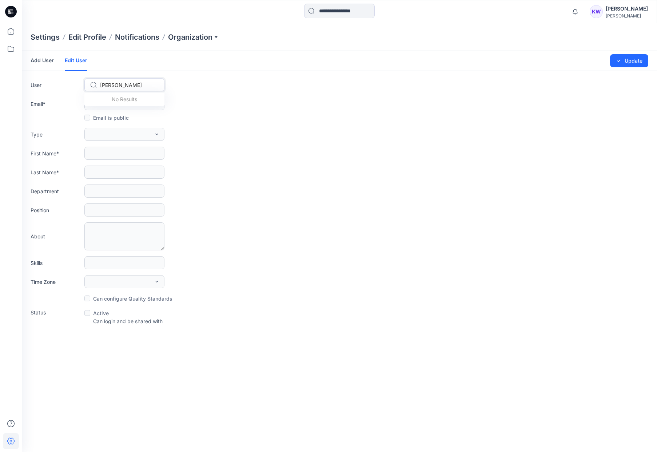
click at [123, 84] on div at bounding box center [128, 84] width 57 height 9
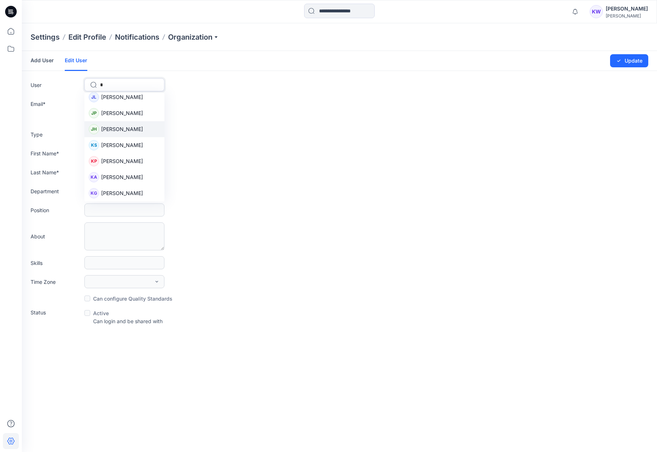
scroll to position [215, 0]
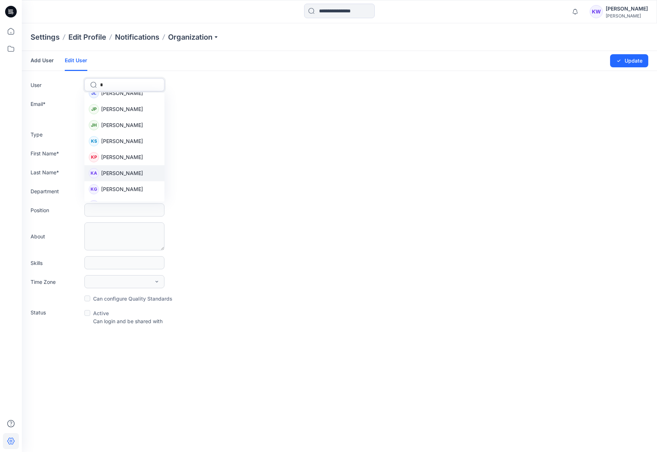
click at [128, 175] on span "Katherine Aranda" at bounding box center [122, 173] width 42 height 8
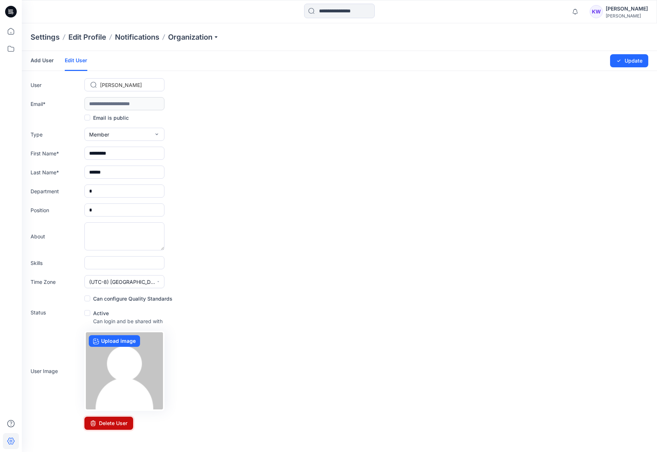
click at [121, 420] on button "Delete User" at bounding box center [108, 422] width 49 height 13
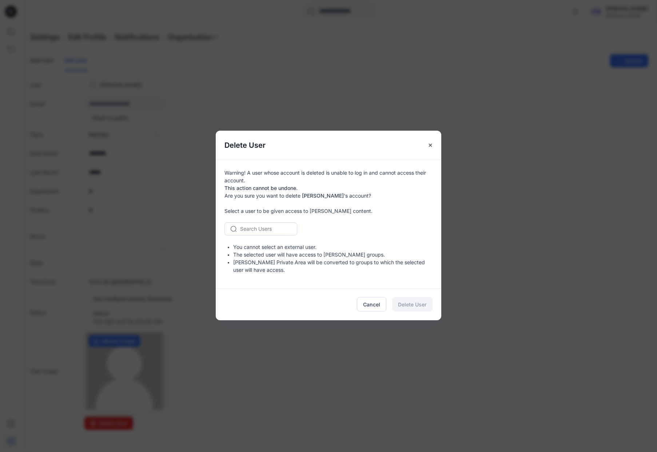
click at [280, 227] on div at bounding box center [265, 228] width 50 height 9
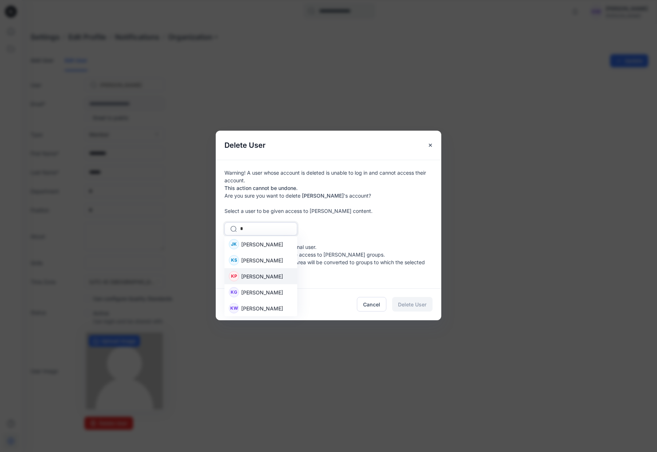
drag, startPoint x: 265, startPoint y: 277, endPoint x: 270, endPoint y: 279, distance: 5.2
click at [265, 277] on span "Katelyn Powers" at bounding box center [262, 276] width 42 height 8
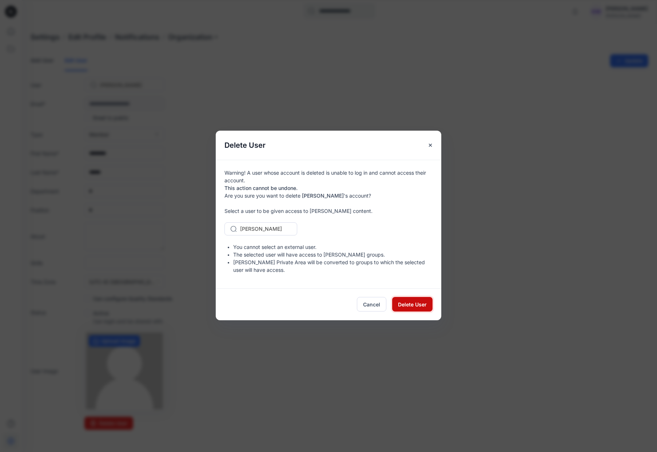
click at [428, 305] on button "Delete User" at bounding box center [412, 304] width 40 height 15
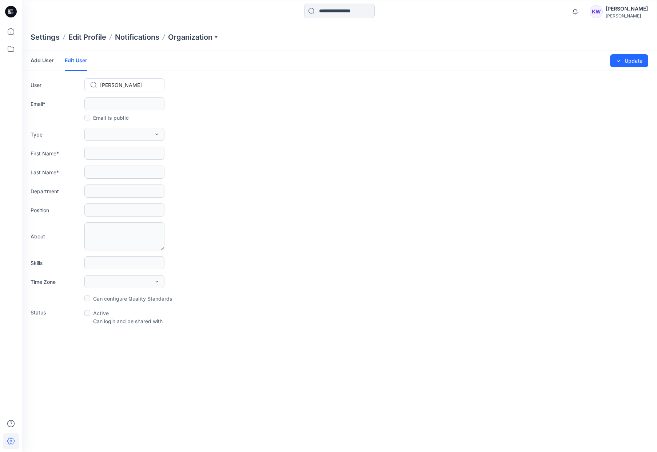
click at [108, 85] on div at bounding box center [128, 84] width 57 height 9
click at [126, 161] on span "Laquita Houston" at bounding box center [122, 161] width 42 height 8
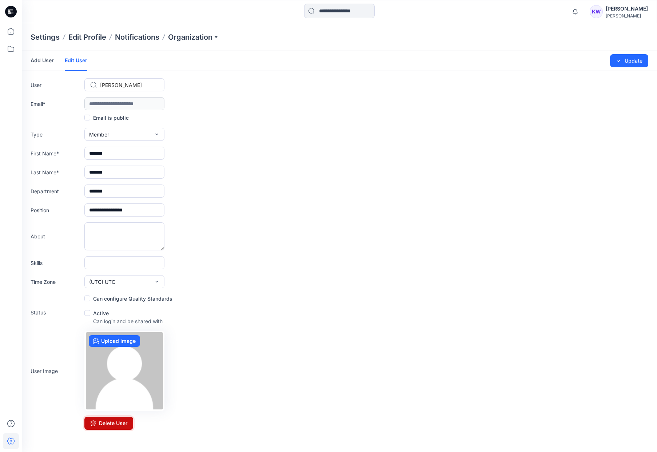
click at [117, 425] on button "Delete User" at bounding box center [108, 422] width 49 height 13
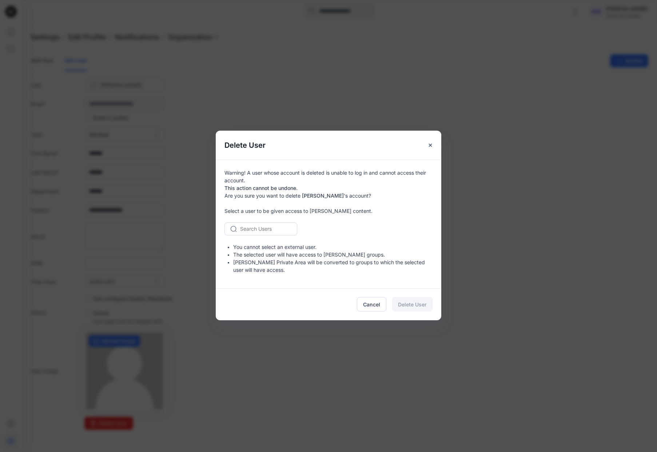
click at [275, 231] on div at bounding box center [265, 228] width 50 height 9
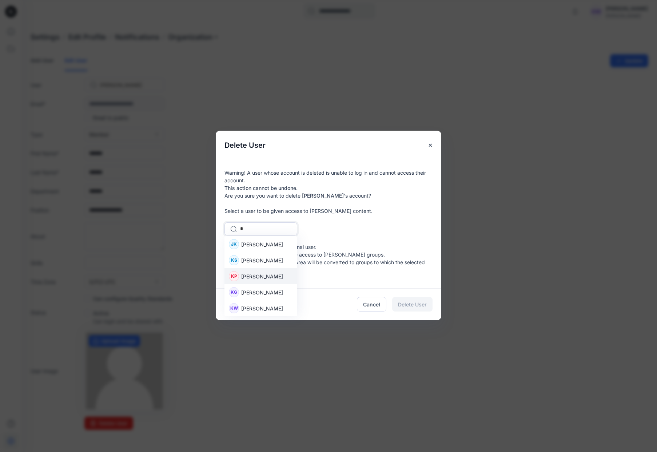
click at [267, 276] on span "Katelyn Powers" at bounding box center [262, 276] width 42 height 8
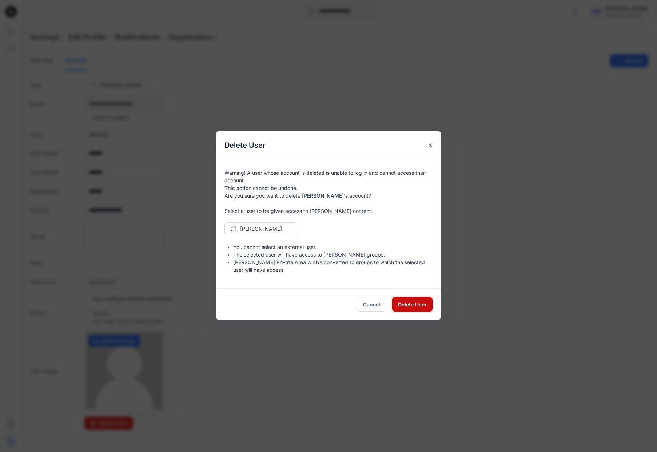
click at [409, 309] on button "Delete User" at bounding box center [412, 304] width 40 height 15
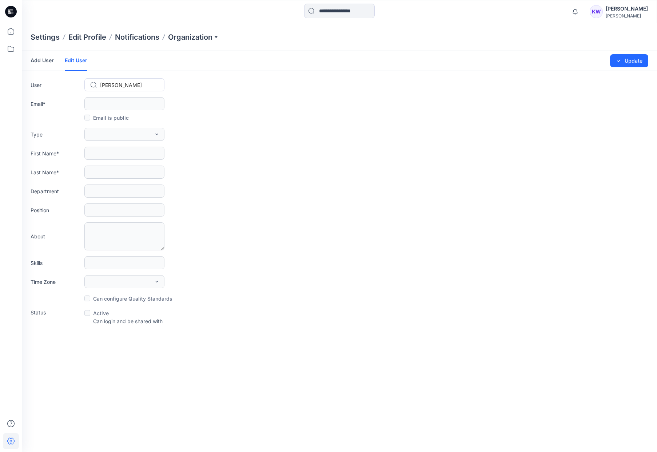
click at [139, 86] on div at bounding box center [128, 84] width 57 height 9
click at [119, 158] on span "Laura Sanchez" at bounding box center [122, 157] width 42 height 8
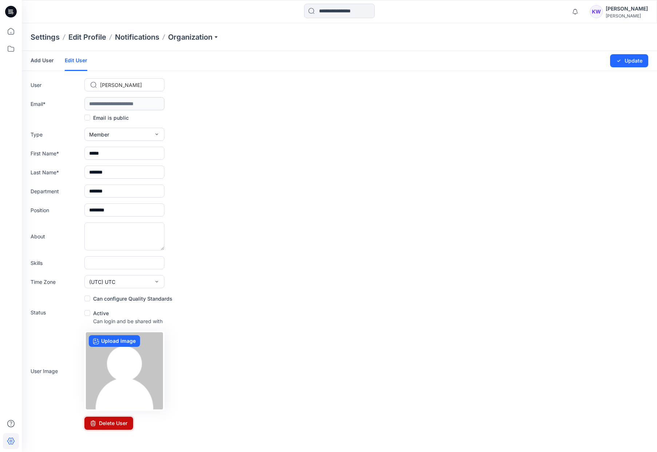
click at [123, 427] on button "Delete User" at bounding box center [108, 422] width 49 height 13
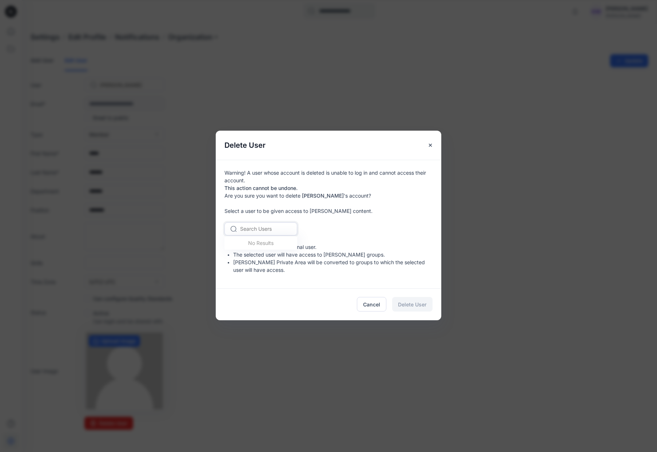
click at [263, 229] on div at bounding box center [265, 228] width 50 height 9
click at [262, 276] on span "Katelyn Powers" at bounding box center [262, 276] width 42 height 8
click at [402, 302] on span "Delete User" at bounding box center [412, 304] width 29 height 8
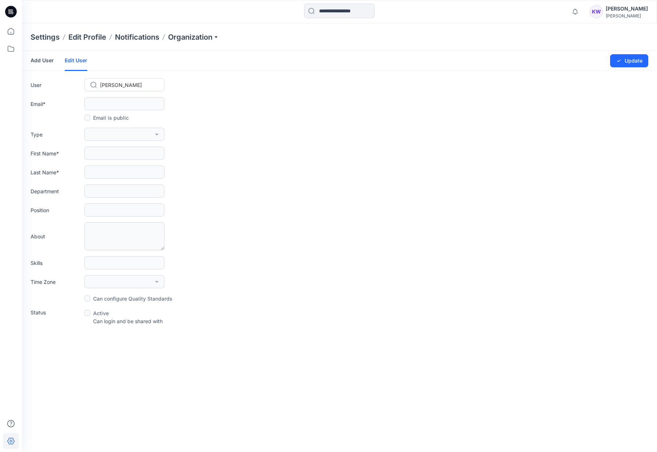
click at [120, 87] on div at bounding box center [128, 84] width 57 height 9
click at [129, 166] on span "Lilian Nitzsche" at bounding box center [122, 165] width 42 height 8
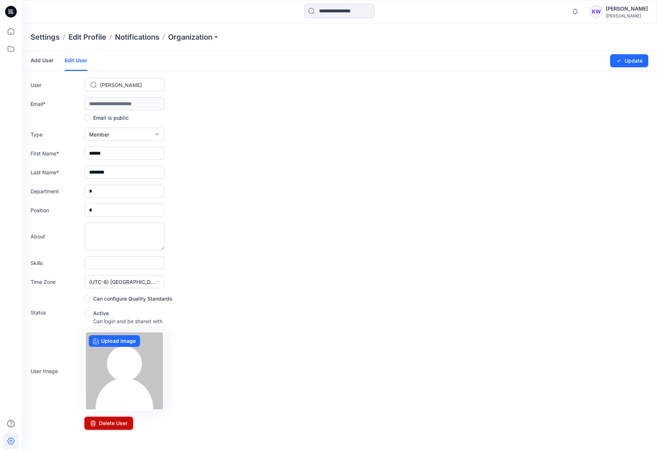
click at [100, 423] on button "Delete User" at bounding box center [108, 422] width 49 height 13
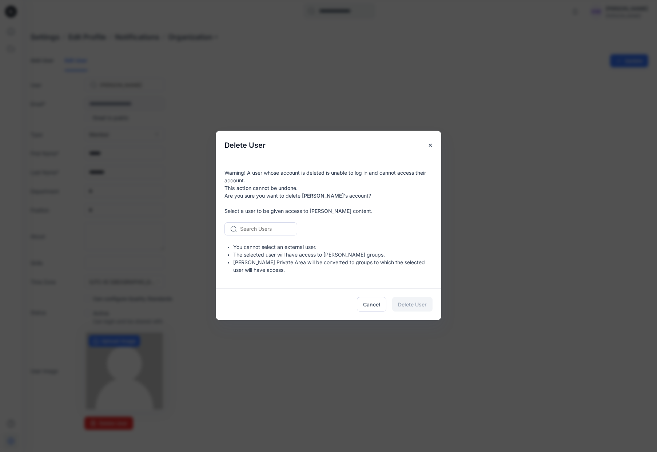
click at [274, 227] on div at bounding box center [265, 228] width 50 height 9
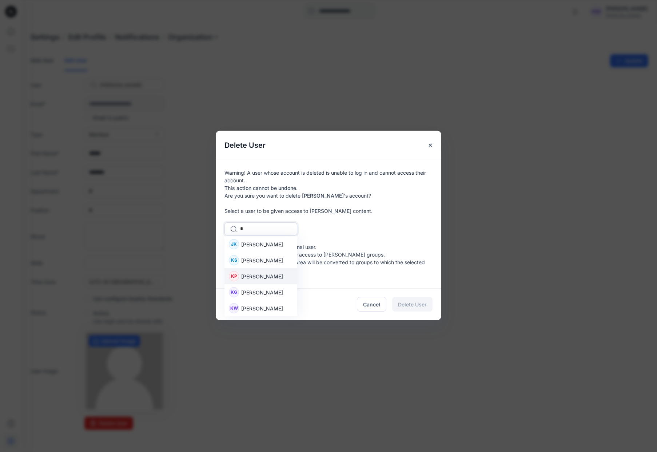
click at [260, 276] on span "Katelyn Powers" at bounding box center [262, 276] width 42 height 8
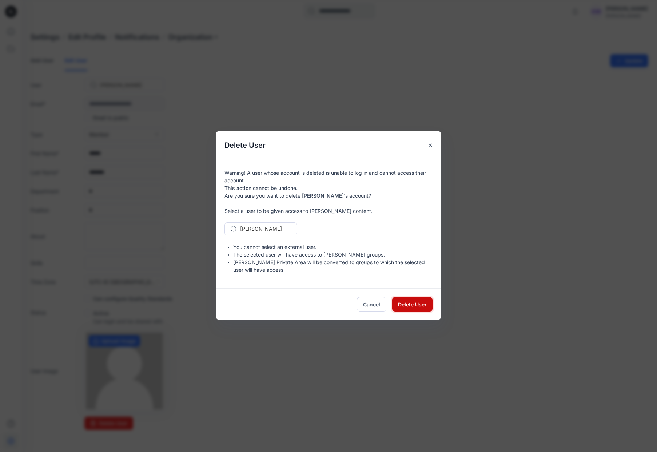
click at [418, 300] on button "Delete User" at bounding box center [412, 304] width 40 height 15
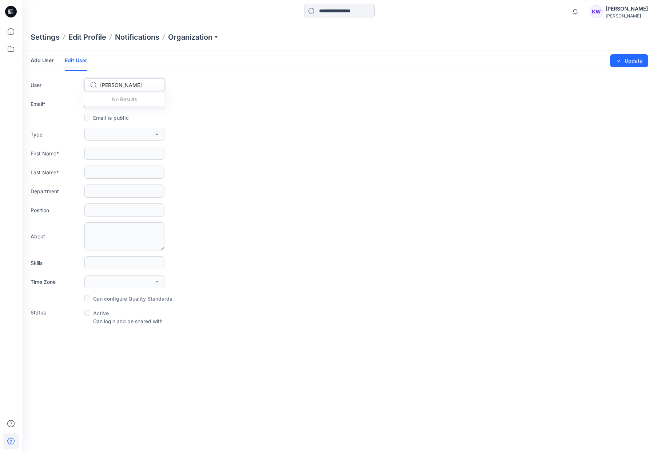
click at [125, 88] on div at bounding box center [128, 84] width 57 height 9
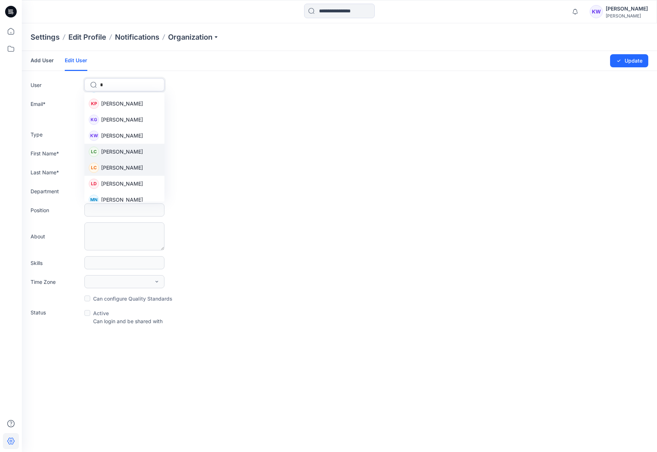
scroll to position [278, 0]
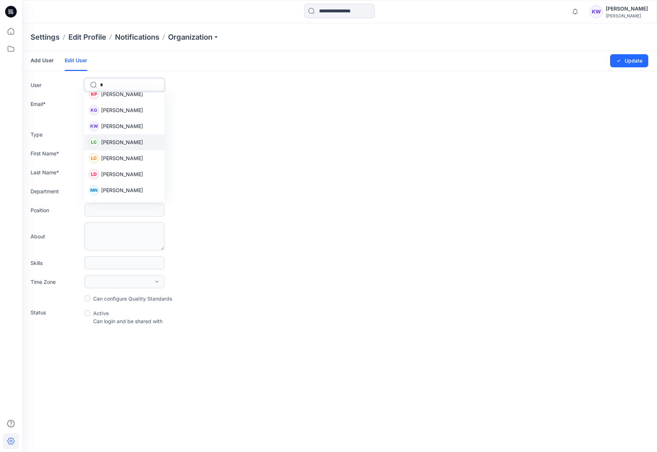
click at [119, 145] on span "Linda Choi" at bounding box center [122, 142] width 42 height 8
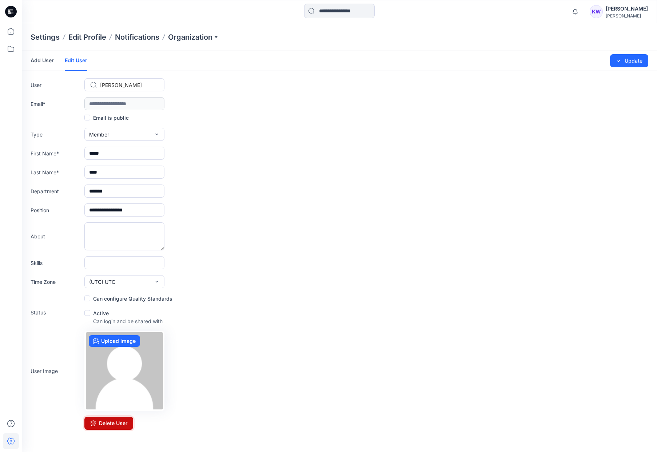
click at [114, 424] on button "Delete User" at bounding box center [108, 422] width 49 height 13
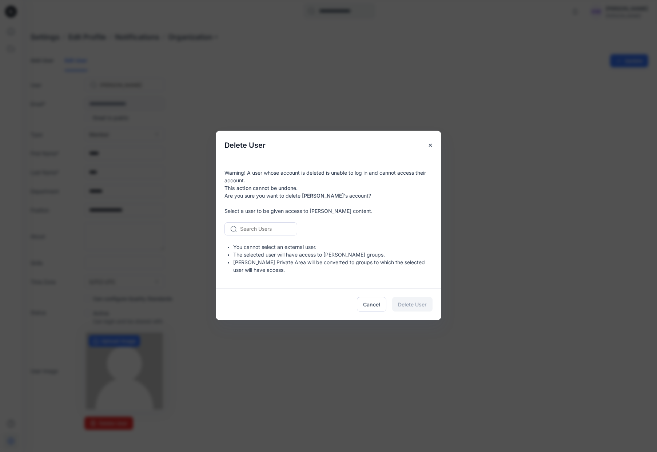
click at [247, 232] on div at bounding box center [265, 228] width 50 height 9
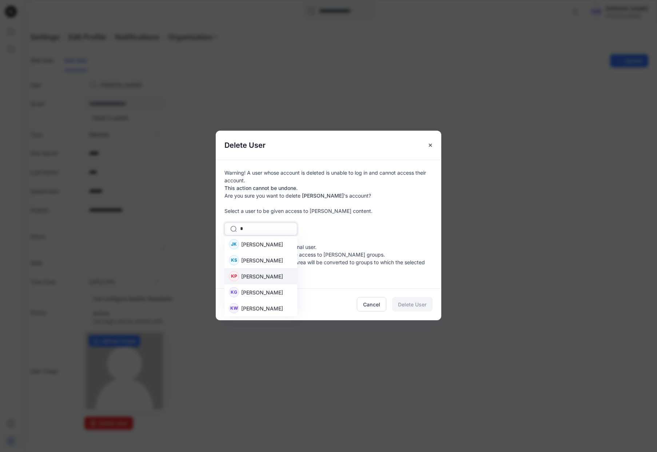
click at [261, 271] on div "KP Katelyn Powers" at bounding box center [260, 276] width 73 height 16
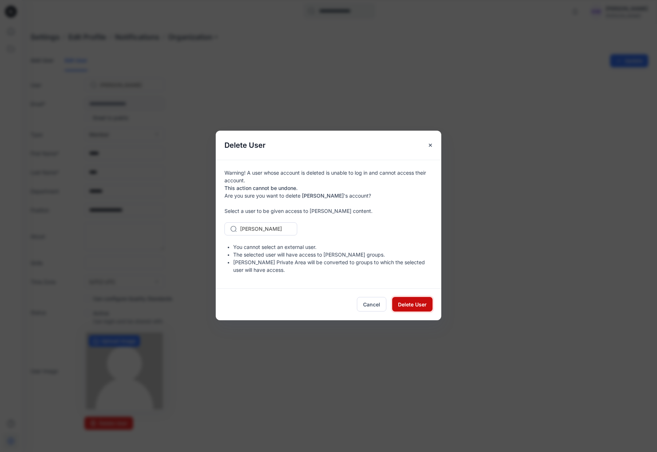
click at [413, 307] on span "Delete User" at bounding box center [412, 304] width 29 height 8
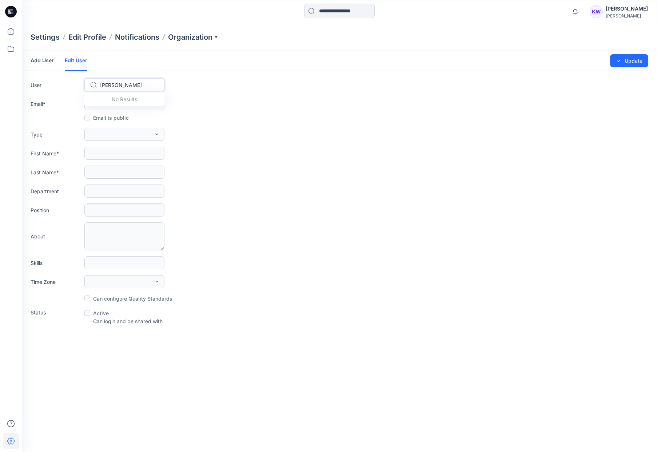
click at [132, 88] on div at bounding box center [128, 84] width 57 height 9
click at [125, 171] on span "Megan Castro" at bounding box center [122, 172] width 42 height 8
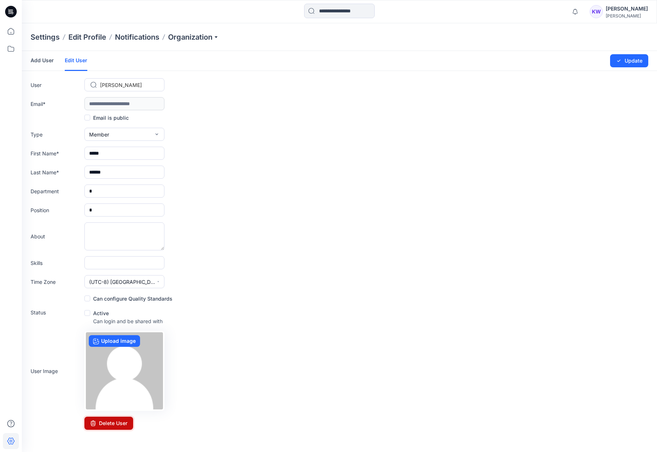
click at [111, 424] on button "Delete User" at bounding box center [108, 422] width 49 height 13
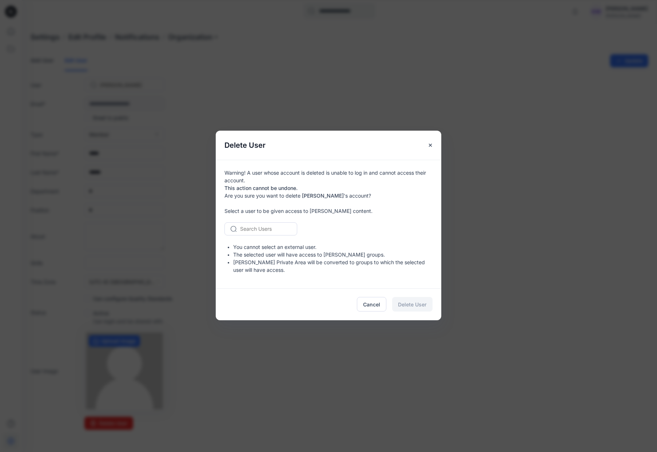
click at [285, 227] on div at bounding box center [265, 228] width 50 height 9
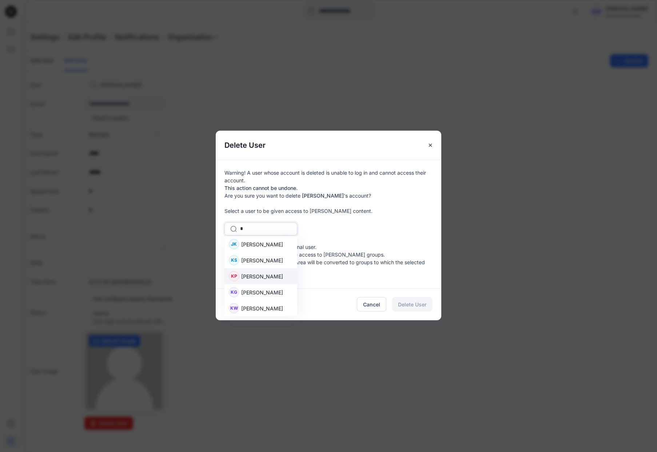
click at [259, 279] on span "Katelyn Powers" at bounding box center [262, 276] width 42 height 8
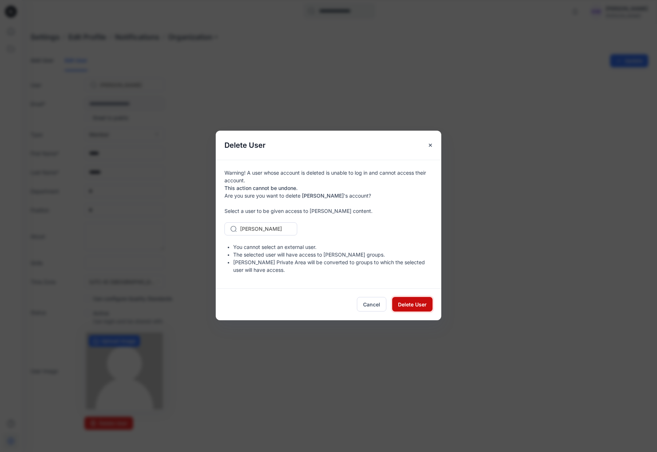
click at [407, 304] on span "Delete User" at bounding box center [412, 304] width 29 height 8
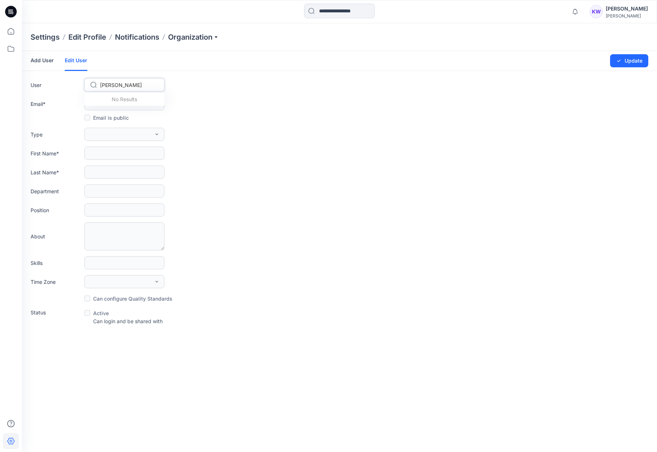
click at [115, 85] on div at bounding box center [128, 84] width 57 height 9
click at [119, 134] on span "Melvin Taganas" at bounding box center [122, 134] width 42 height 8
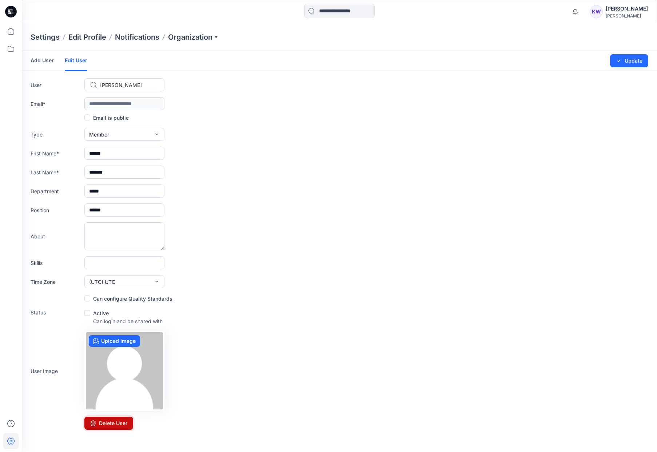
click at [108, 421] on button "Delete User" at bounding box center [108, 422] width 49 height 13
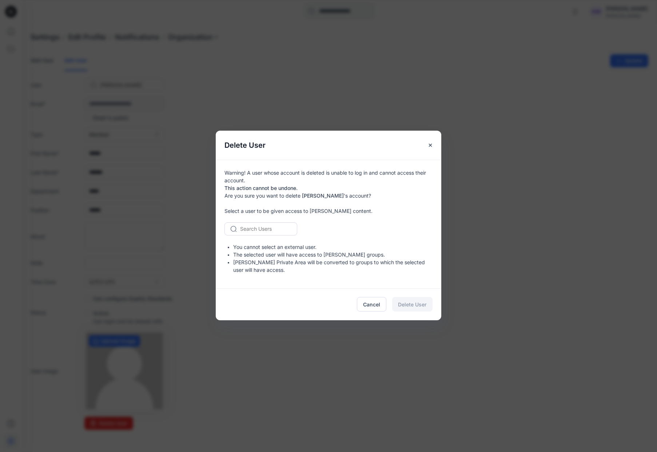
click at [269, 226] on div at bounding box center [265, 228] width 50 height 9
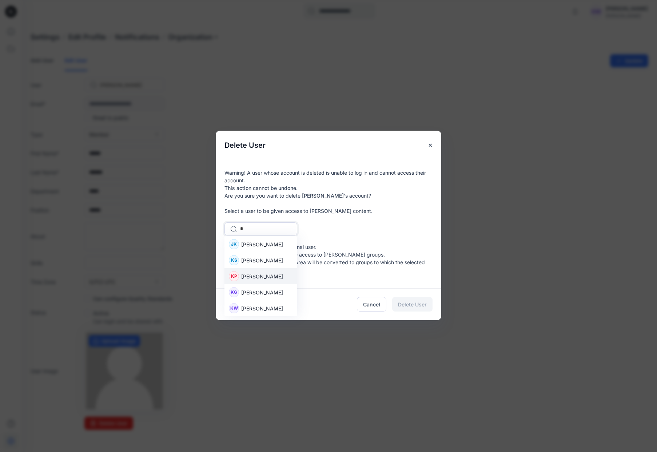
click at [260, 272] on div "KP Katelyn Powers" at bounding box center [260, 276] width 73 height 16
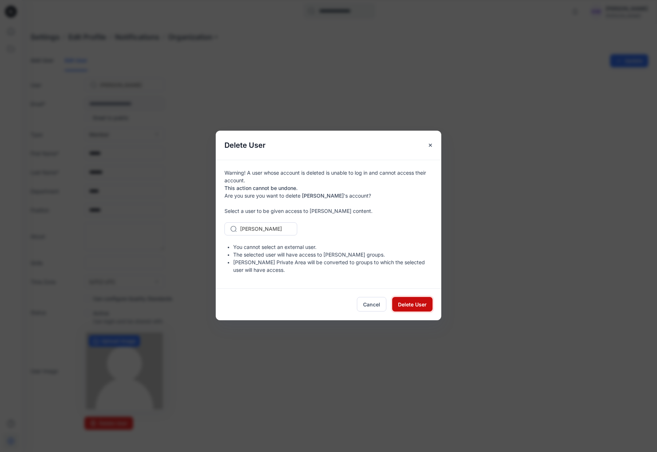
click at [414, 303] on span "Delete User" at bounding box center [412, 304] width 29 height 8
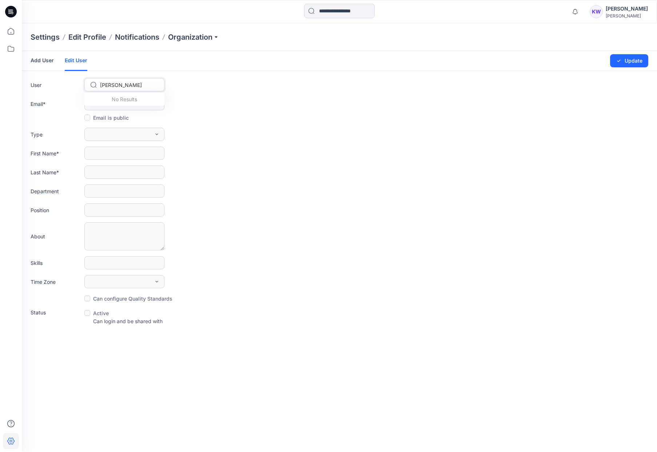
click at [140, 85] on div at bounding box center [128, 84] width 57 height 9
click at [125, 157] on span "Myriam Moore" at bounding box center [122, 157] width 42 height 8
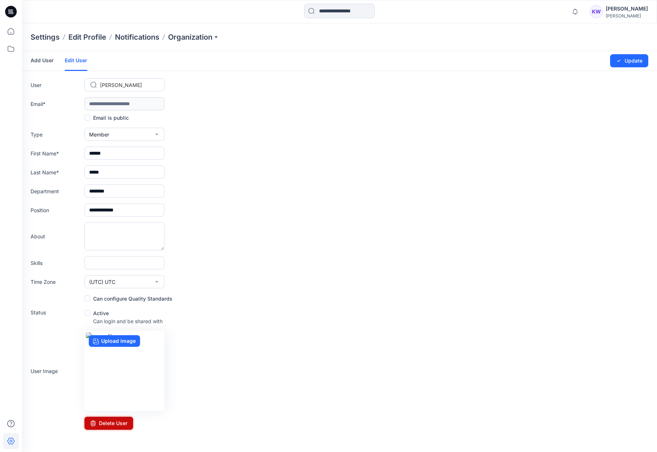
click at [113, 426] on button "Delete User" at bounding box center [108, 422] width 49 height 13
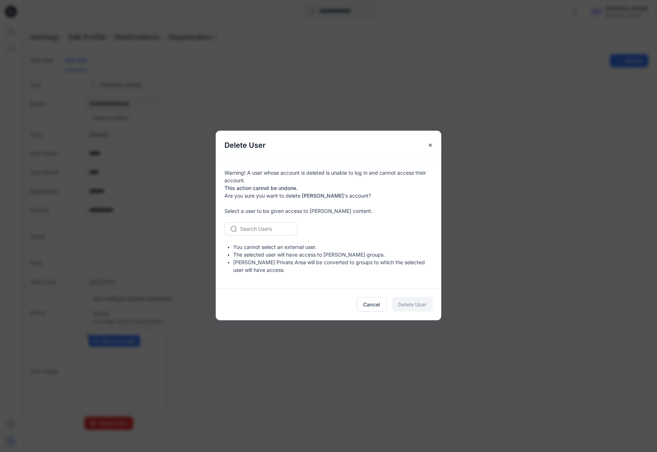
click at [255, 228] on div at bounding box center [265, 228] width 50 height 9
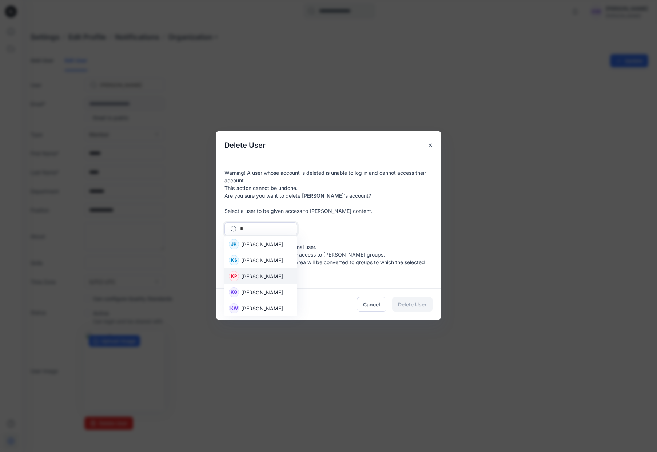
click at [261, 278] on span "Katelyn Powers" at bounding box center [262, 276] width 42 height 8
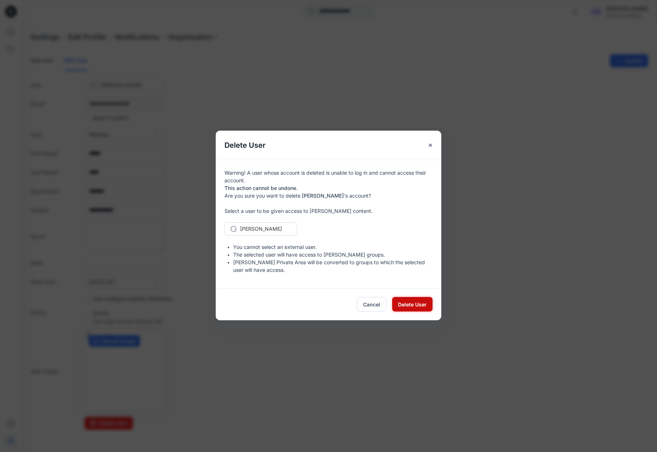
click at [407, 306] on span "Delete User" at bounding box center [412, 304] width 29 height 8
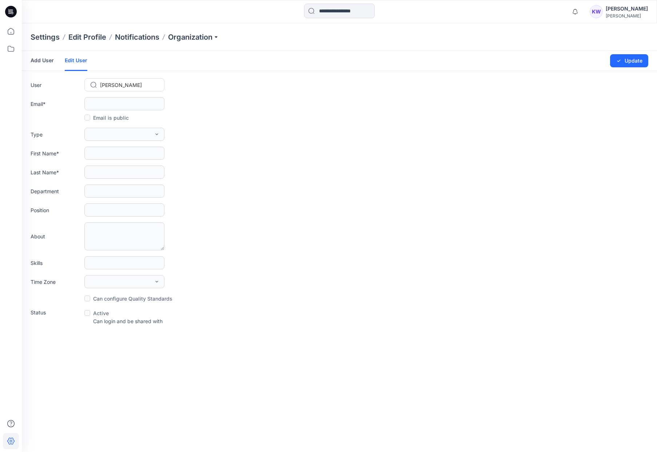
click at [134, 85] on div at bounding box center [128, 84] width 57 height 9
click at [121, 152] on span "Nick Carrillo" at bounding box center [122, 151] width 42 height 8
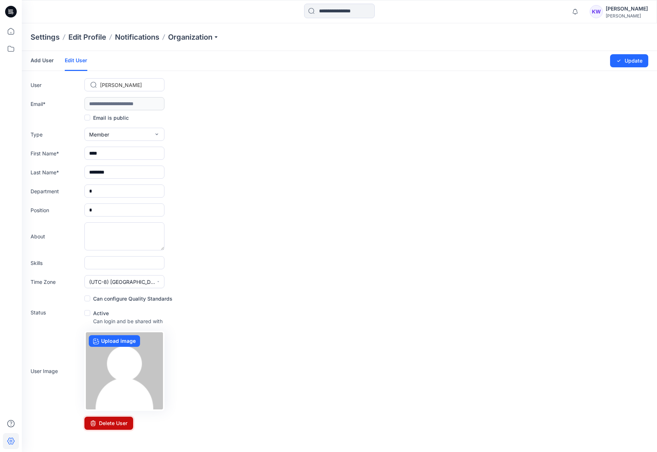
click at [115, 423] on button "Delete User" at bounding box center [108, 422] width 49 height 13
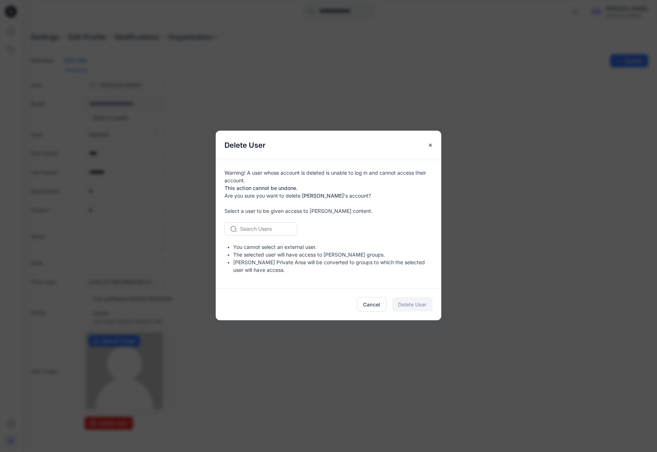
click at [273, 230] on div at bounding box center [265, 228] width 50 height 9
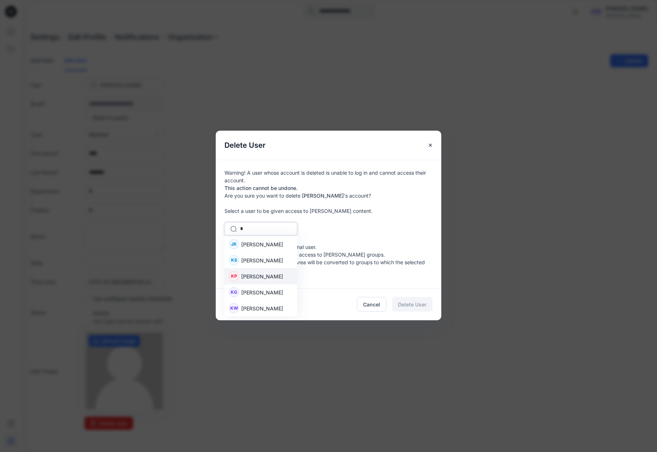
click at [260, 277] on span "Katelyn Powers" at bounding box center [262, 276] width 42 height 8
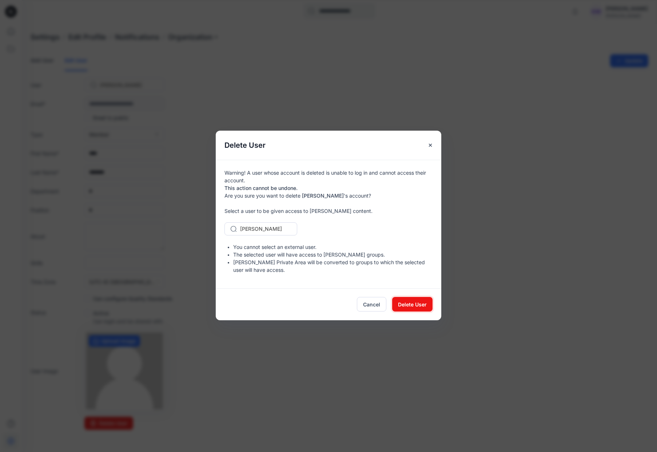
click at [414, 308] on button "Delete User" at bounding box center [412, 304] width 40 height 15
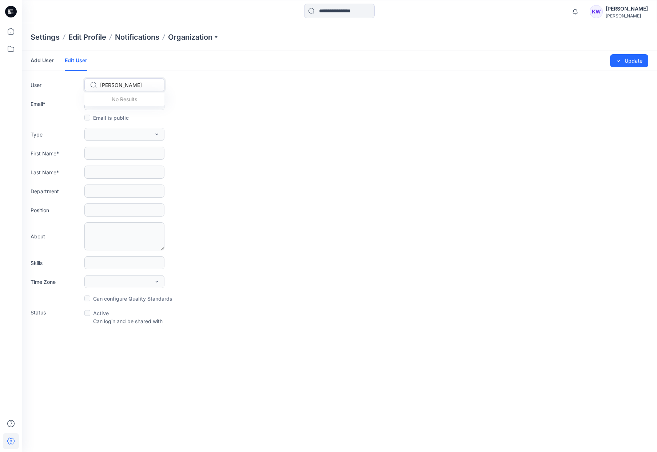
click at [125, 86] on div at bounding box center [128, 84] width 57 height 9
drag, startPoint x: 118, startPoint y: 83, endPoint x: 72, endPoint y: 83, distance: 46.2
click at [72, 83] on div "User Nick Carrillo" at bounding box center [339, 84] width 617 height 13
drag, startPoint x: 113, startPoint y: 87, endPoint x: 95, endPoint y: 86, distance: 18.6
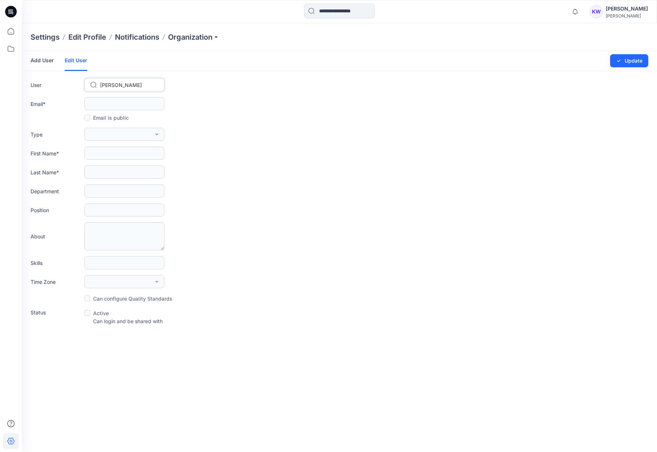
click at [95, 86] on div "Nick Carrillo" at bounding box center [125, 85] width 68 height 11
drag, startPoint x: 119, startPoint y: 86, endPoint x: 80, endPoint y: 84, distance: 38.2
click at [80, 84] on div "User Nick Carrillo" at bounding box center [339, 84] width 617 height 13
click at [315, 132] on div "Type External Member Admin" at bounding box center [339, 134] width 617 height 13
click at [632, 8] on div "Kevin Weeding" at bounding box center [626, 8] width 42 height 9
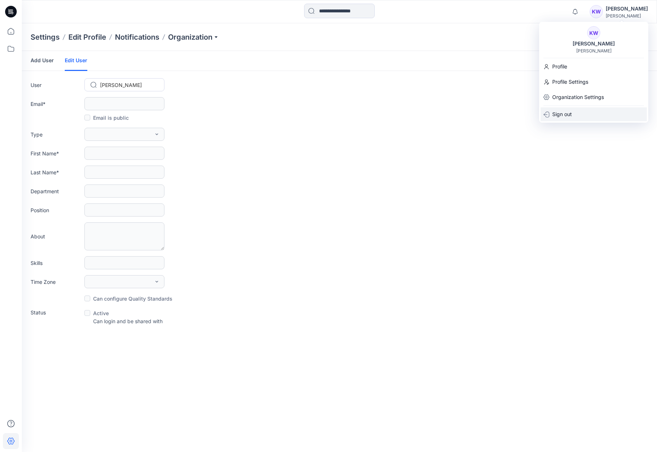
click at [565, 115] on p "Sign out" at bounding box center [562, 114] width 20 height 14
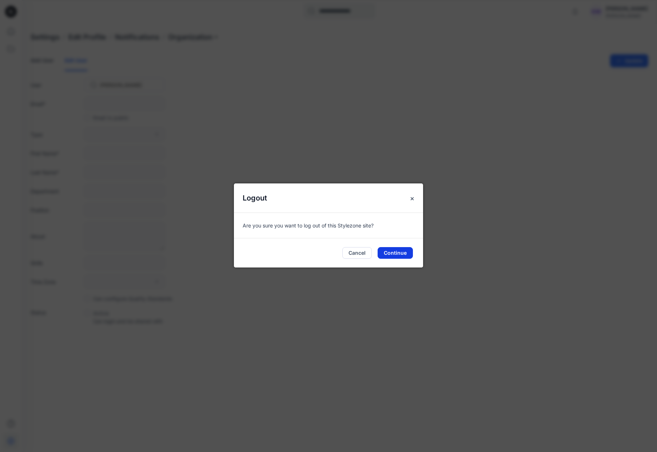
click at [391, 253] on button "Continue" at bounding box center [394, 253] width 35 height 12
